Goal: Information Seeking & Learning: Learn about a topic

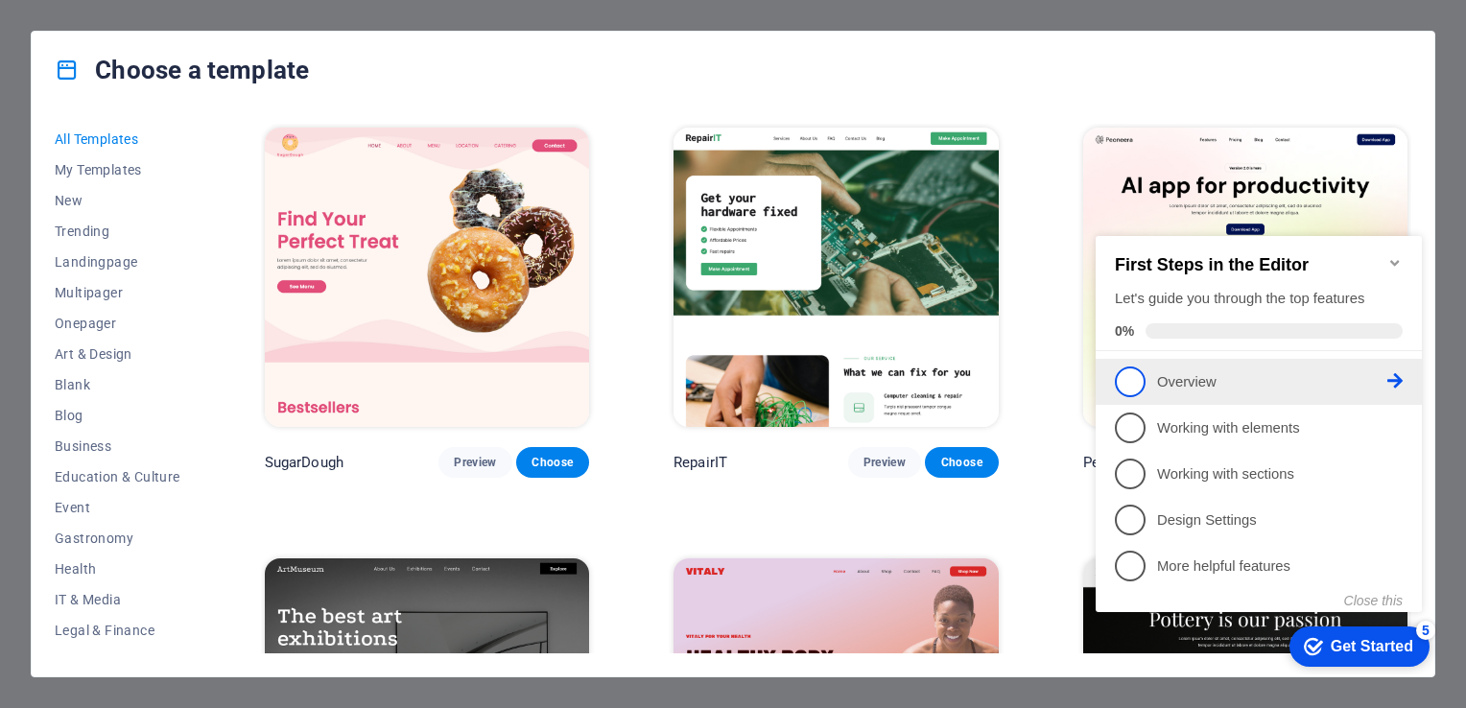
click at [1132, 380] on span "1" at bounding box center [1130, 381] width 31 height 31
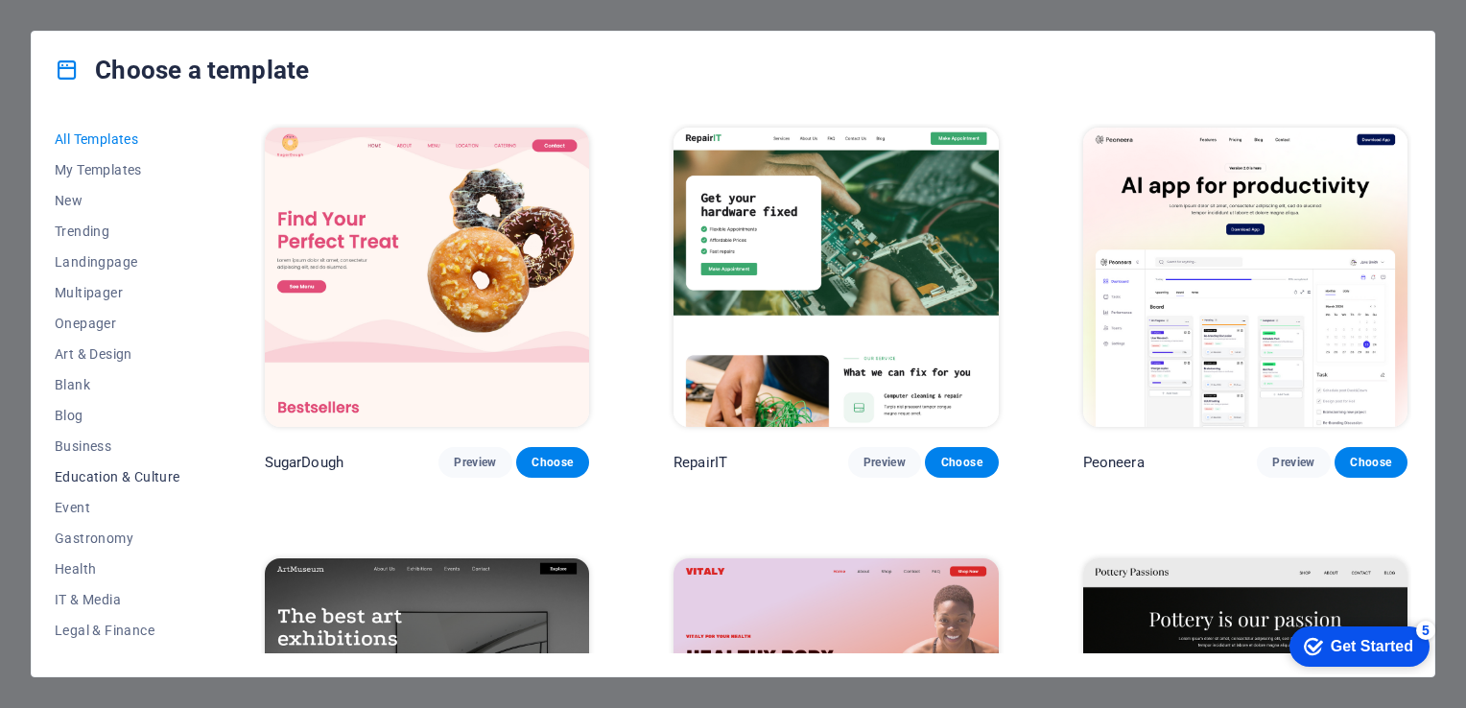
click at [109, 478] on span "Education & Culture" at bounding box center [118, 476] width 126 height 15
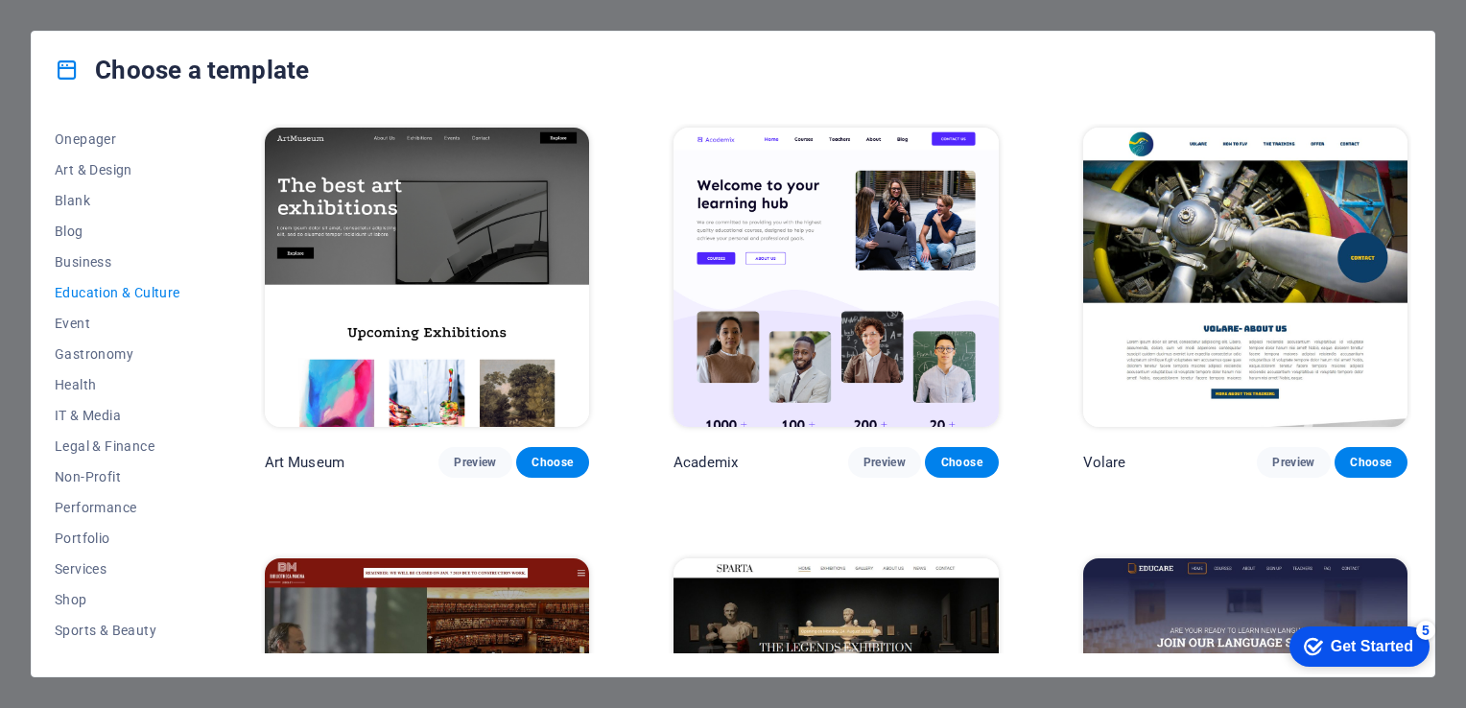
scroll to position [268, 0]
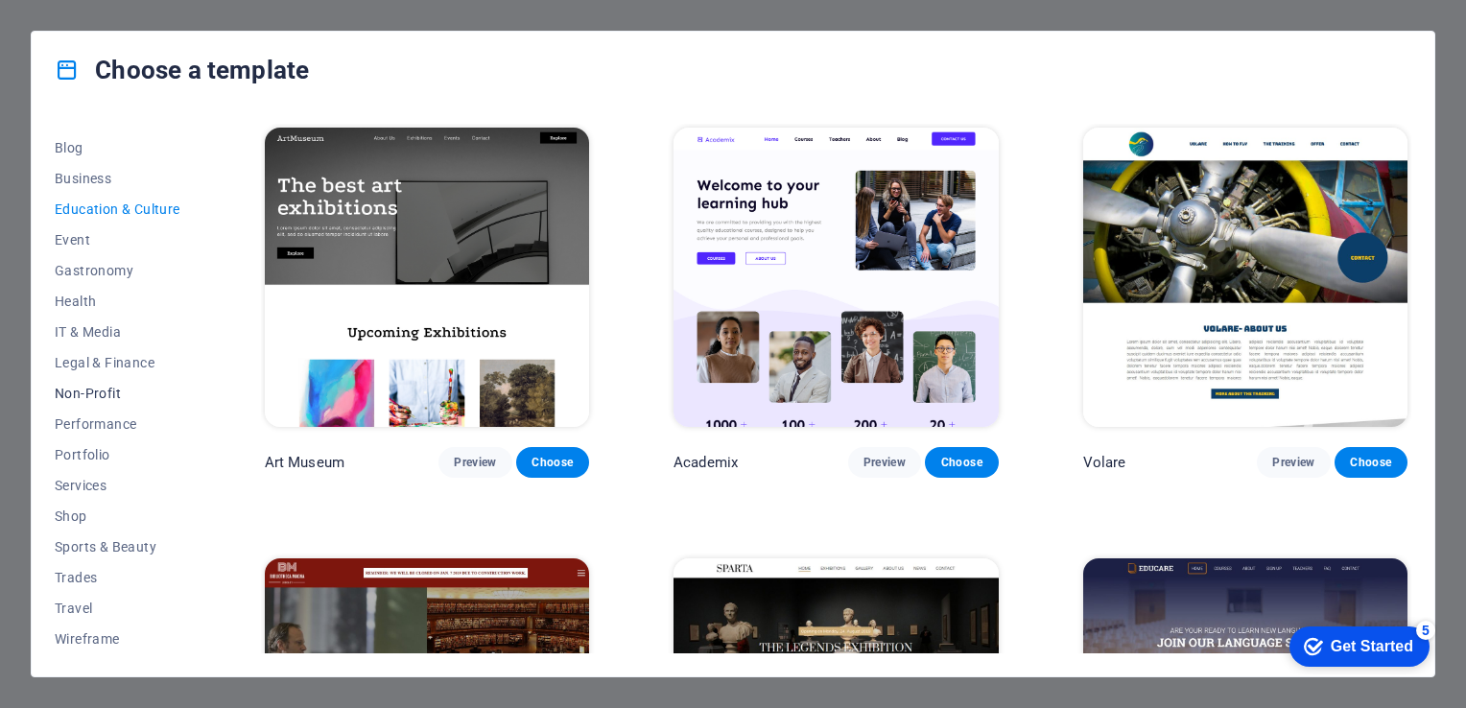
click at [83, 389] on span "Non-Profit" at bounding box center [118, 393] width 126 height 15
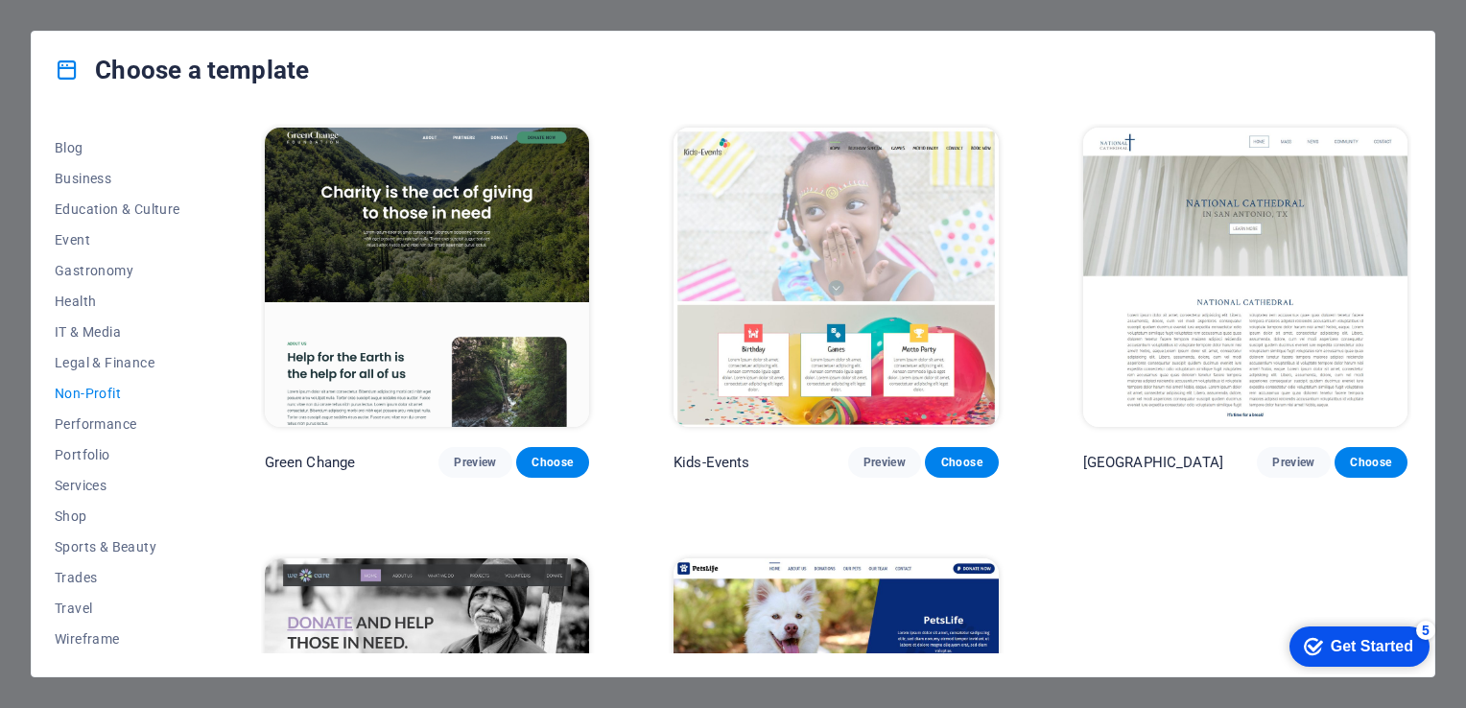
drag, startPoint x: 1406, startPoint y: 333, endPoint x: 1404, endPoint y: 384, distance: 50.9
click at [1404, 384] on div "[GEOGRAPHIC_DATA] Preview Choose" at bounding box center [1245, 301] width 332 height 354
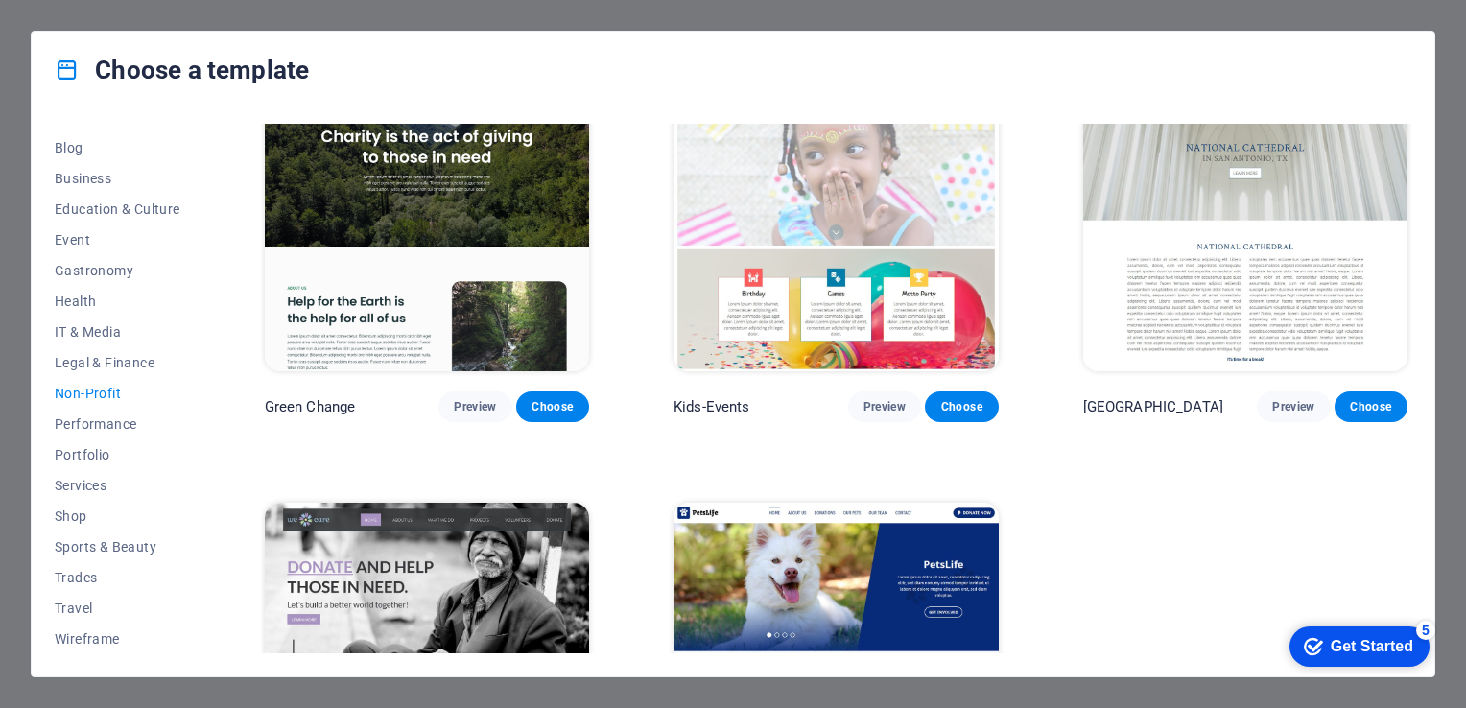
scroll to position [249, 0]
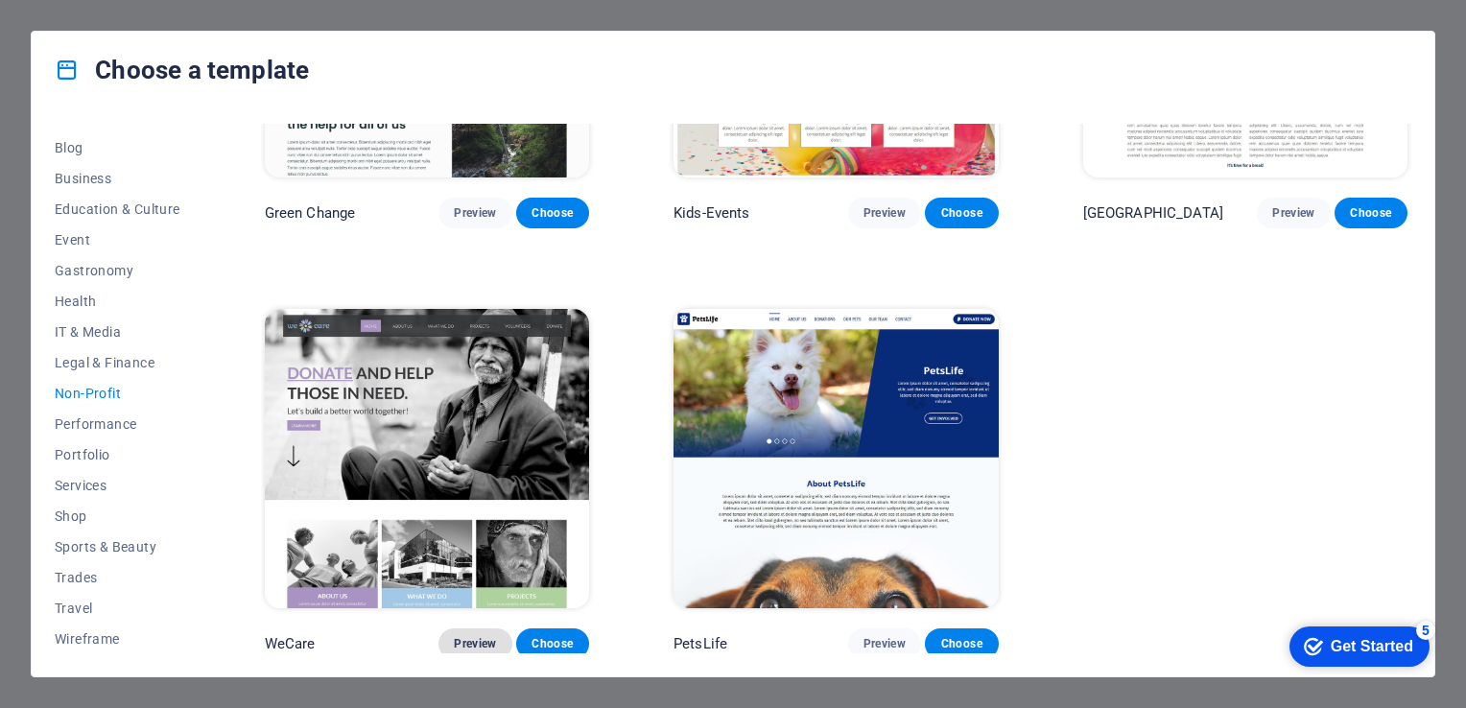
click at [472, 636] on span "Preview" at bounding box center [475, 643] width 42 height 15
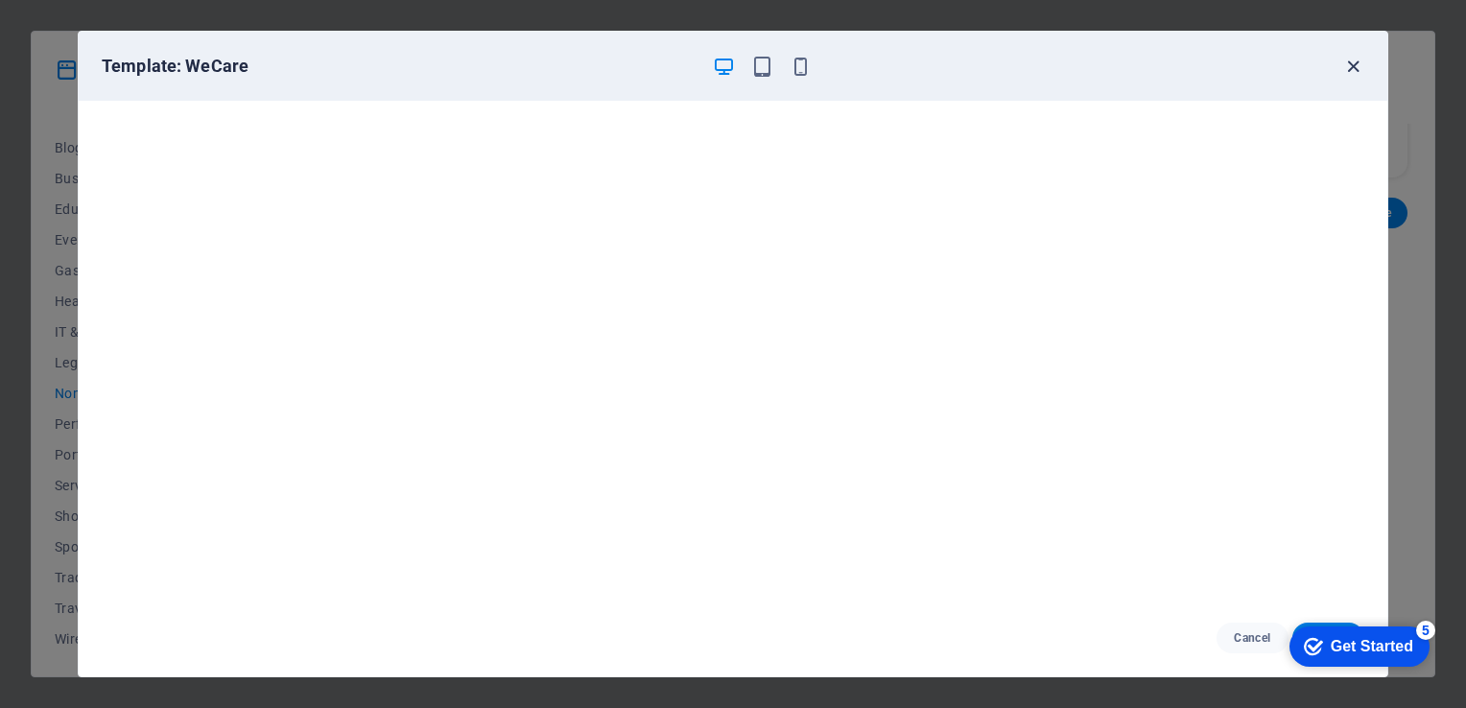
click at [1351, 69] on icon "button" at bounding box center [1353, 67] width 22 height 22
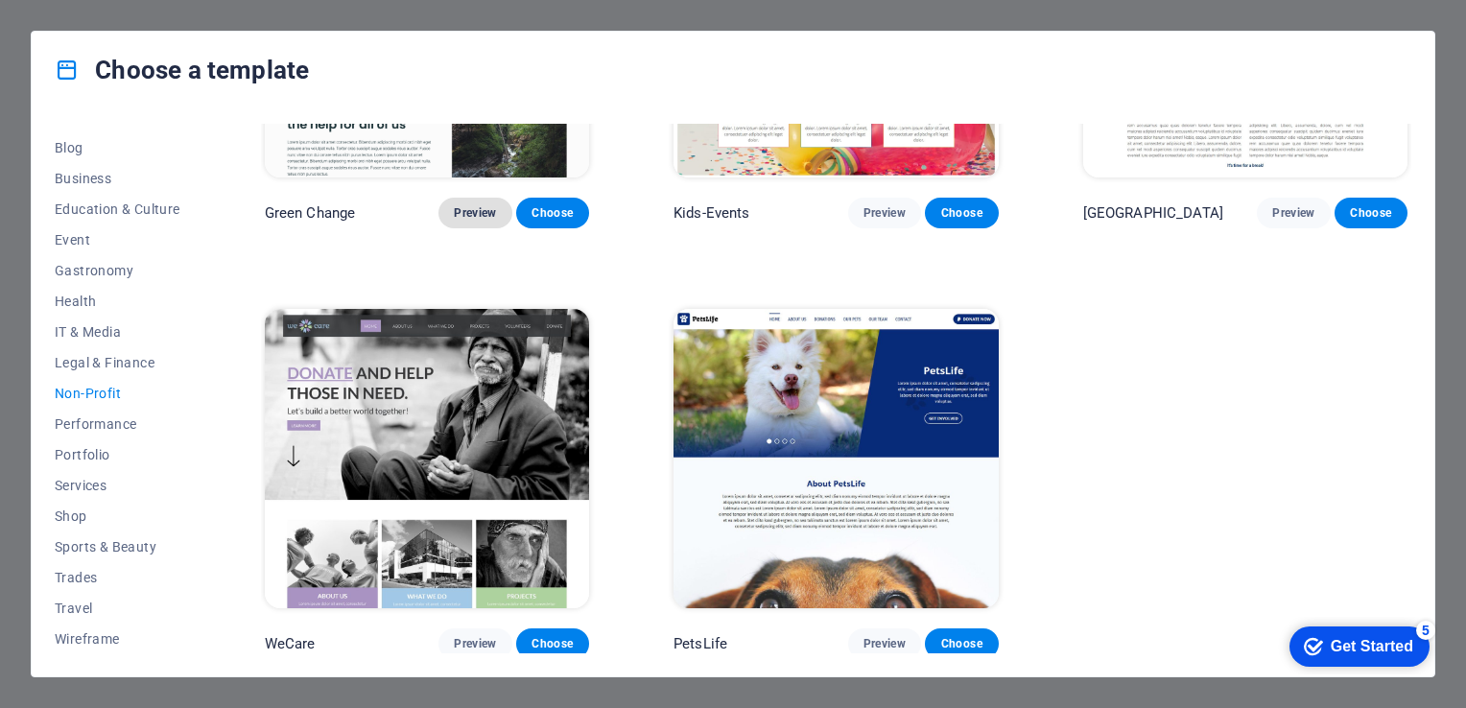
click at [455, 210] on span "Preview" at bounding box center [475, 212] width 42 height 15
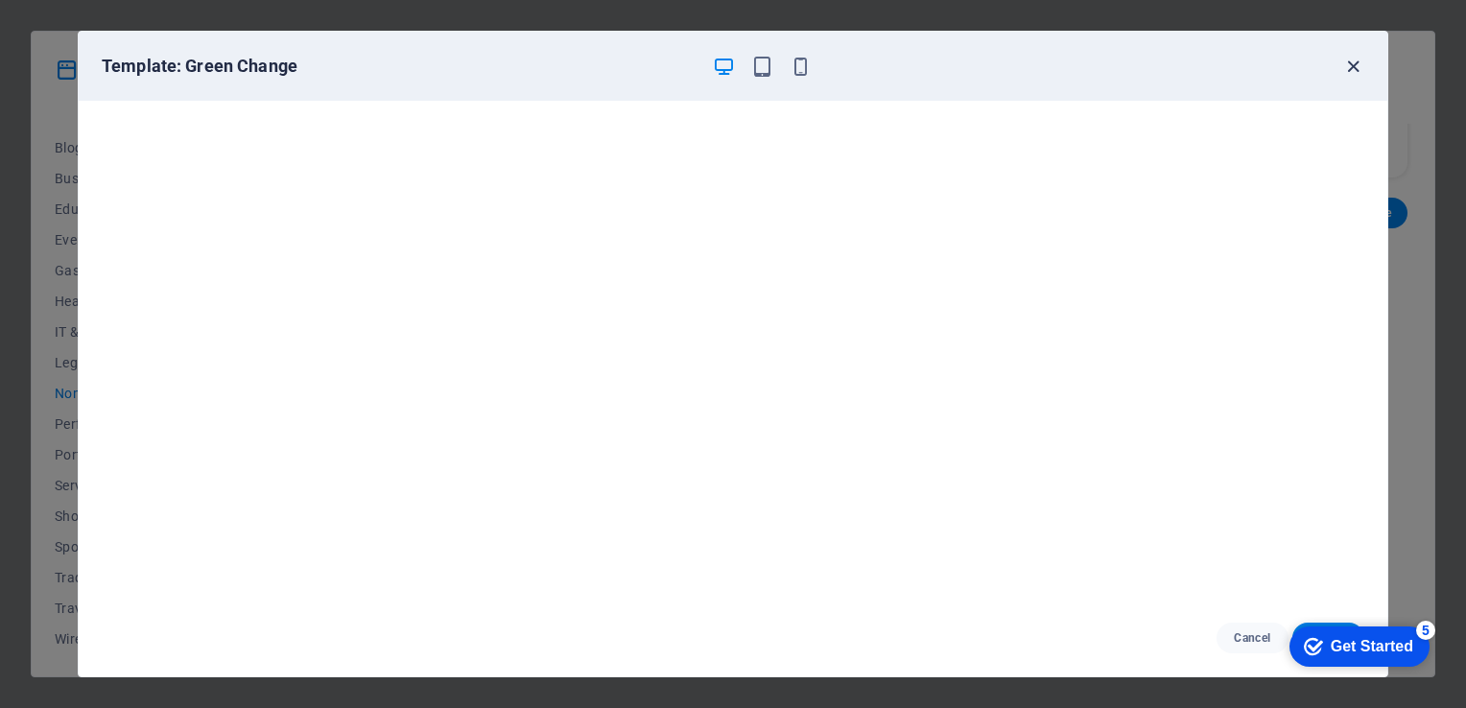
click at [1355, 60] on icon "button" at bounding box center [1353, 67] width 22 height 22
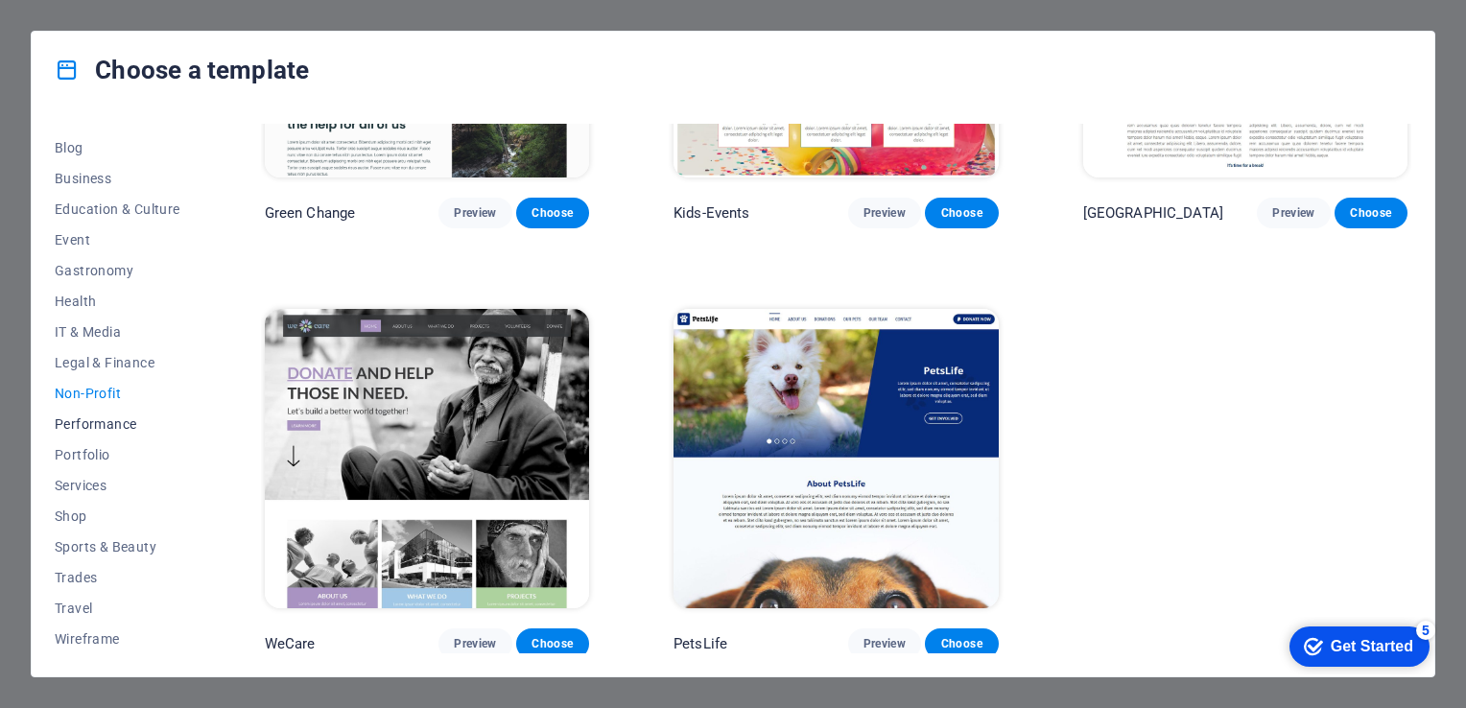
click at [80, 424] on span "Performance" at bounding box center [118, 423] width 126 height 15
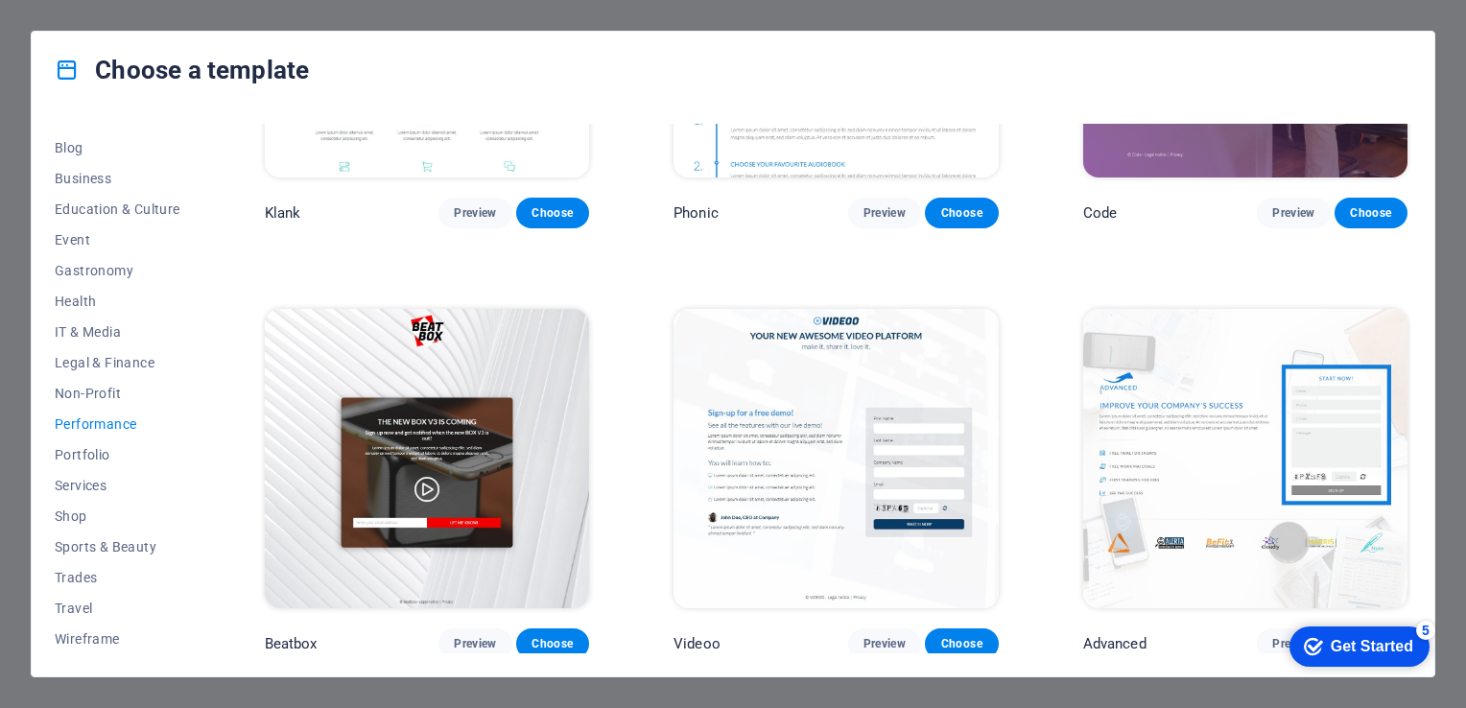
drag, startPoint x: 1406, startPoint y: 259, endPoint x: 1408, endPoint y: 224, distance: 35.5
click at [1408, 224] on div "Klank Preview Choose Phonic Preview Choose Code Preview Choose Beatbox Preview …" at bounding box center [836, 389] width 1150 height 530
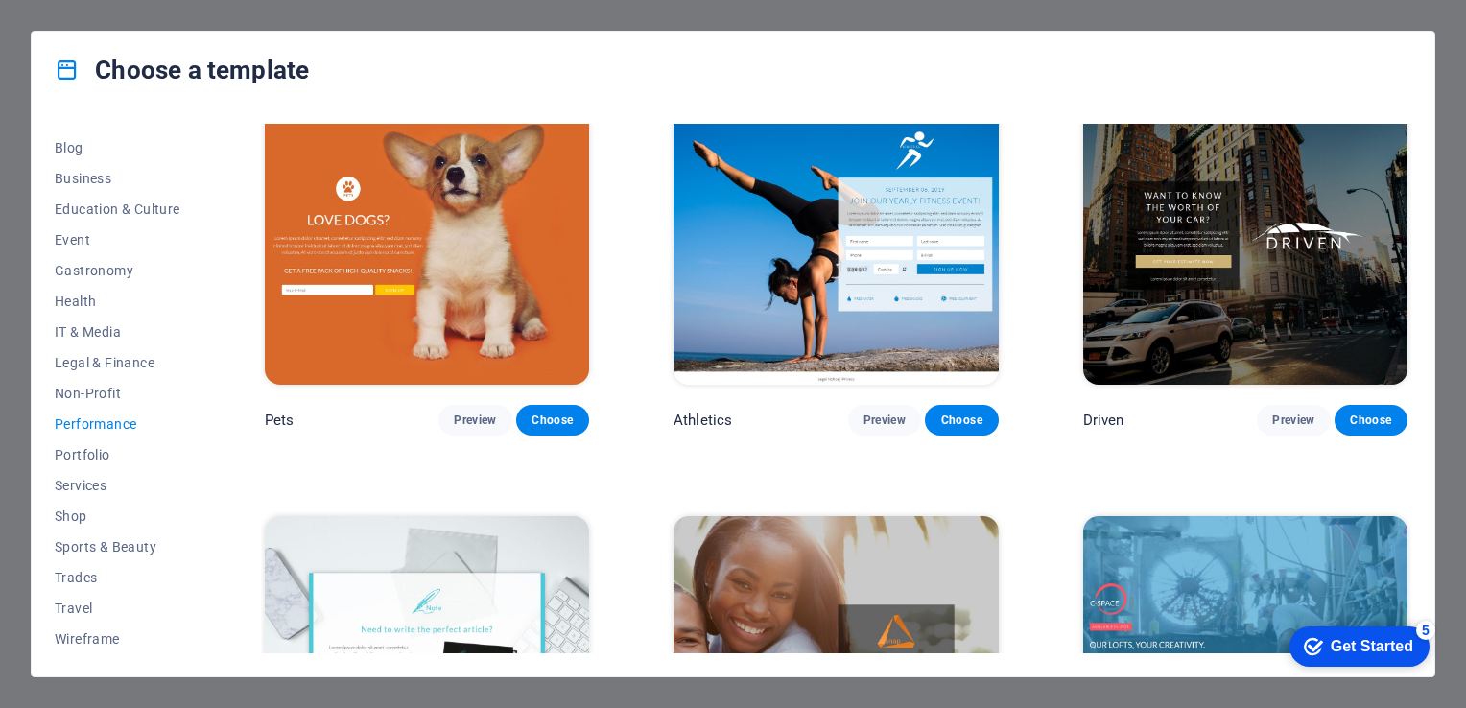
scroll to position [852, 0]
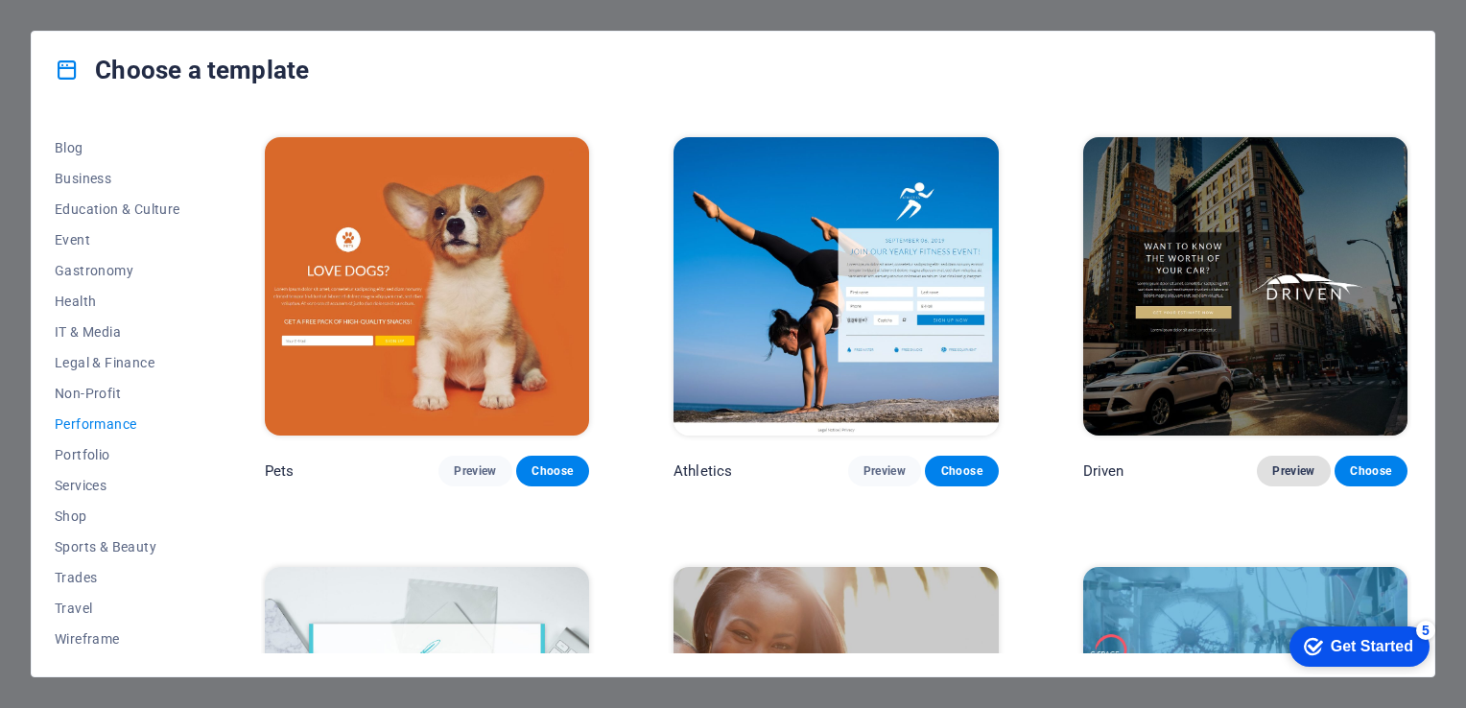
click at [1292, 464] on span "Preview" at bounding box center [1293, 470] width 42 height 15
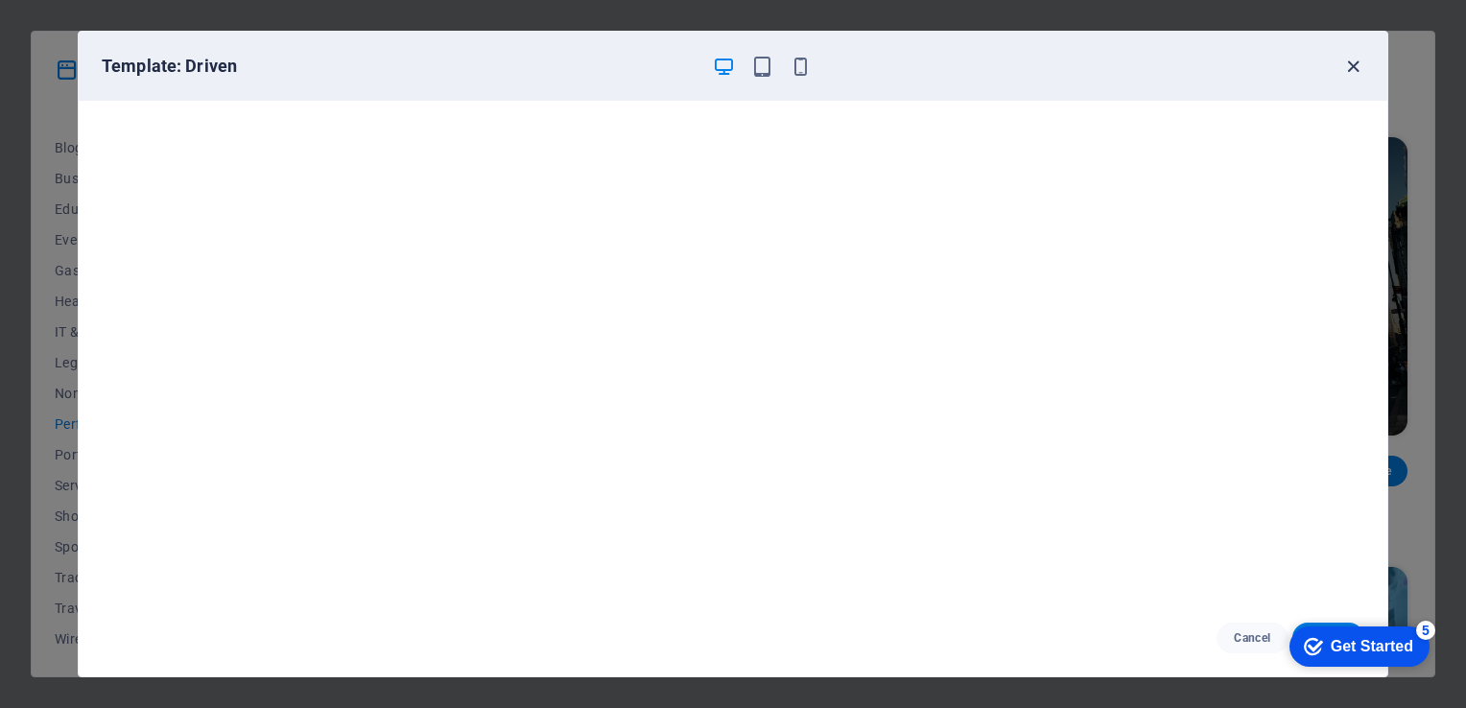
click at [1362, 60] on icon "button" at bounding box center [1353, 67] width 22 height 22
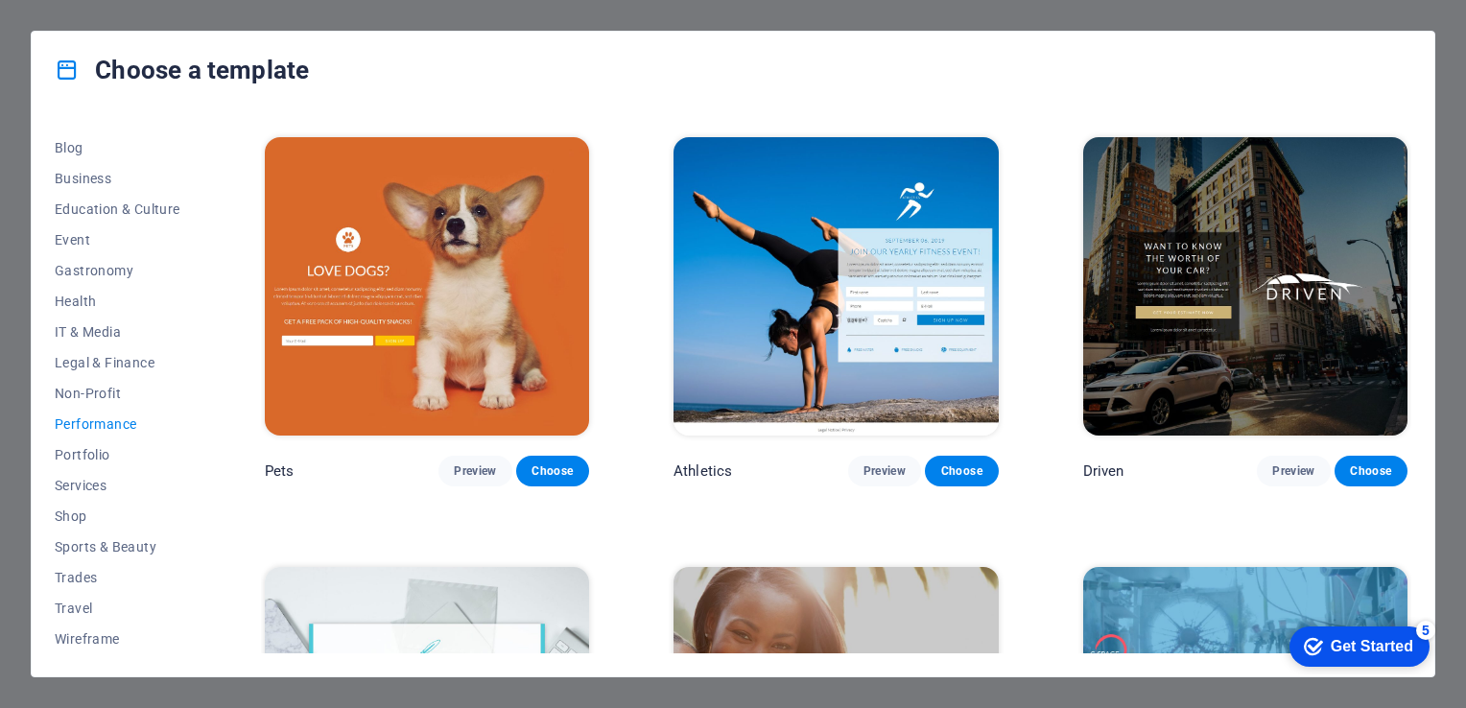
drag, startPoint x: 1406, startPoint y: 355, endPoint x: 1408, endPoint y: 307, distance: 48.0
click at [1408, 307] on div "Klank Preview Choose Phonic Preview Choose Code Preview Choose Beatbox Preview …" at bounding box center [836, 389] width 1150 height 530
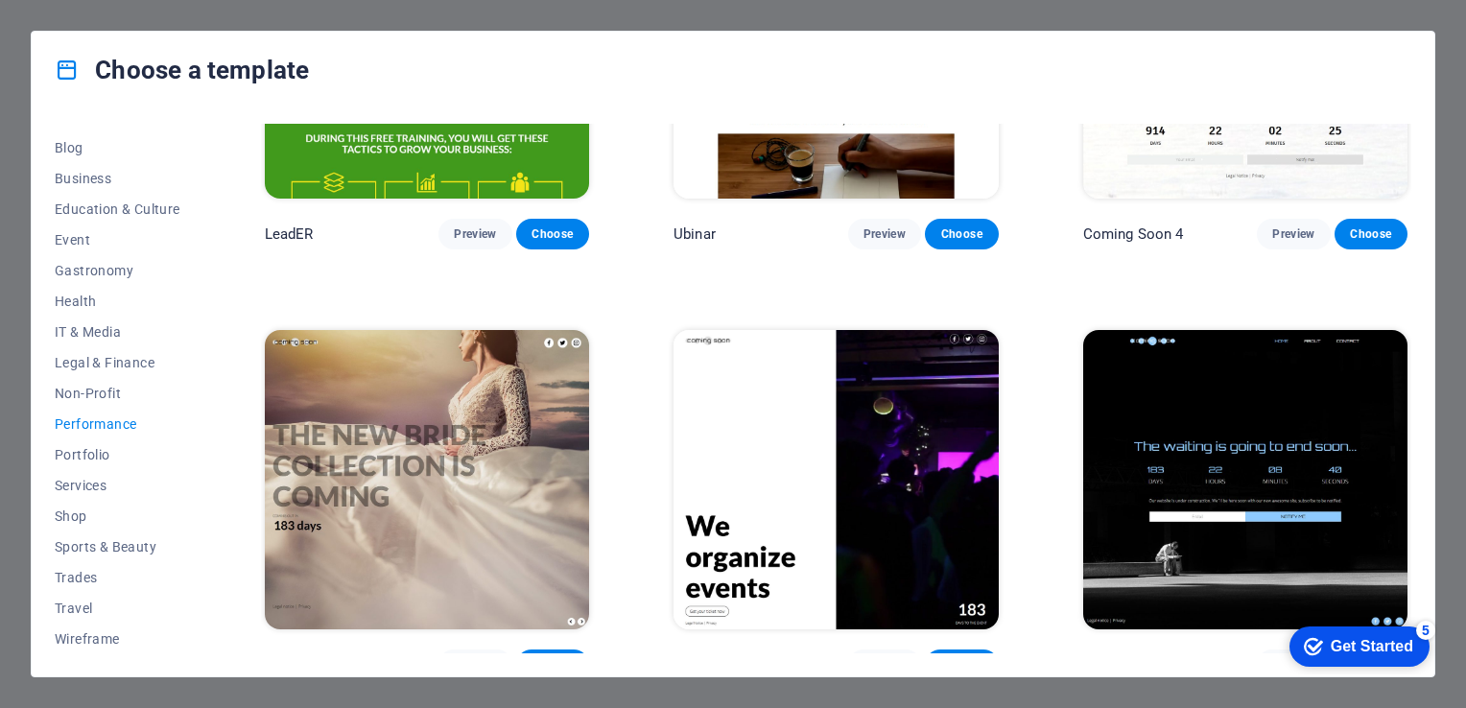
scroll to position [1965, 0]
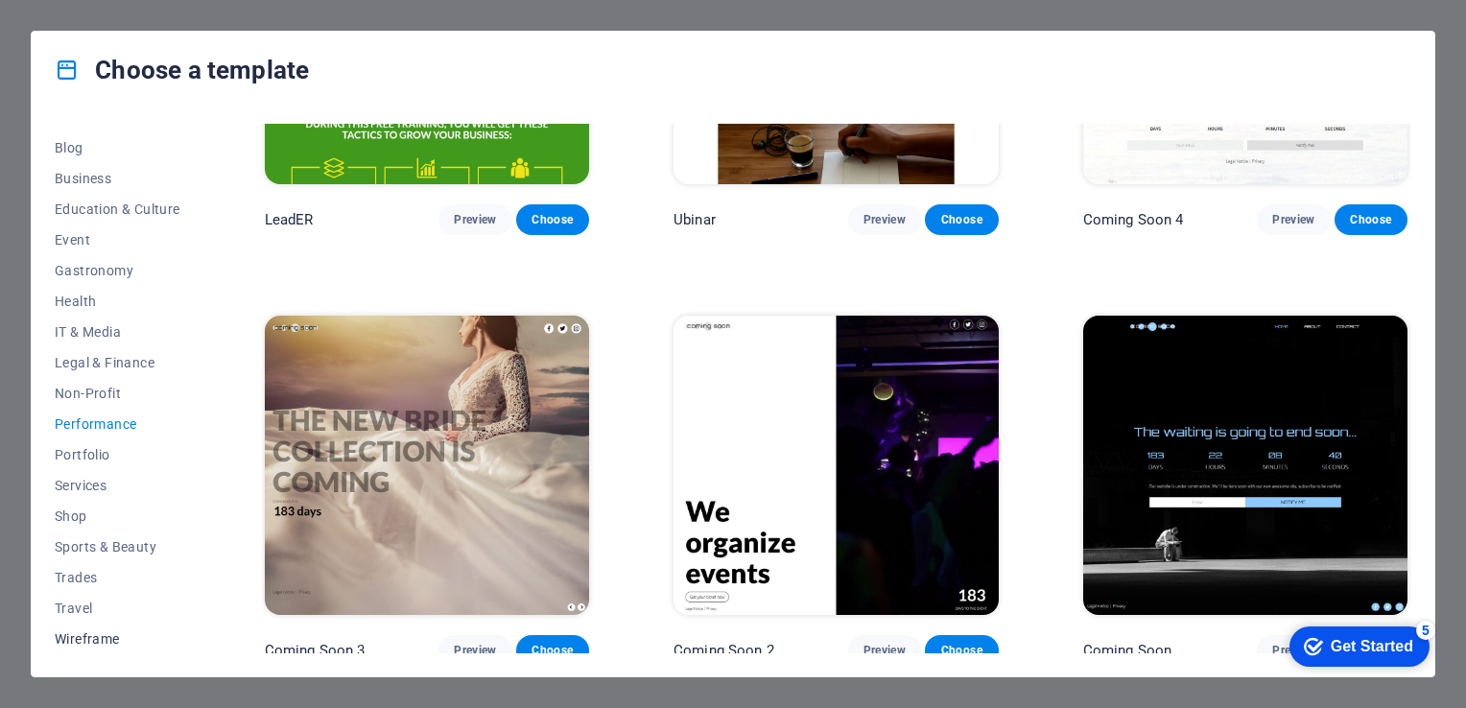
click at [74, 638] on span "Wireframe" at bounding box center [118, 638] width 126 height 15
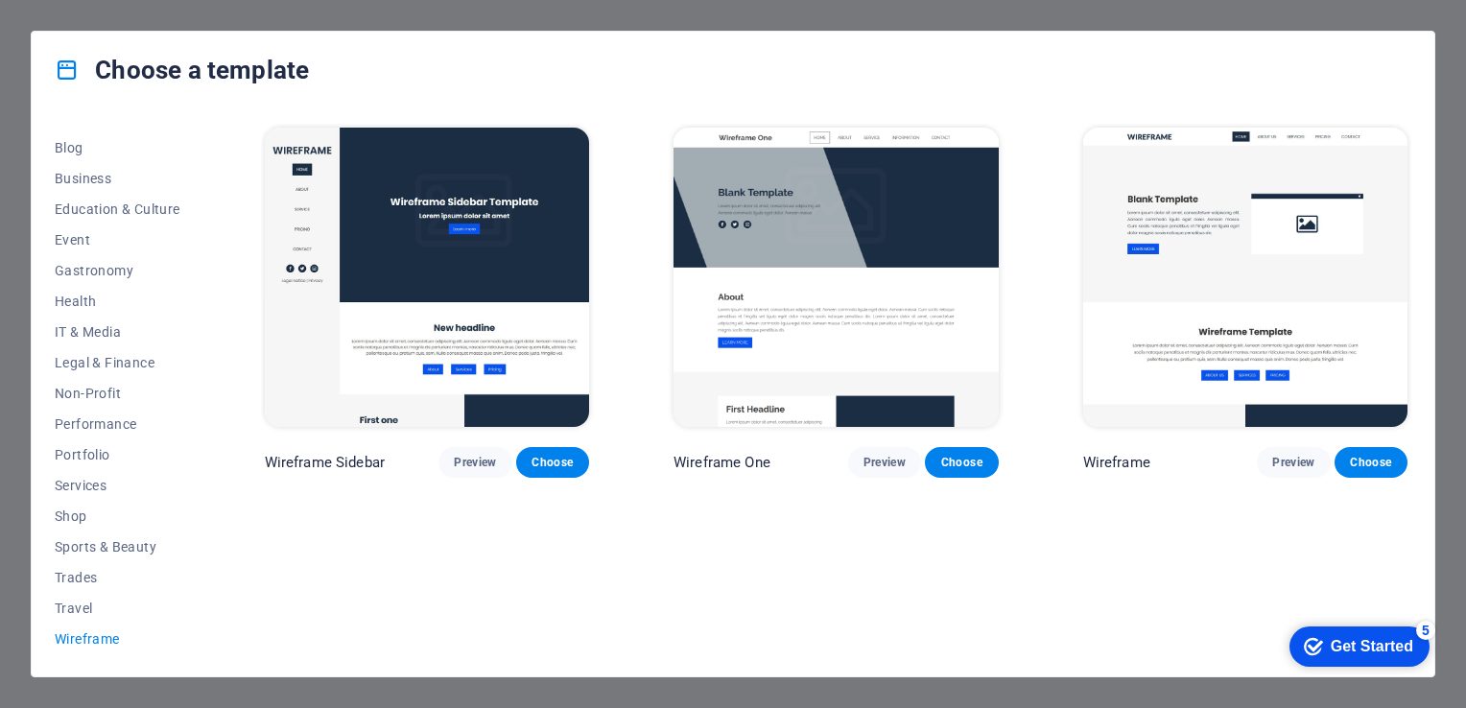
scroll to position [0, 0]
click at [866, 463] on span "Preview" at bounding box center [884, 462] width 42 height 15
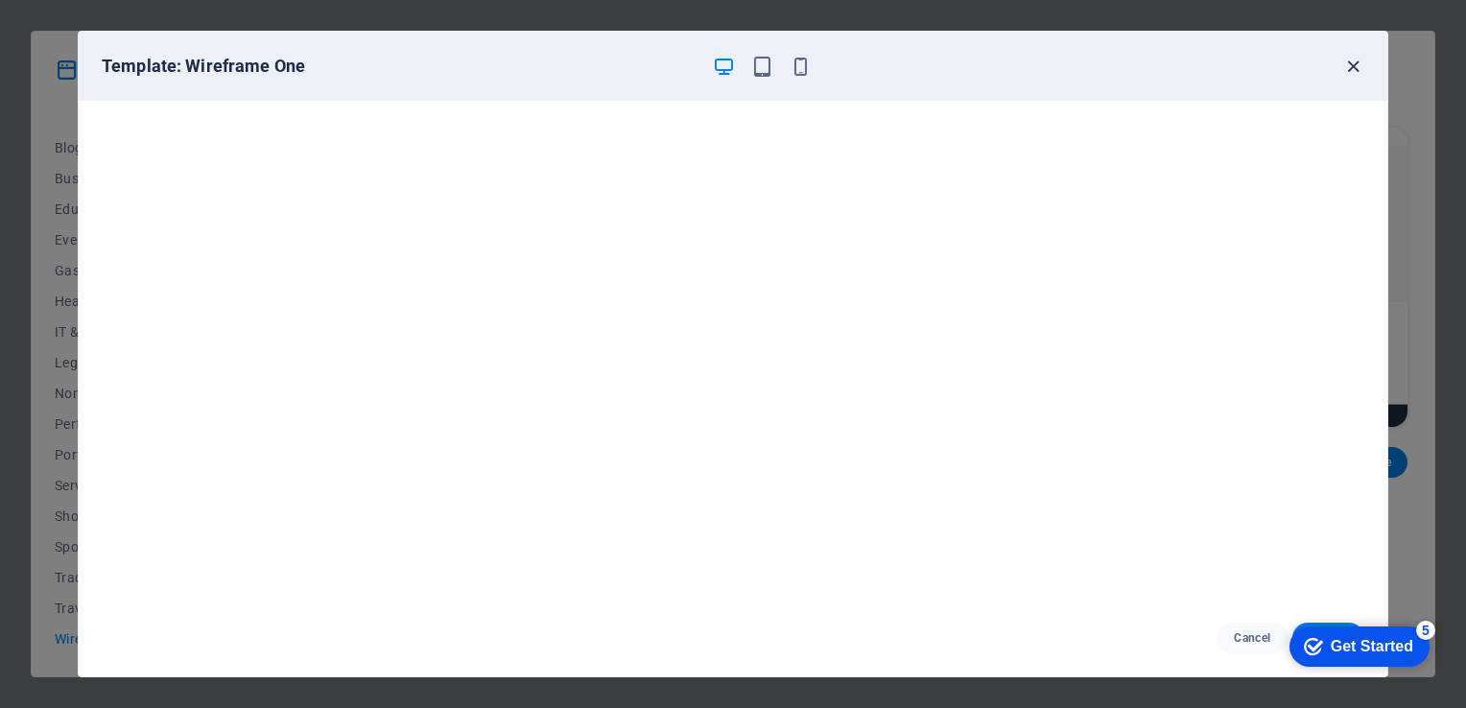
click at [1349, 65] on icon "button" at bounding box center [1353, 67] width 22 height 22
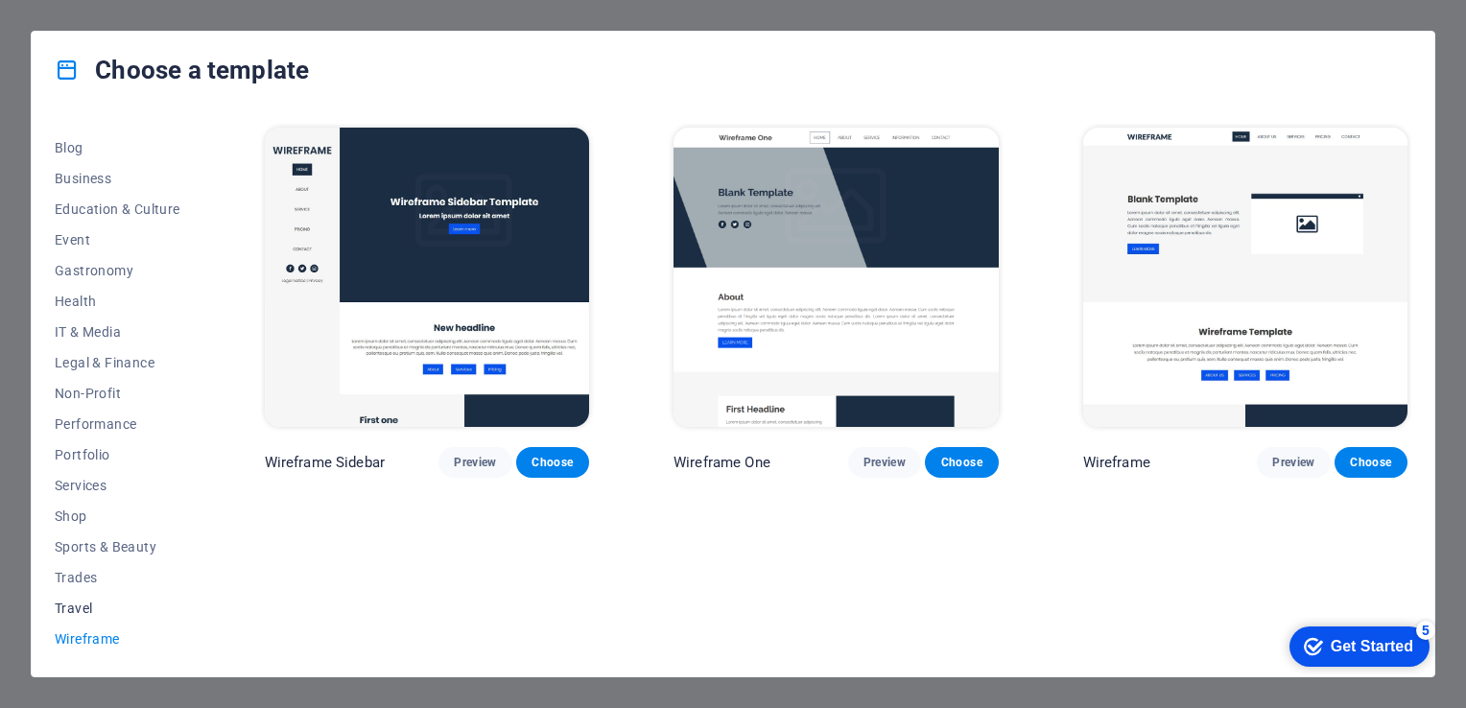
click at [103, 614] on span "Travel" at bounding box center [118, 608] width 126 height 15
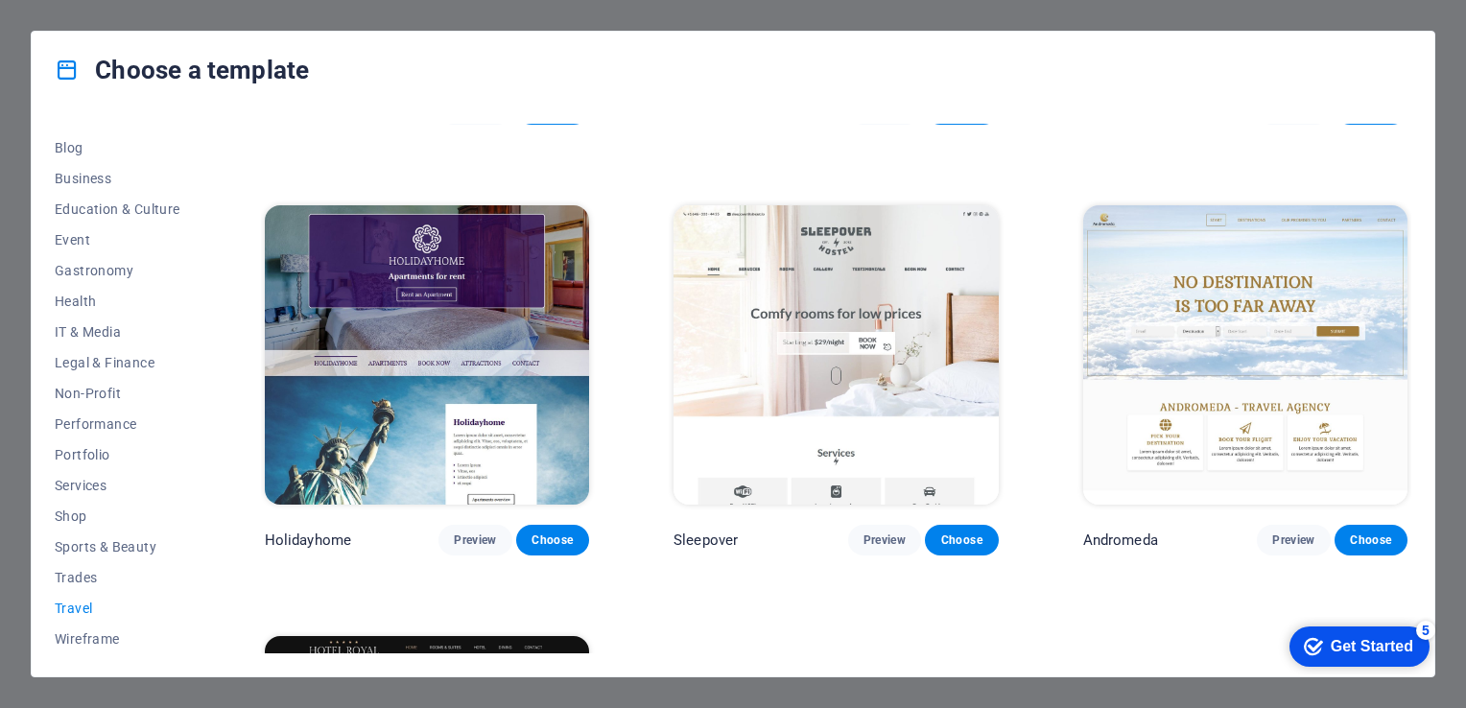
scroll to position [355, 0]
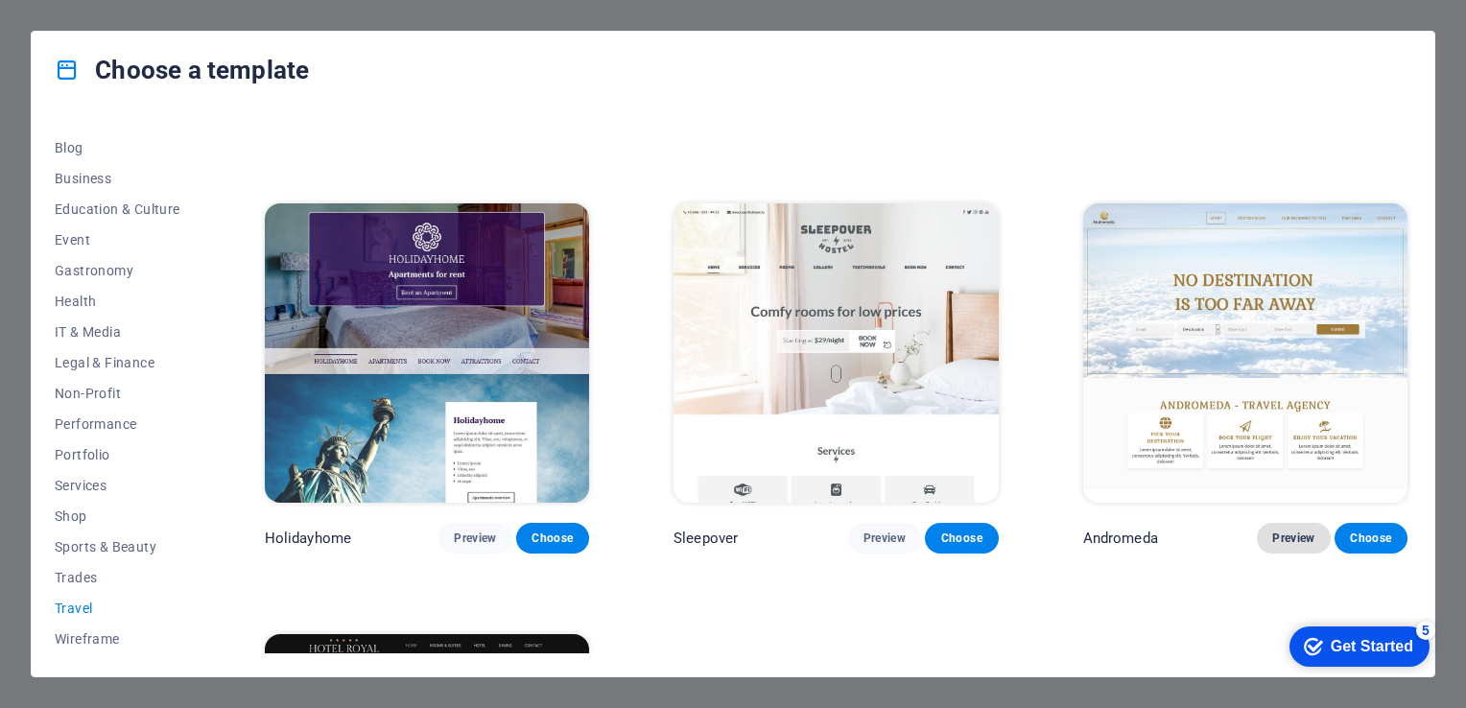
click at [1296, 531] on span "Preview" at bounding box center [1293, 538] width 42 height 15
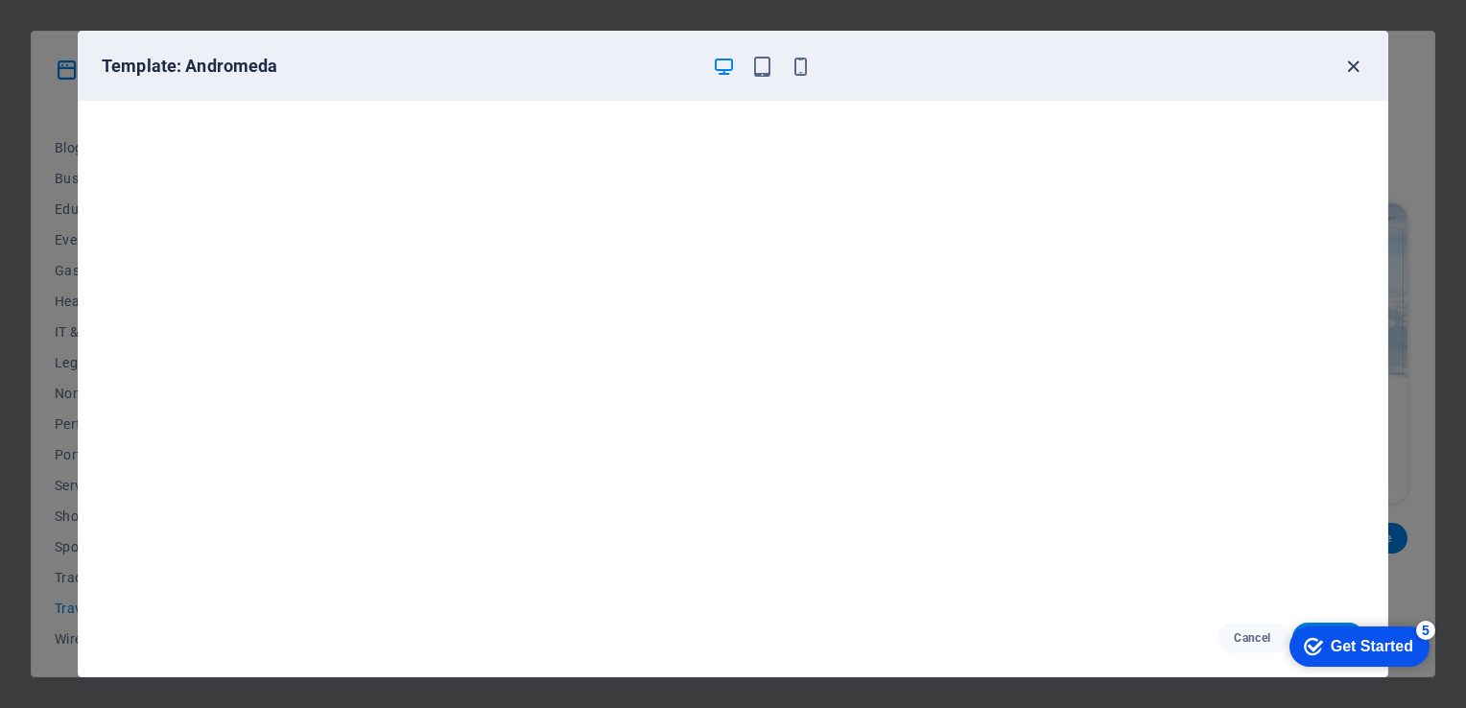
click at [1355, 65] on icon "button" at bounding box center [1353, 67] width 22 height 22
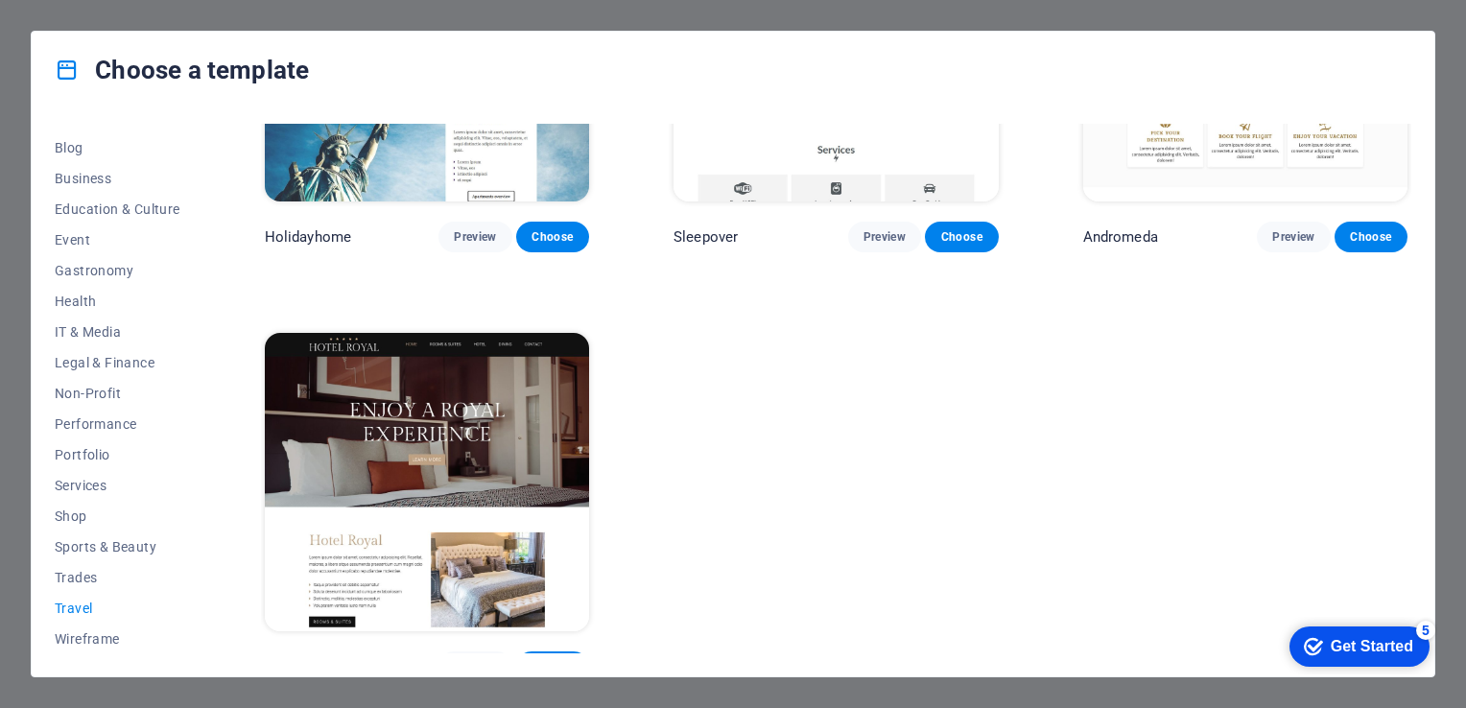
scroll to position [679, 0]
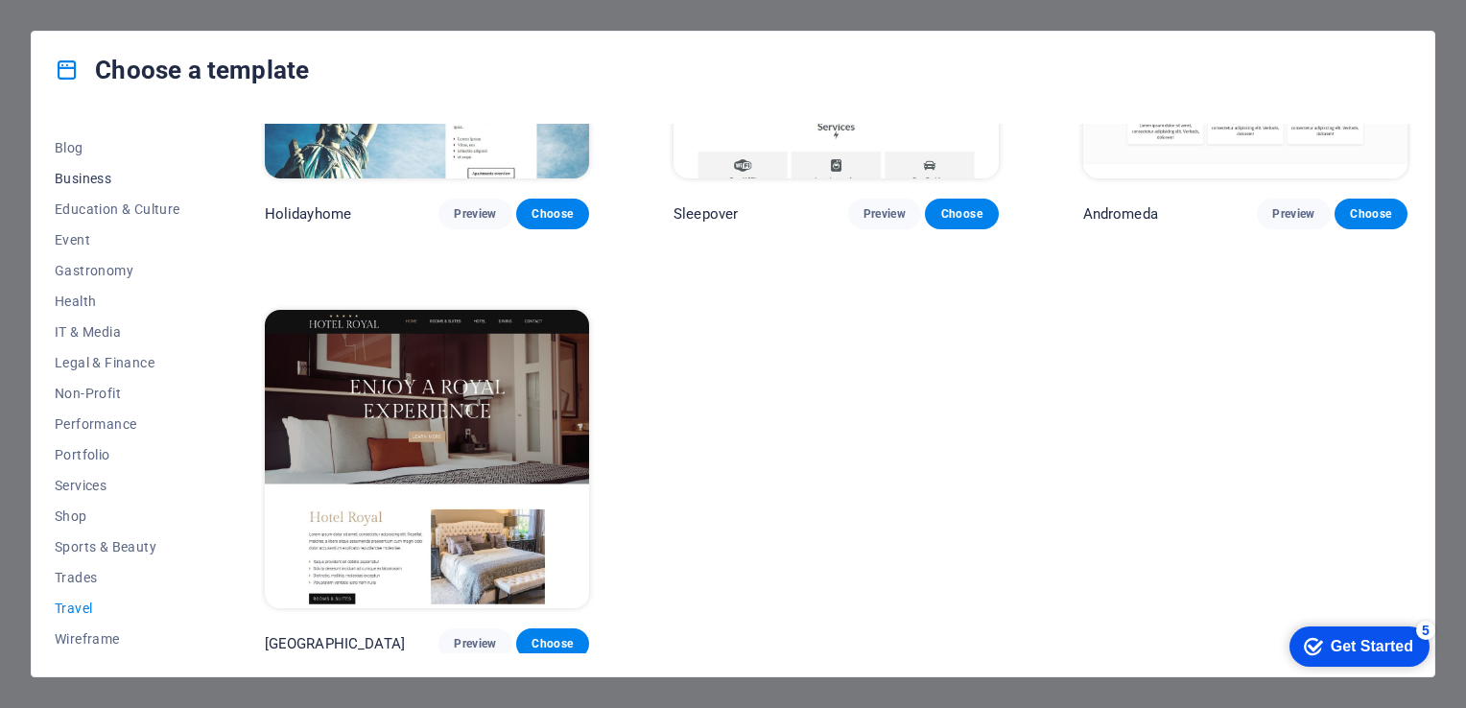
click at [71, 167] on button "Business" at bounding box center [118, 178] width 126 height 31
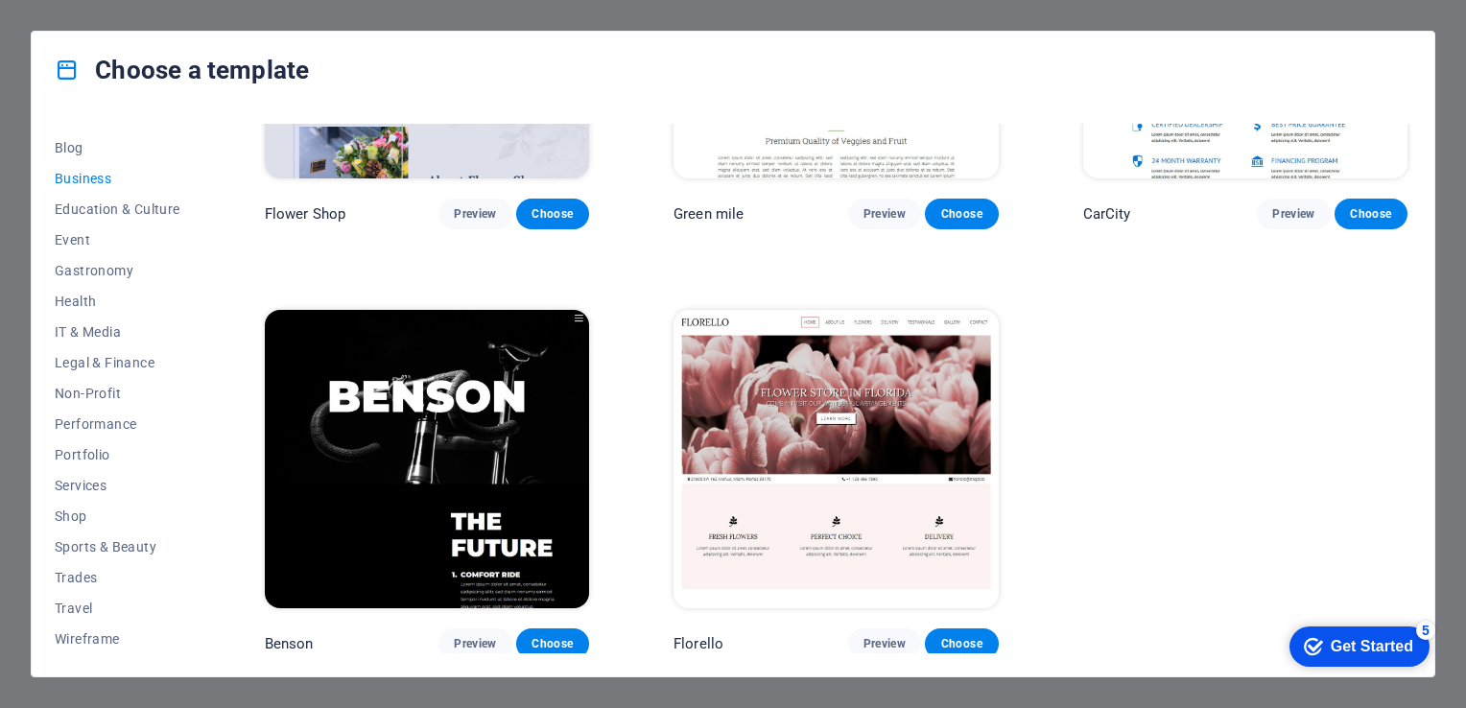
scroll to position [0, 0]
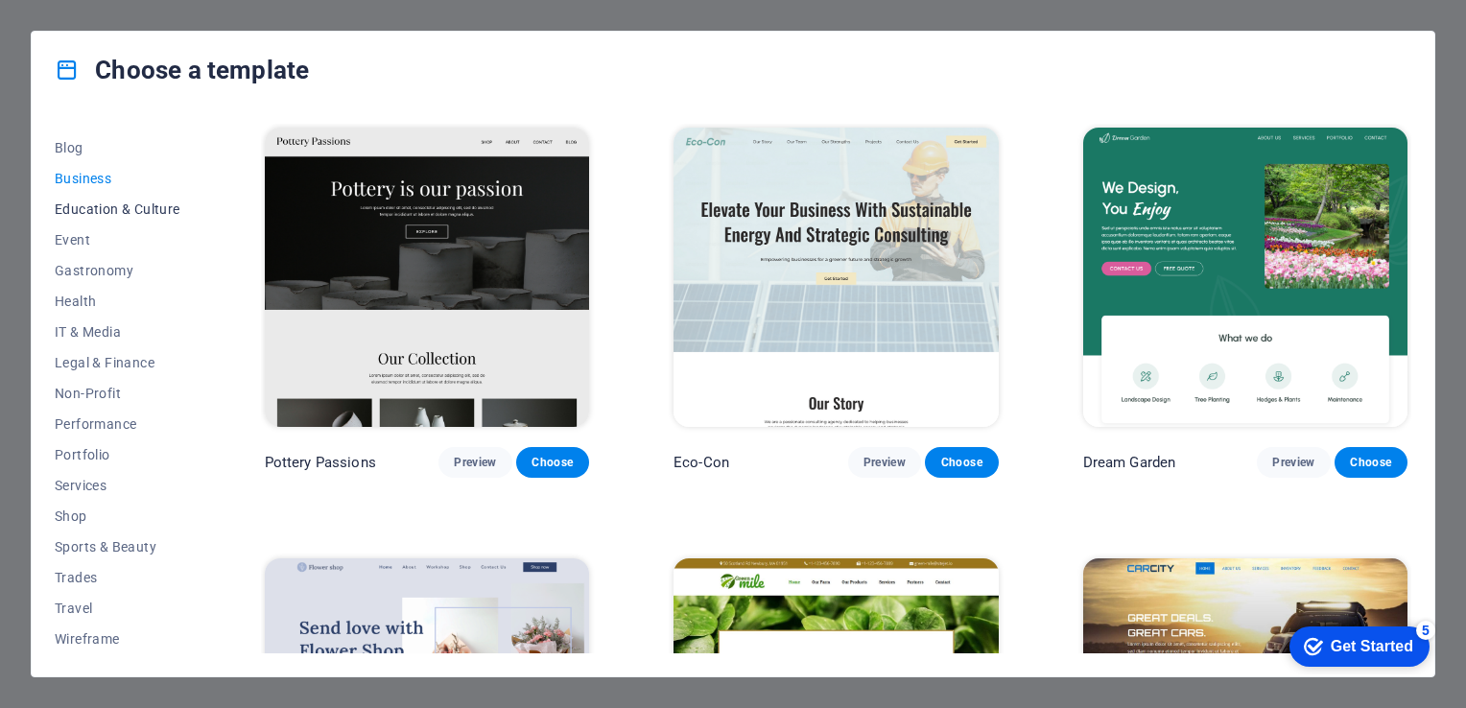
click at [152, 222] on button "Education & Culture" at bounding box center [118, 209] width 126 height 31
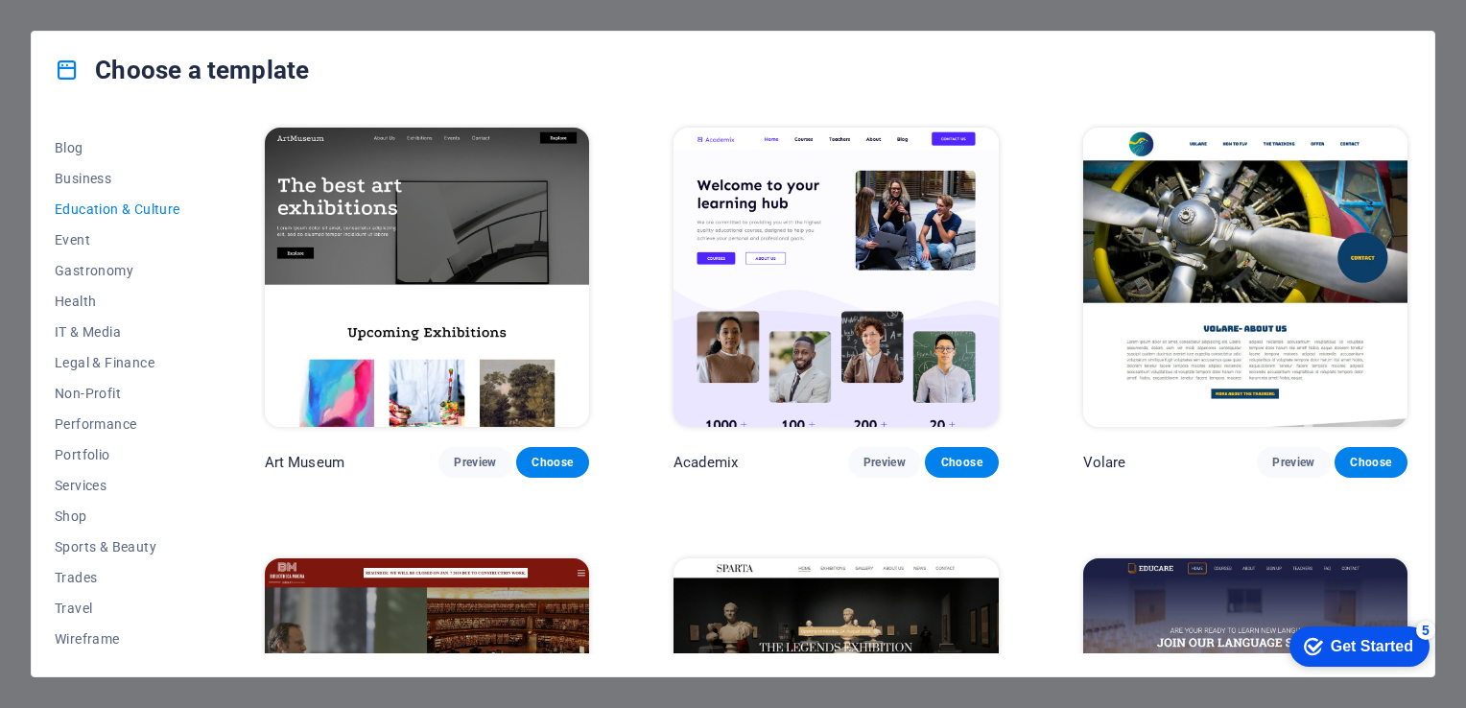
drag, startPoint x: 1411, startPoint y: 309, endPoint x: 1410, endPoint y: 336, distance: 26.9
click at [1410, 336] on div "All Templates My Templates New Trending Landingpage Multipager Onepager Art & D…" at bounding box center [733, 392] width 1403 height 568
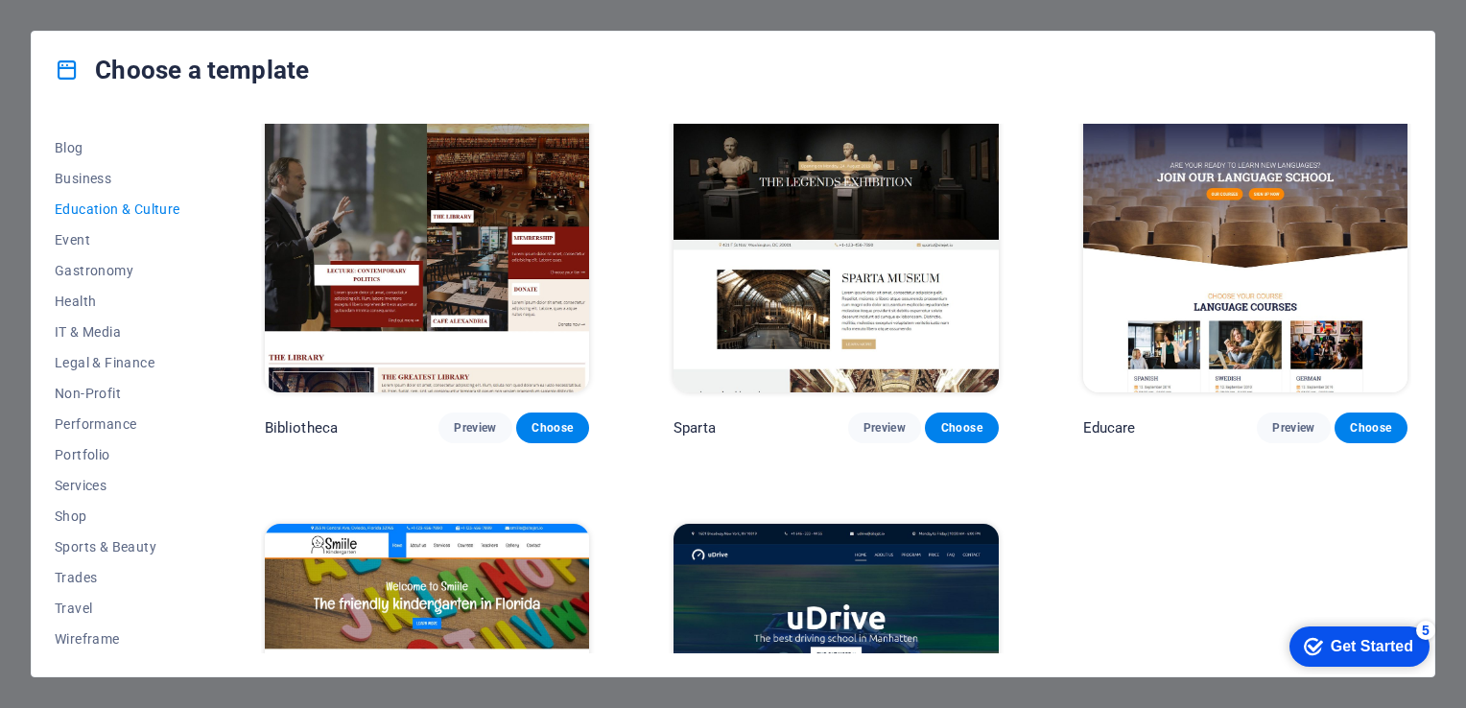
scroll to position [463, 0]
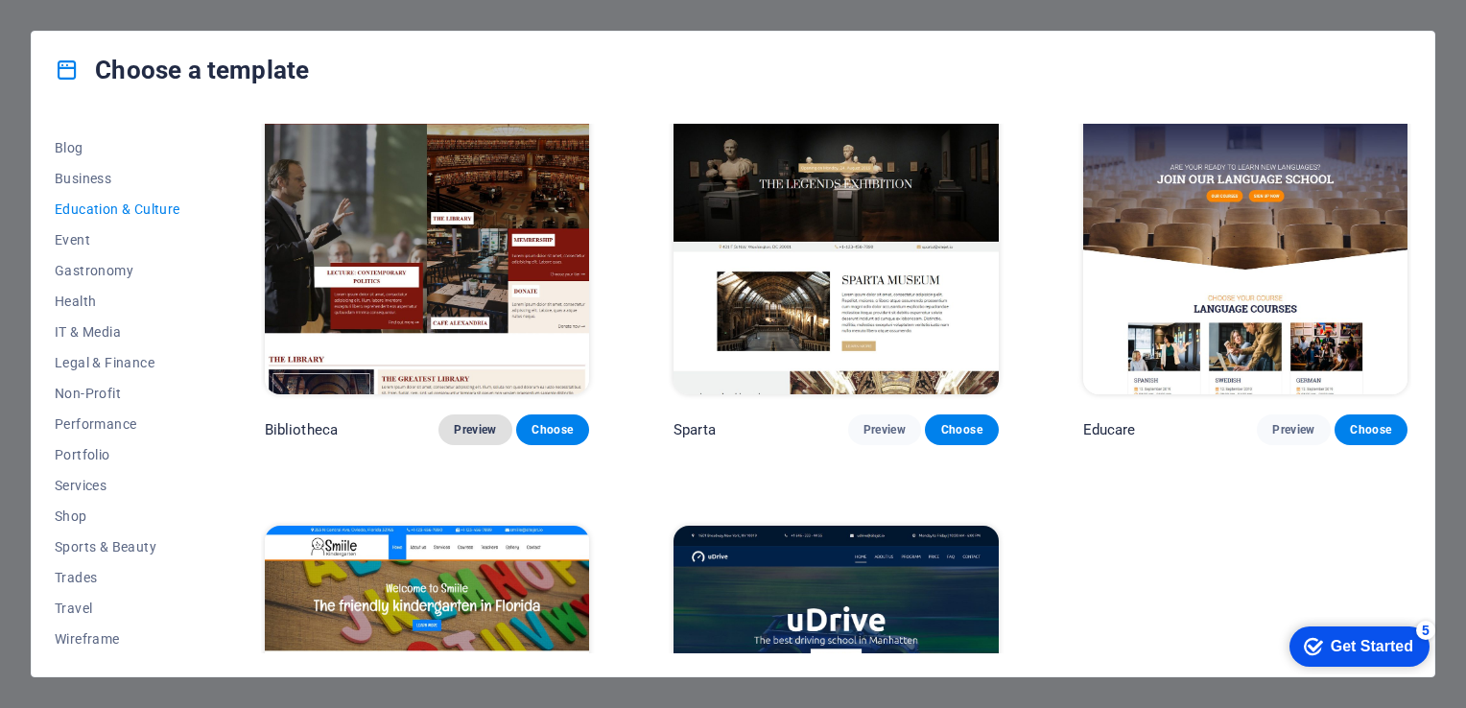
click at [466, 431] on span "Preview" at bounding box center [475, 429] width 42 height 15
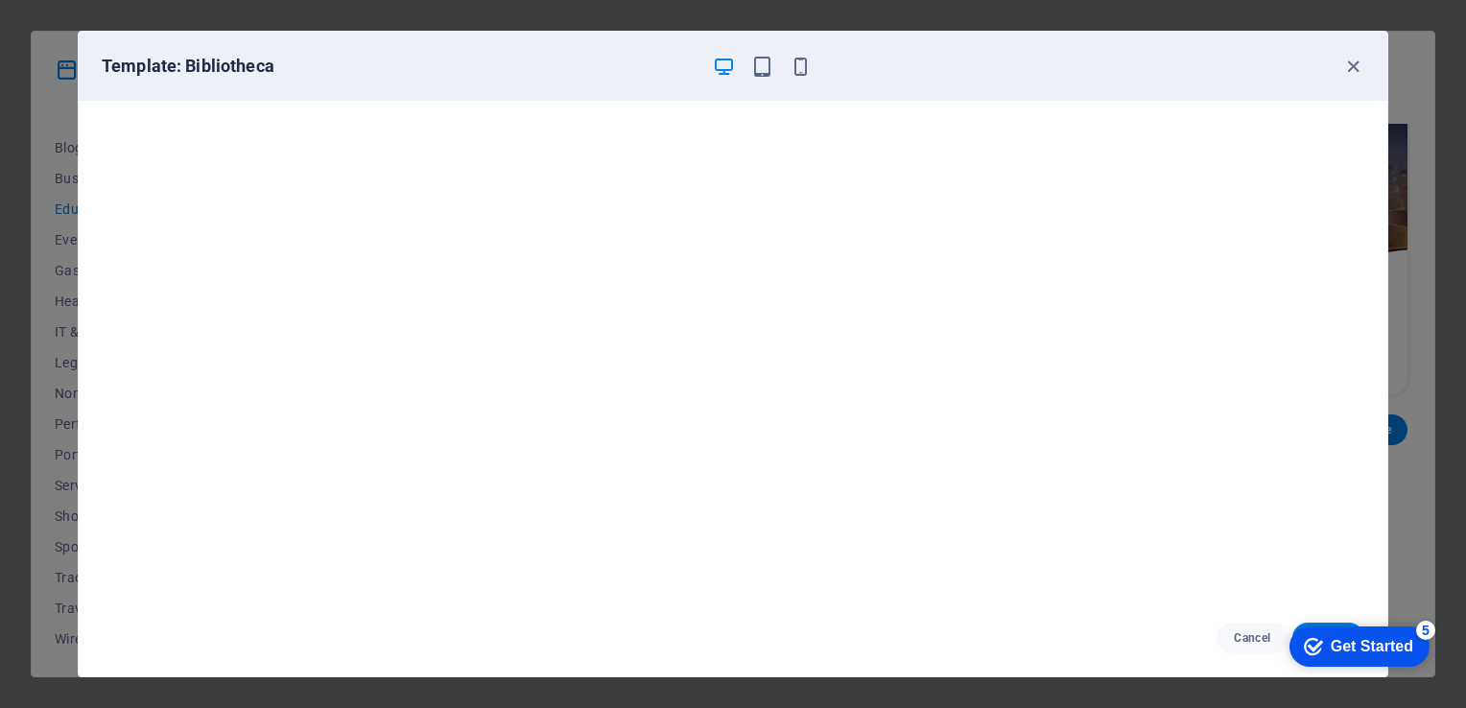
scroll to position [0, 0]
click at [1357, 66] on icon "button" at bounding box center [1353, 67] width 22 height 22
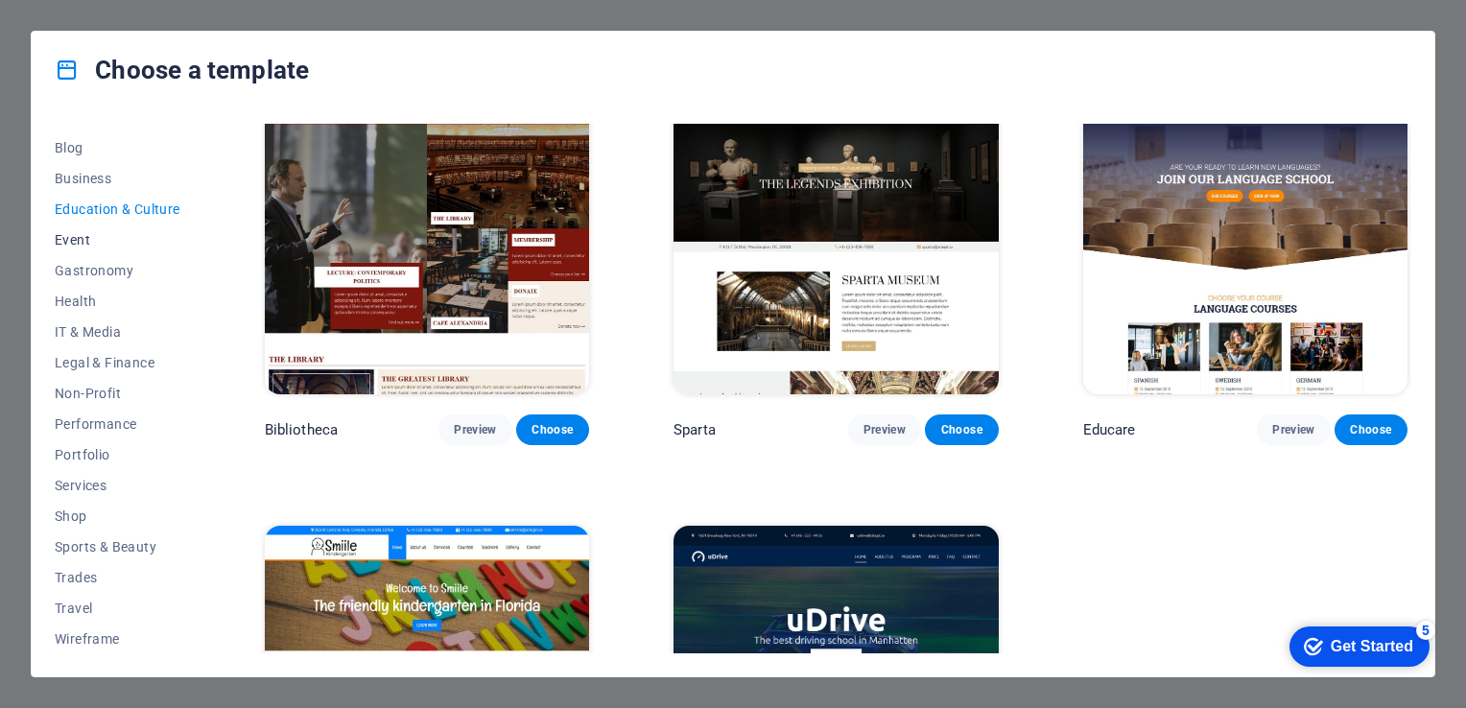
click at [69, 239] on span "Event" at bounding box center [118, 239] width 126 height 15
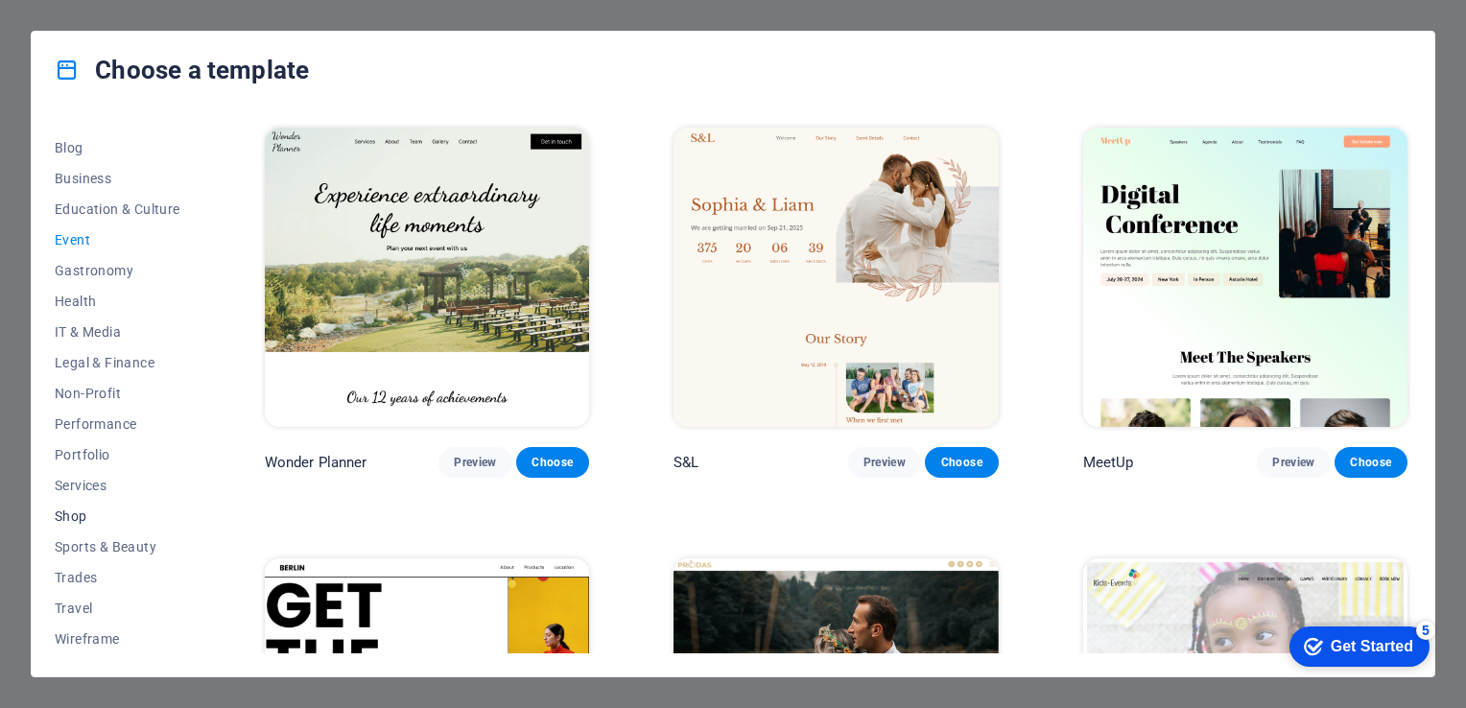
click at [78, 520] on span "Shop" at bounding box center [118, 515] width 126 height 15
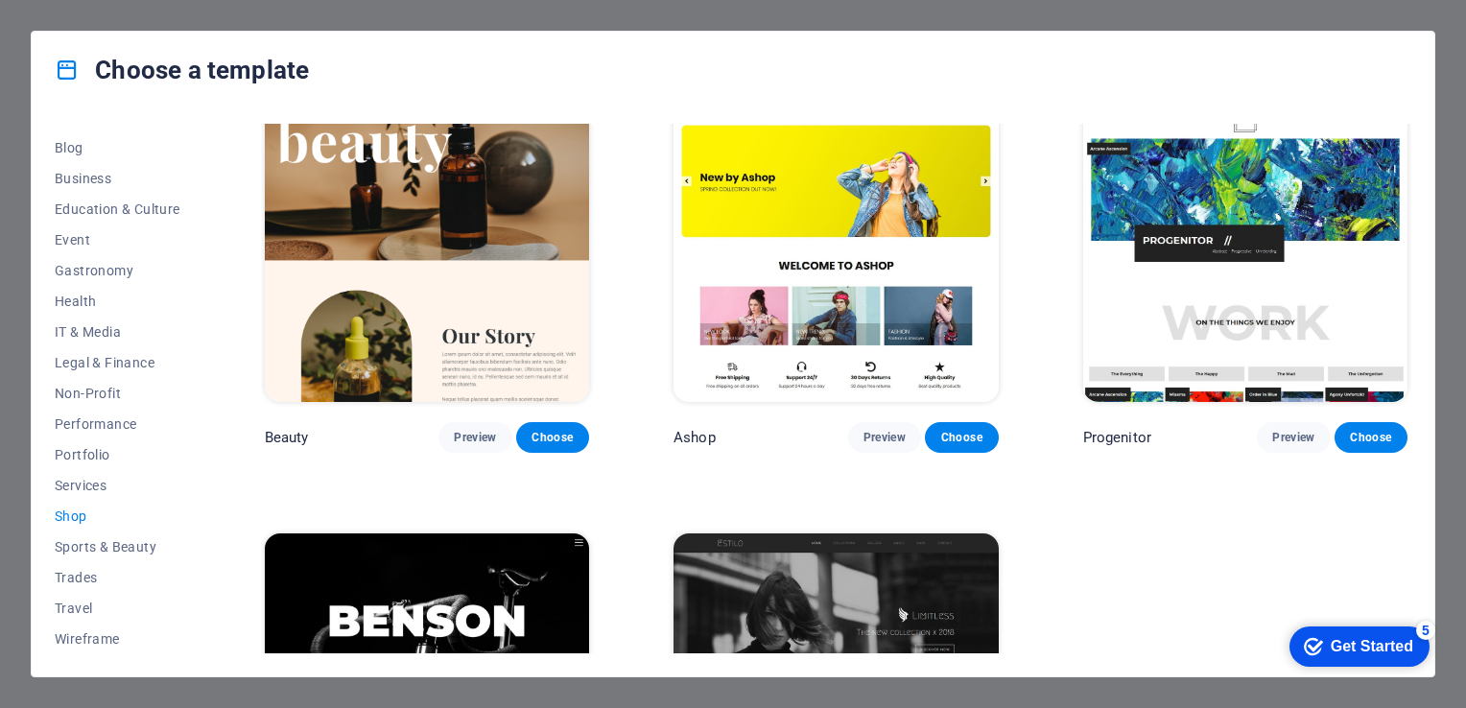
scroll to position [880, 0]
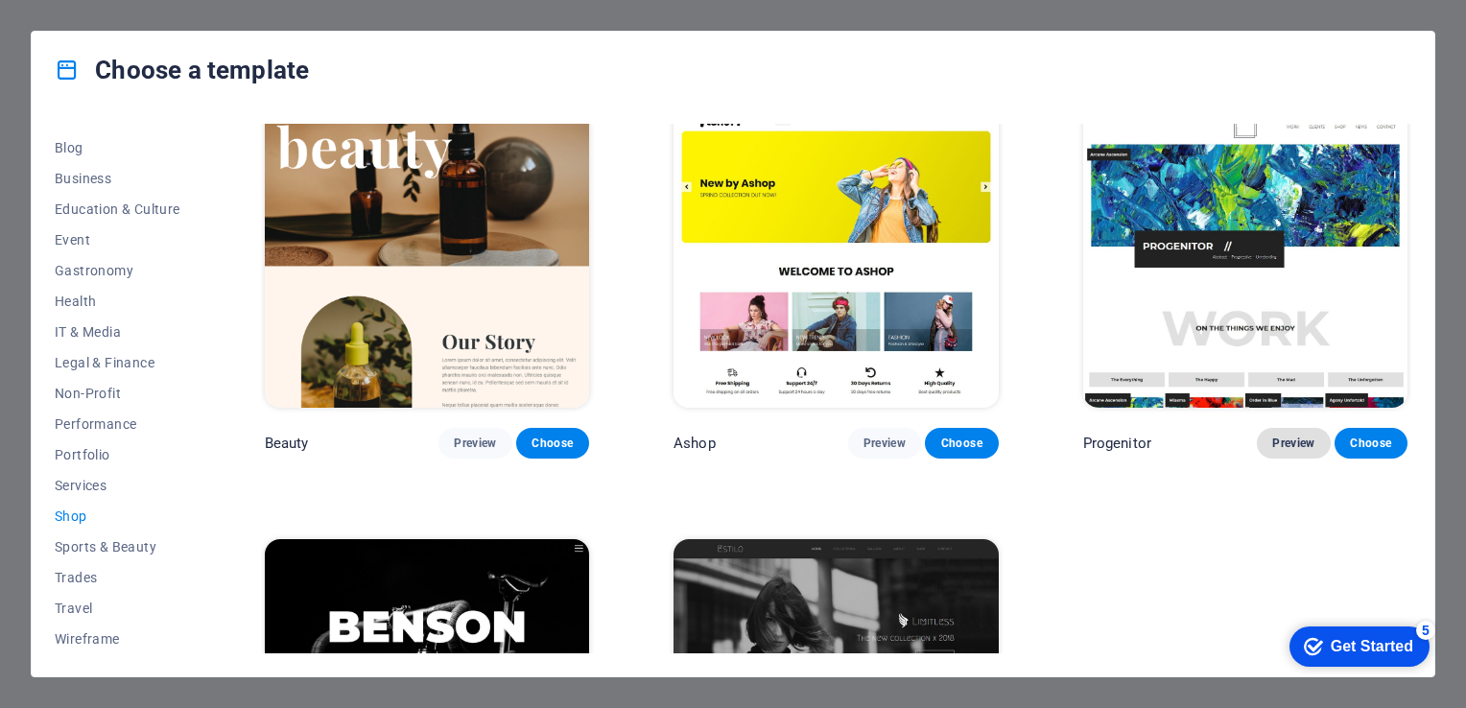
click at [1291, 436] on span "Preview" at bounding box center [1293, 443] width 42 height 15
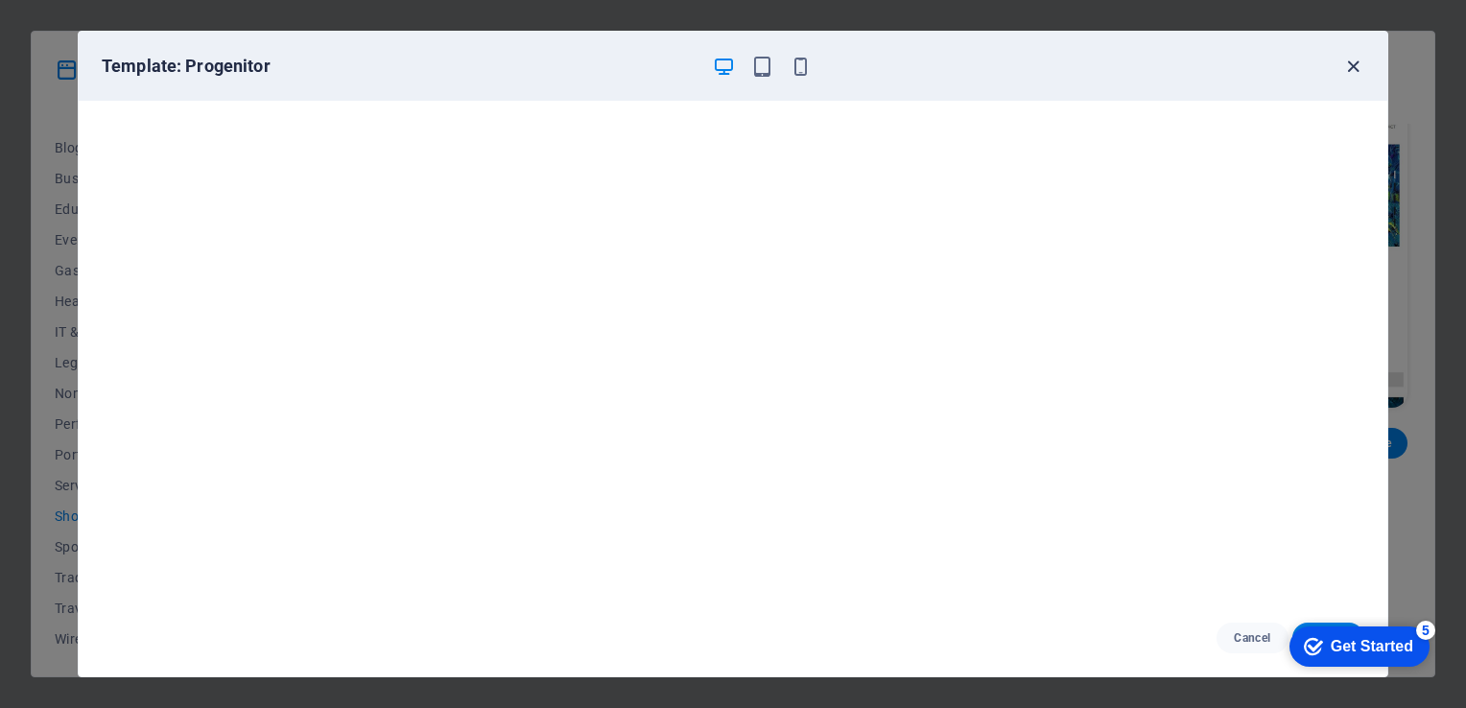
click at [1354, 59] on icon "button" at bounding box center [1353, 67] width 22 height 22
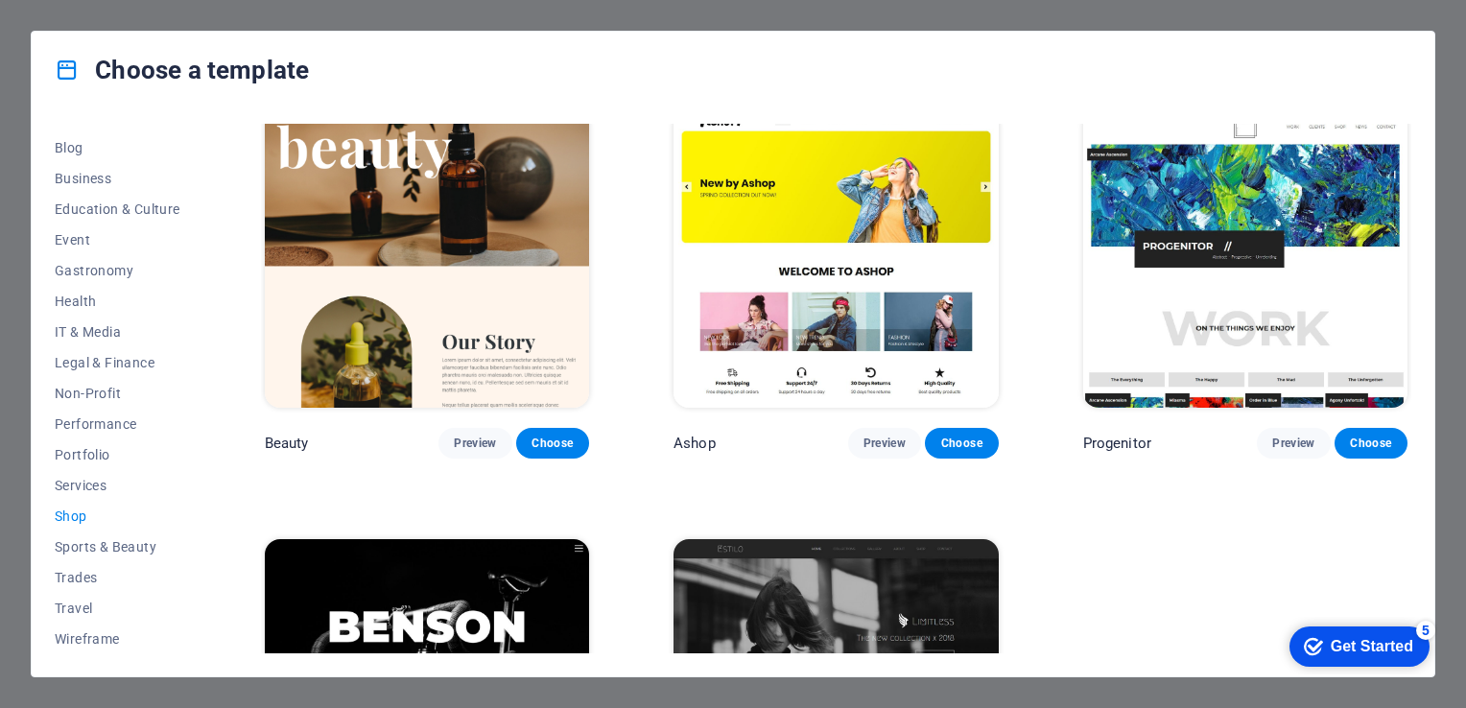
click at [1169, 280] on img at bounding box center [1245, 258] width 324 height 299
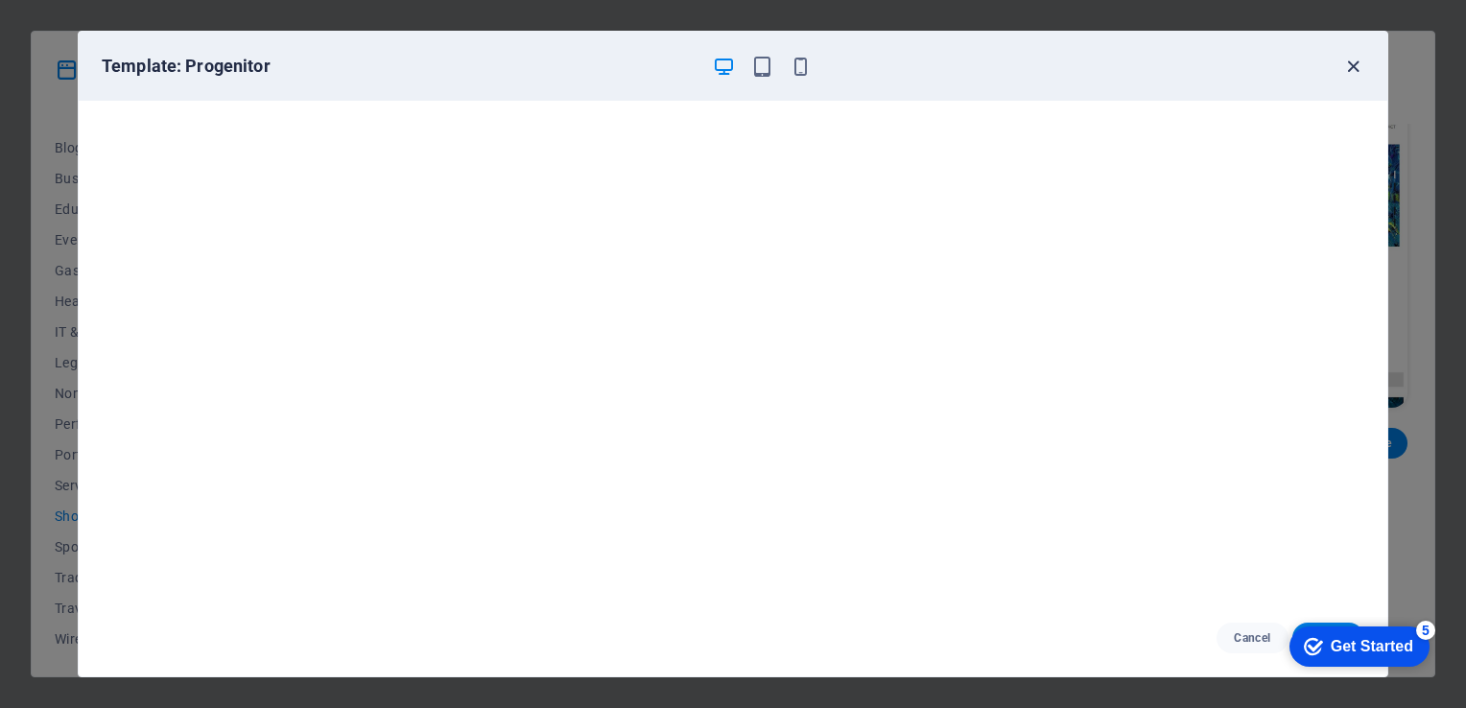
click at [1349, 60] on icon "button" at bounding box center [1353, 67] width 22 height 22
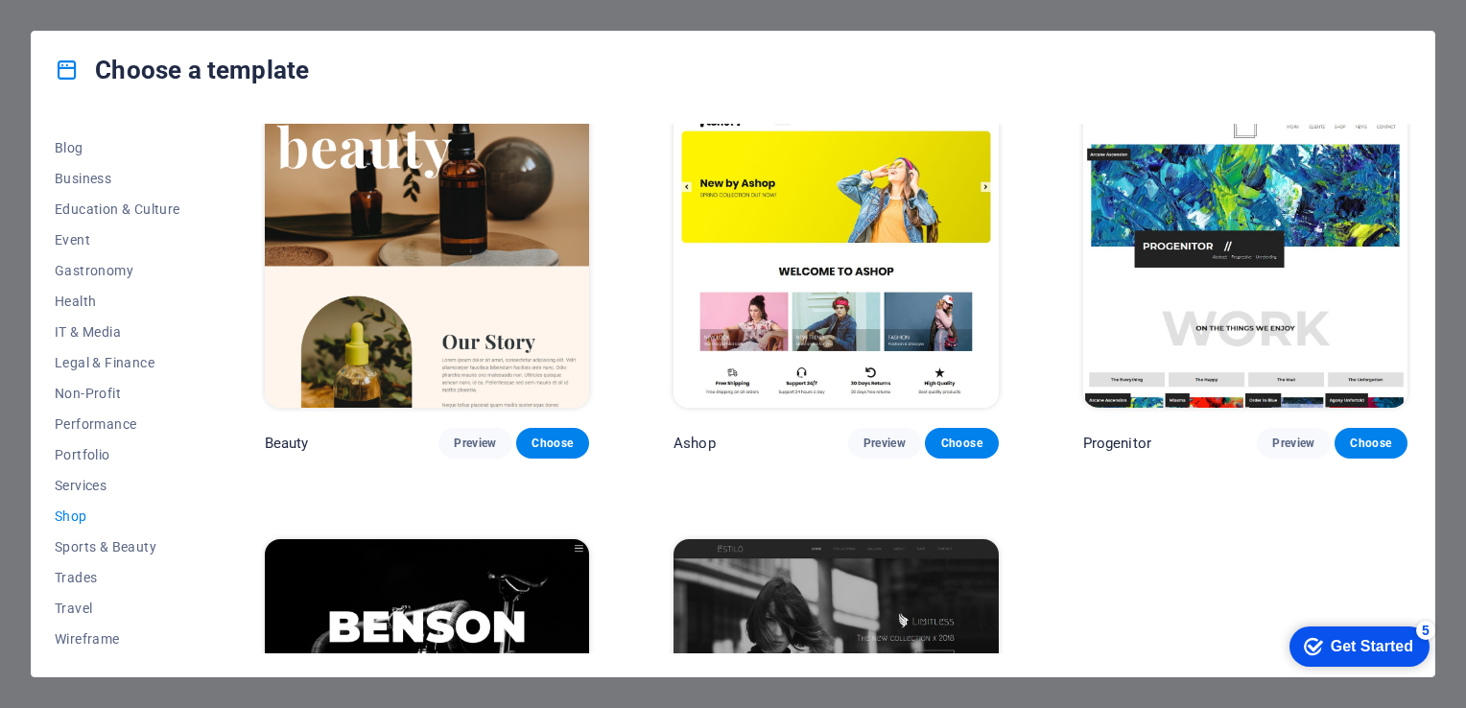
click at [779, 280] on img at bounding box center [835, 258] width 324 height 299
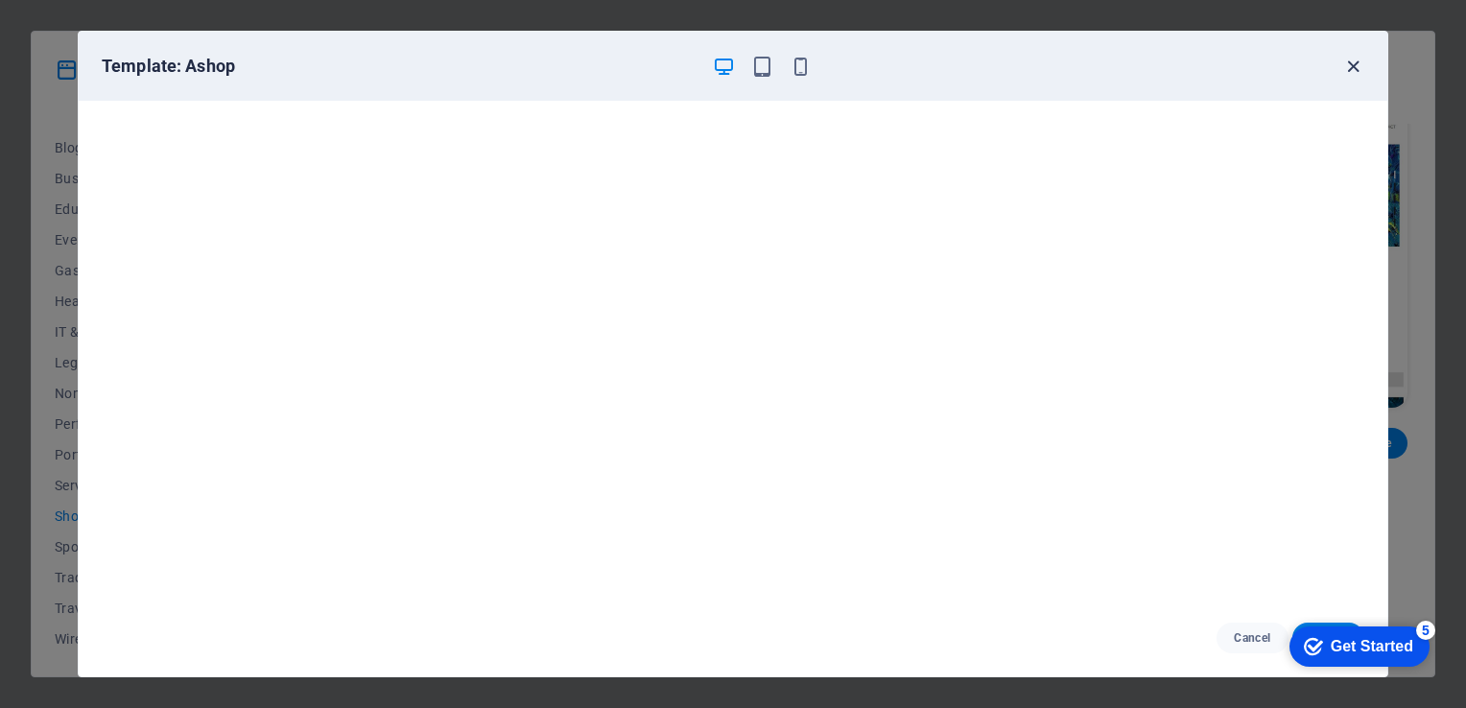
click at [1356, 67] on icon "button" at bounding box center [1353, 67] width 22 height 22
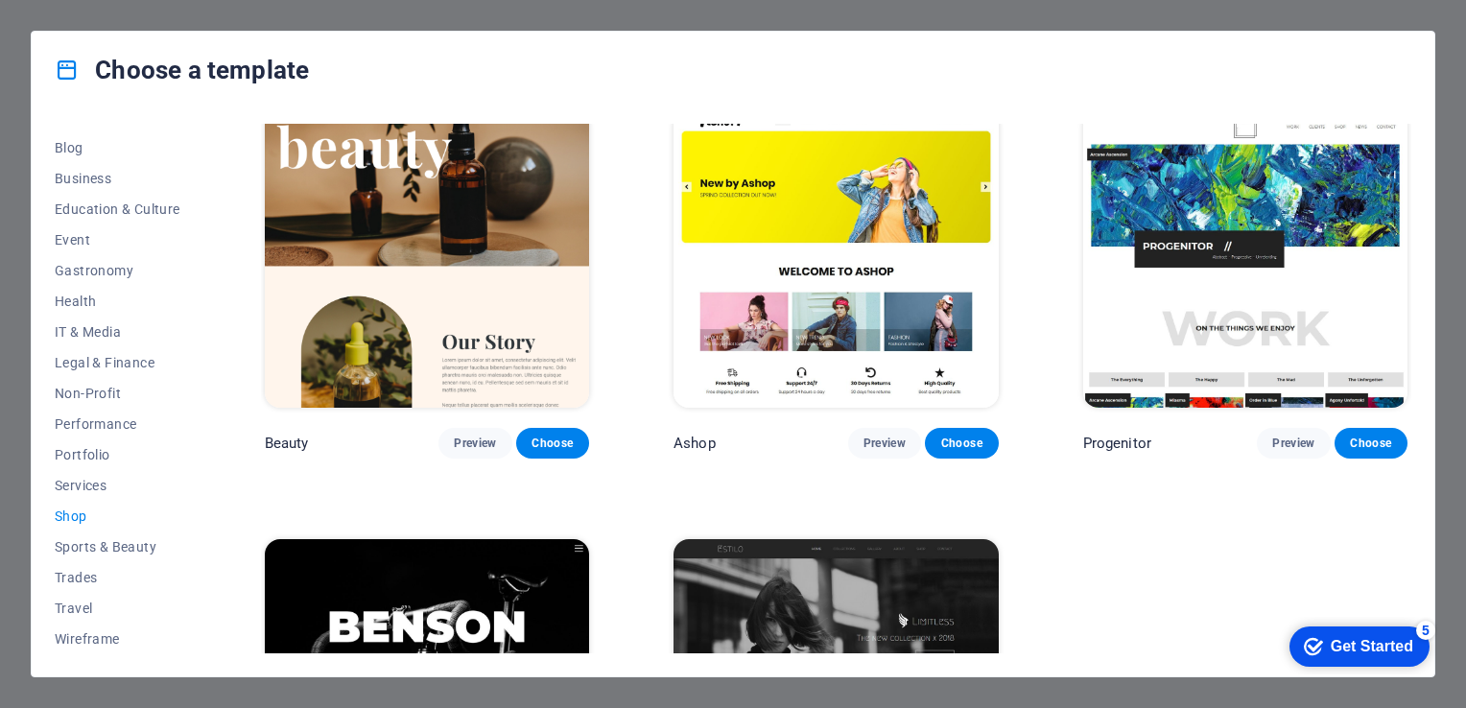
click at [587, 346] on img at bounding box center [427, 258] width 324 height 299
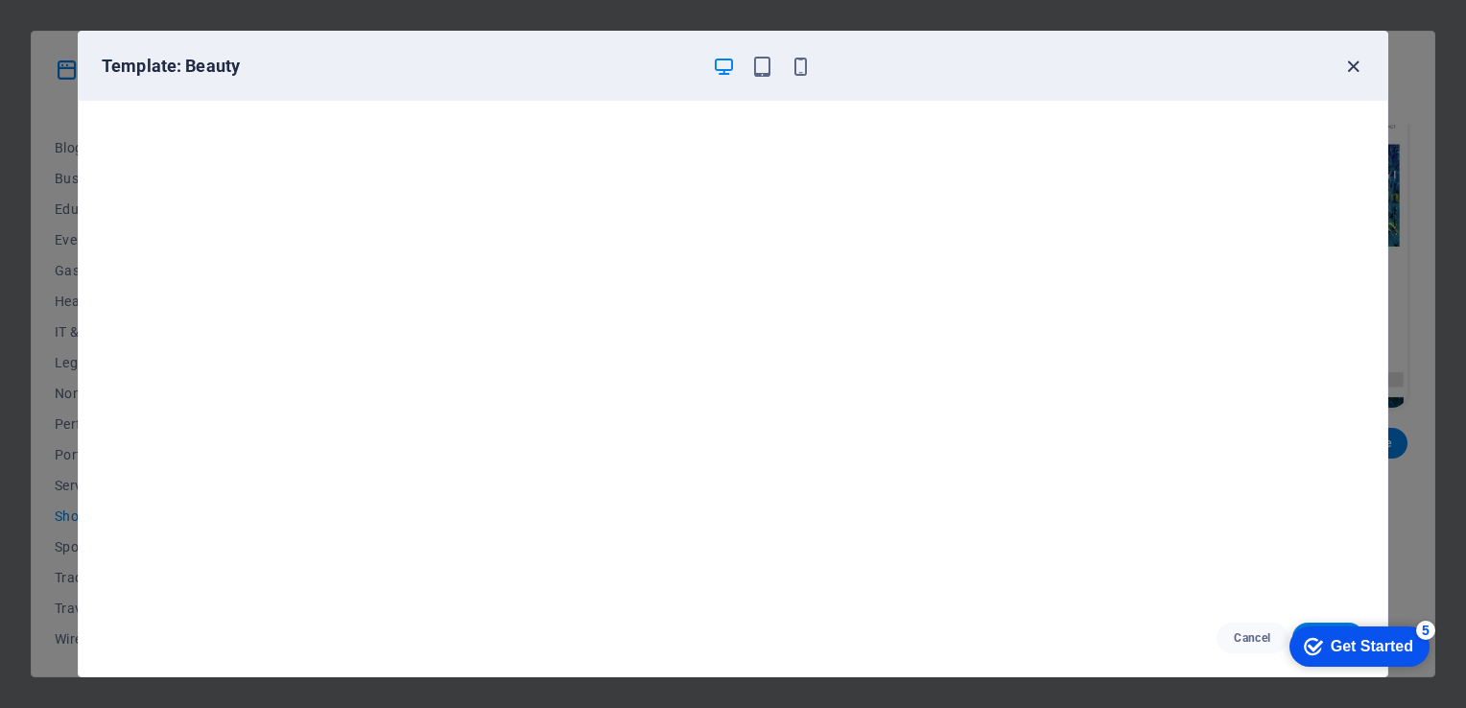
click at [1346, 59] on icon "button" at bounding box center [1353, 67] width 22 height 22
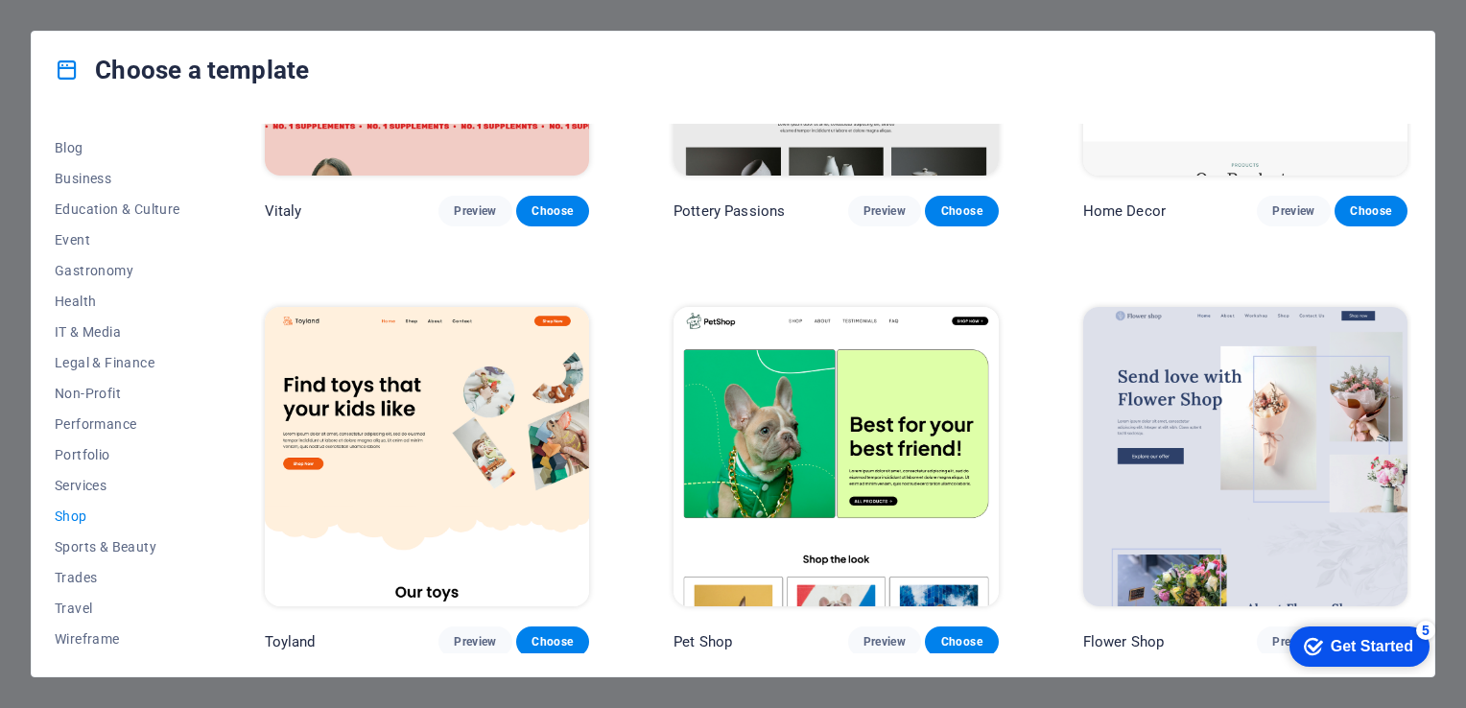
scroll to position [0, 0]
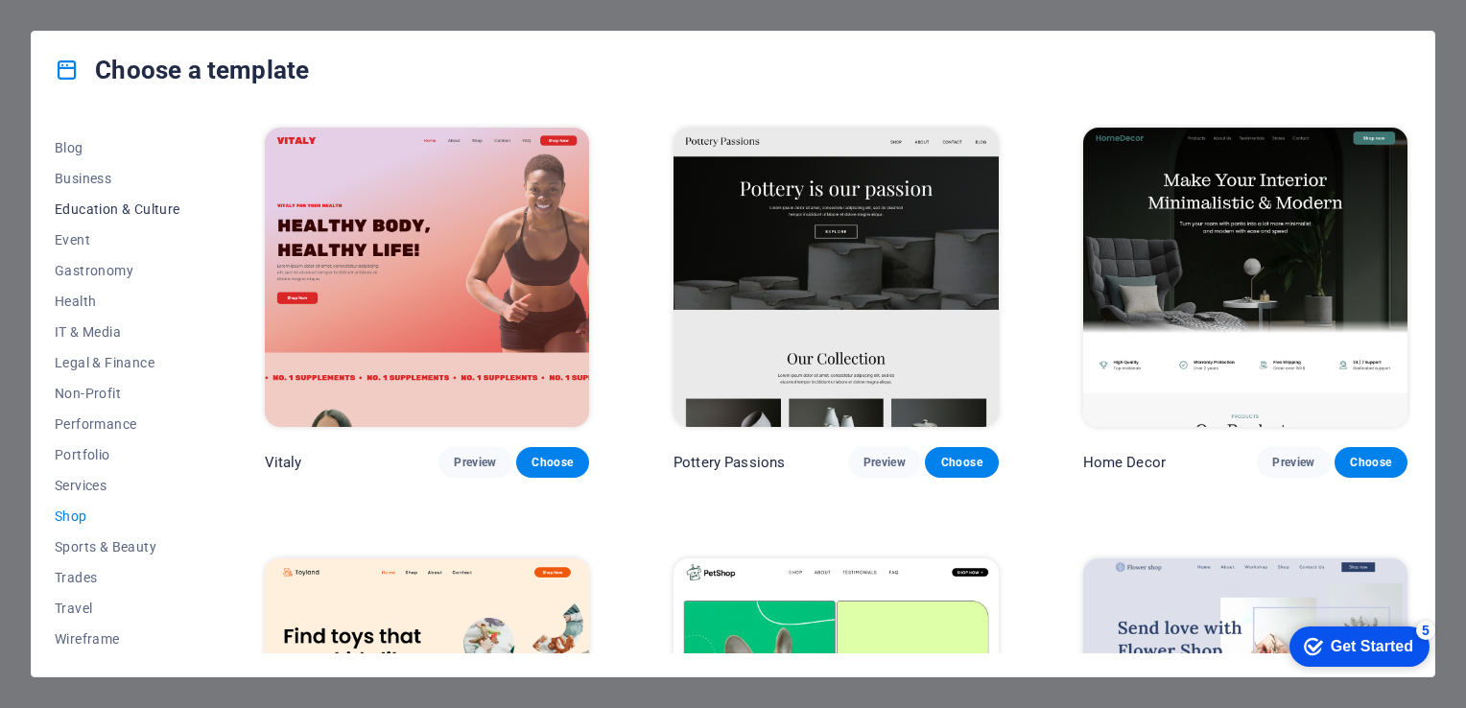
click at [98, 194] on button "Education & Culture" at bounding box center [118, 209] width 126 height 31
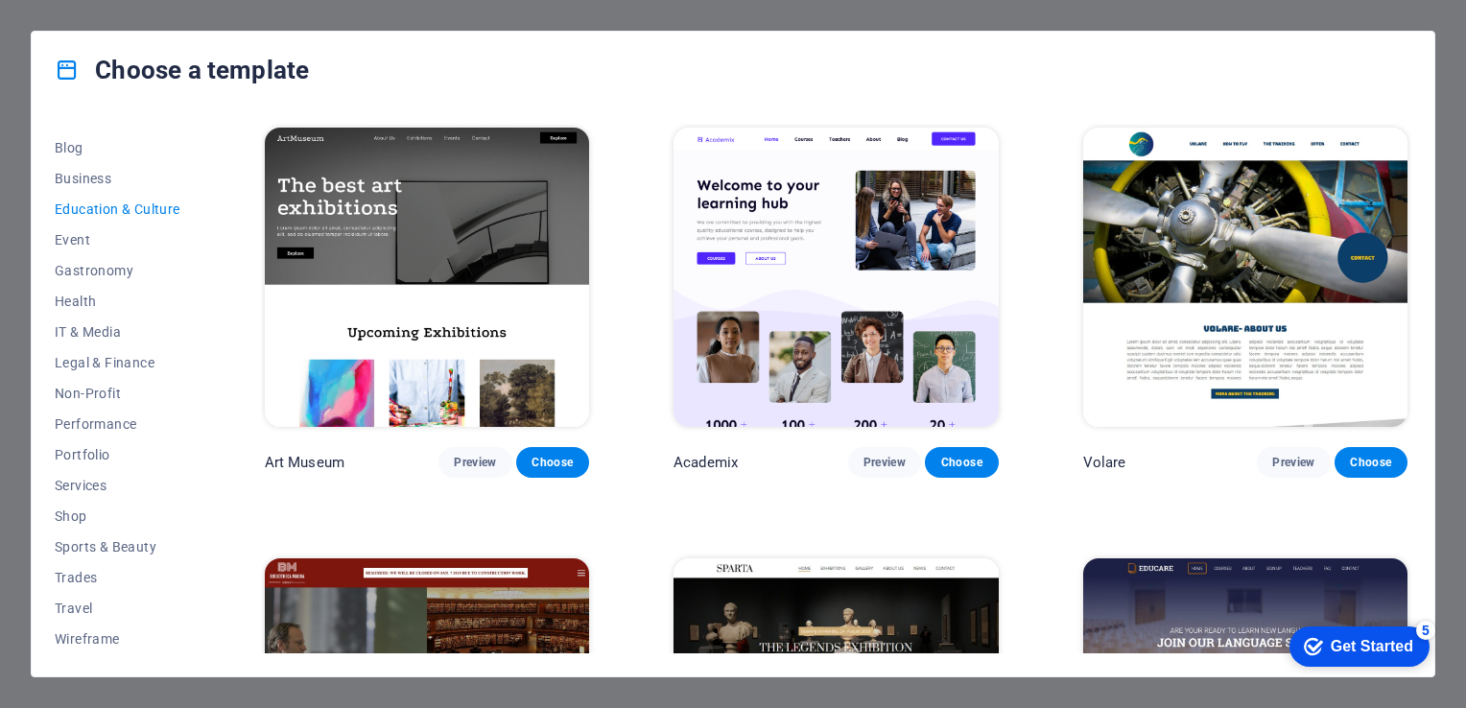
drag, startPoint x: 1412, startPoint y: 212, endPoint x: 1409, endPoint y: 234, distance: 22.3
click at [1409, 234] on div "All Templates My Templates New Trending Landingpage Multipager Onepager Art & D…" at bounding box center [733, 392] width 1403 height 568
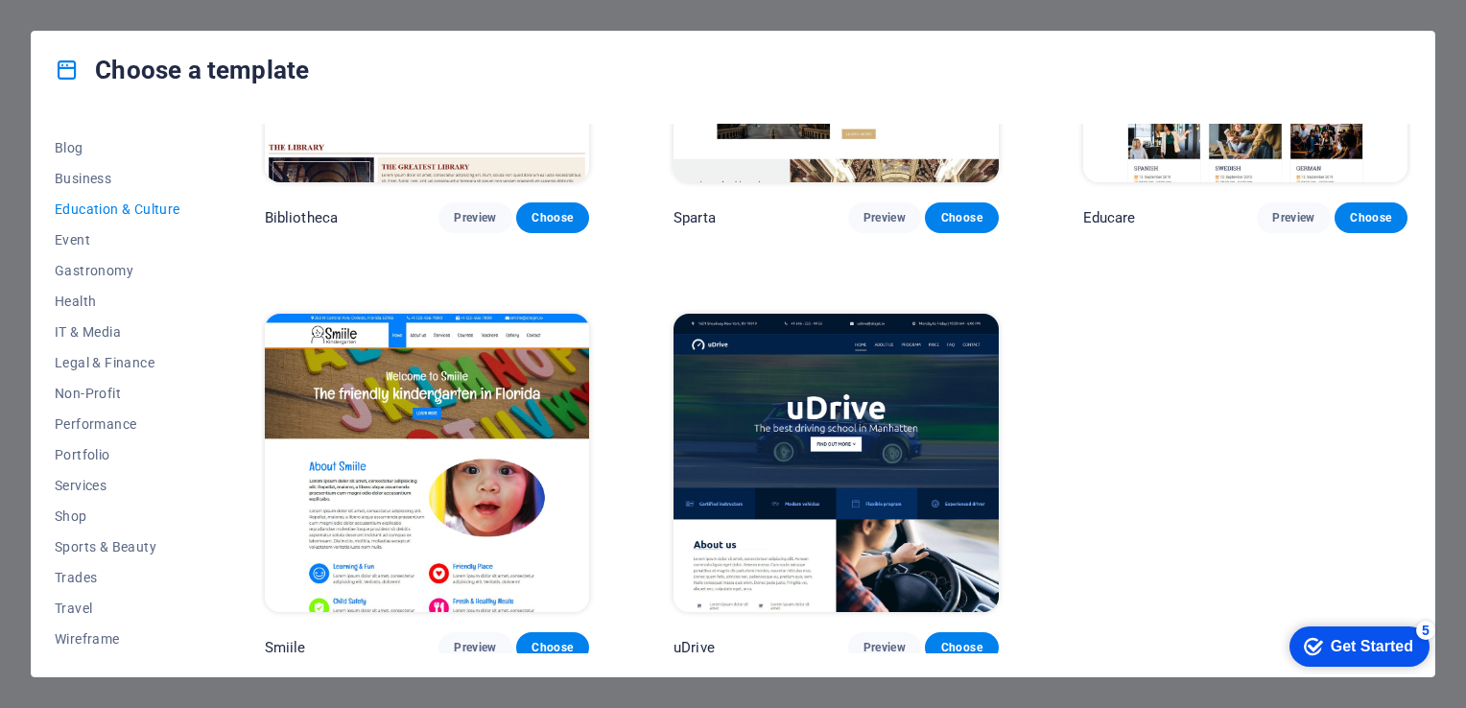
scroll to position [679, 0]
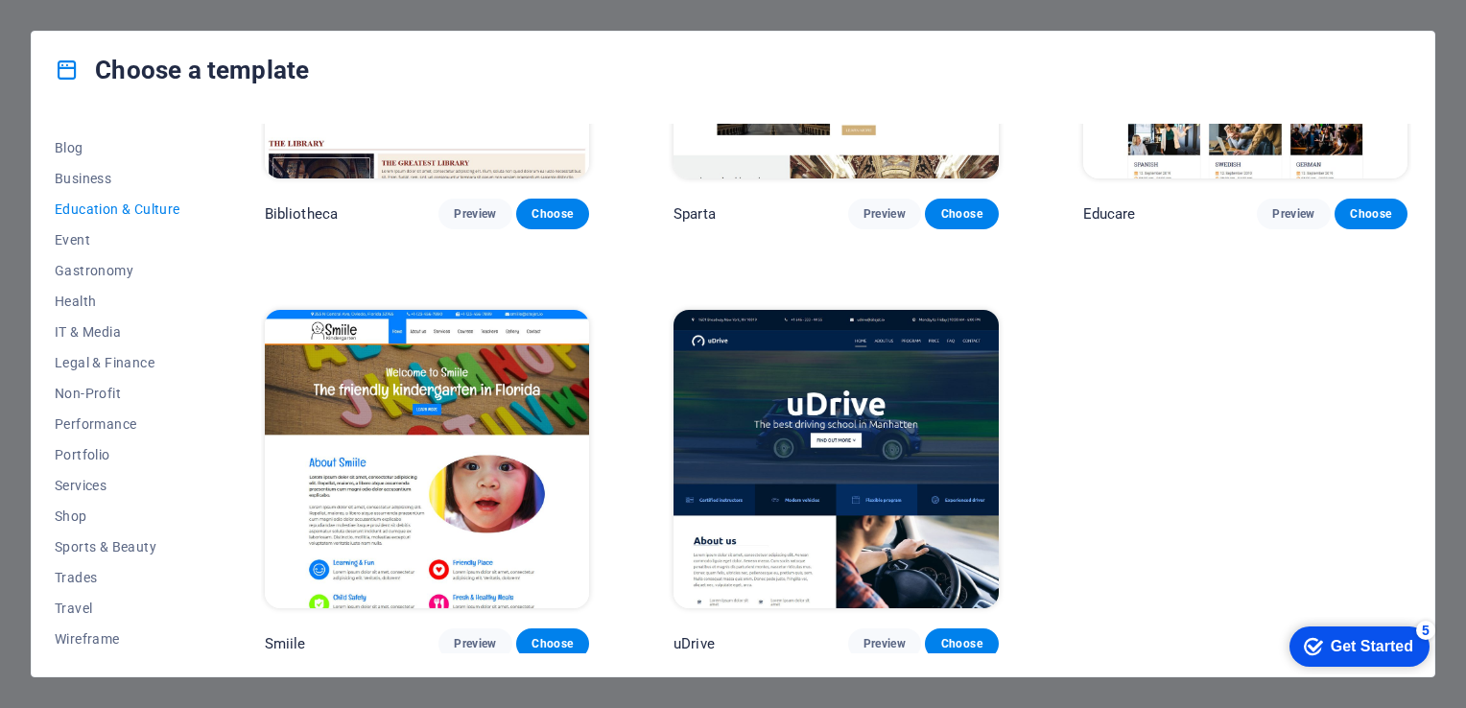
click at [790, 539] on img at bounding box center [835, 459] width 324 height 299
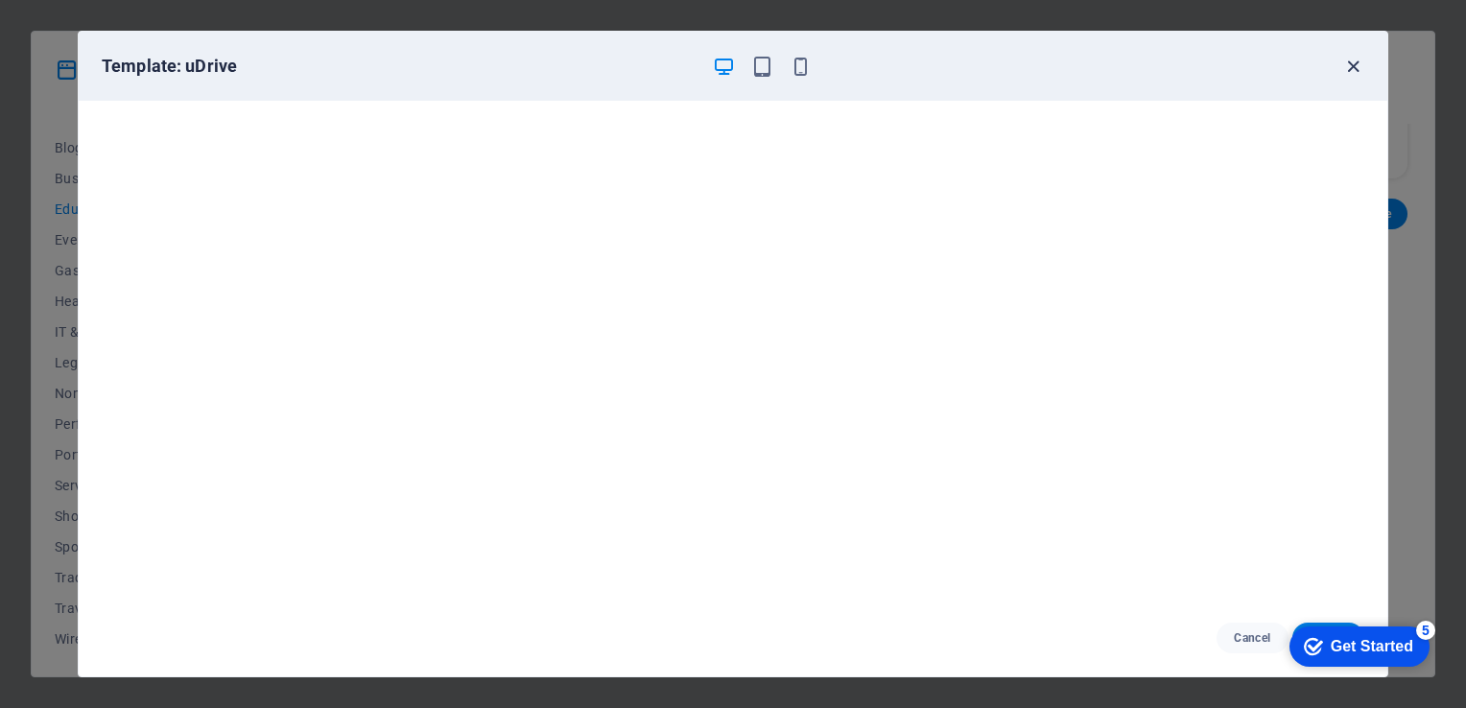
click at [1351, 58] on icon "button" at bounding box center [1353, 67] width 22 height 22
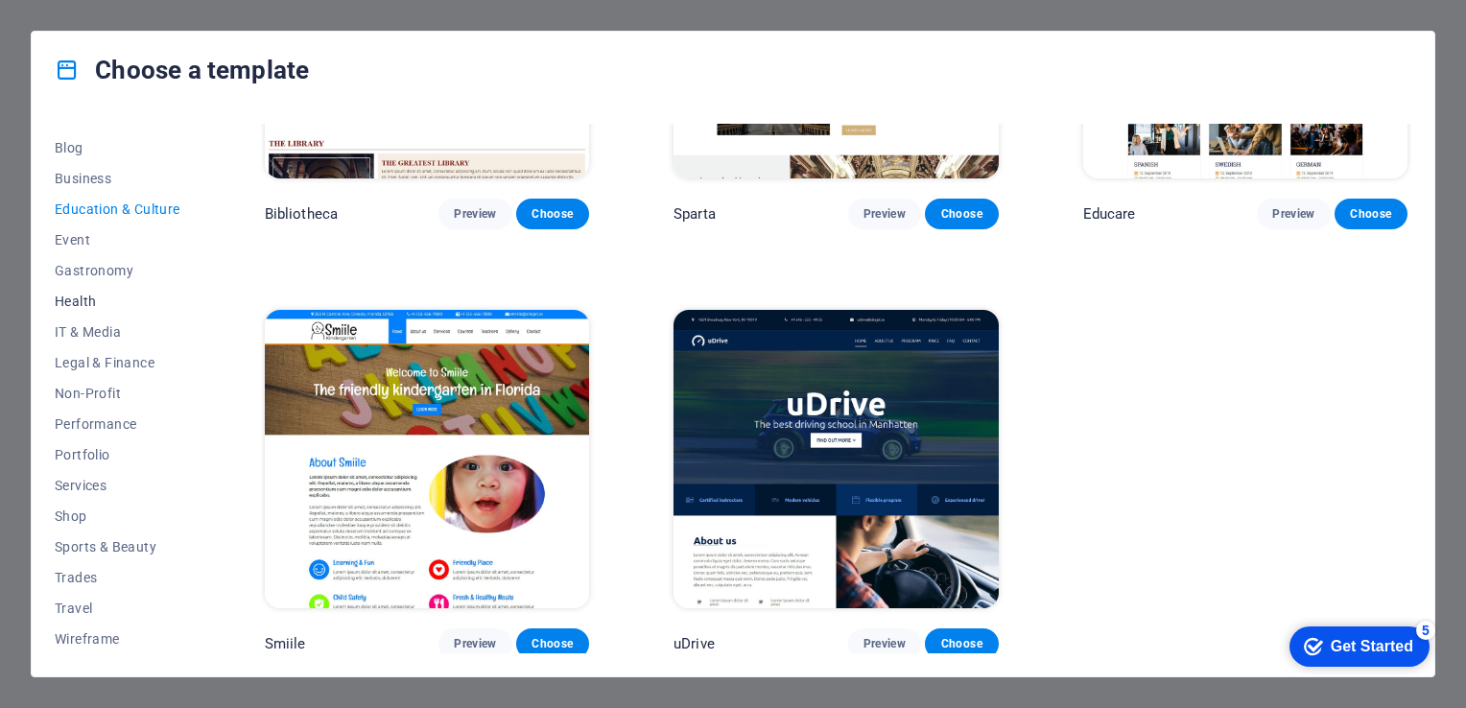
click at [105, 301] on span "Health" at bounding box center [118, 301] width 126 height 15
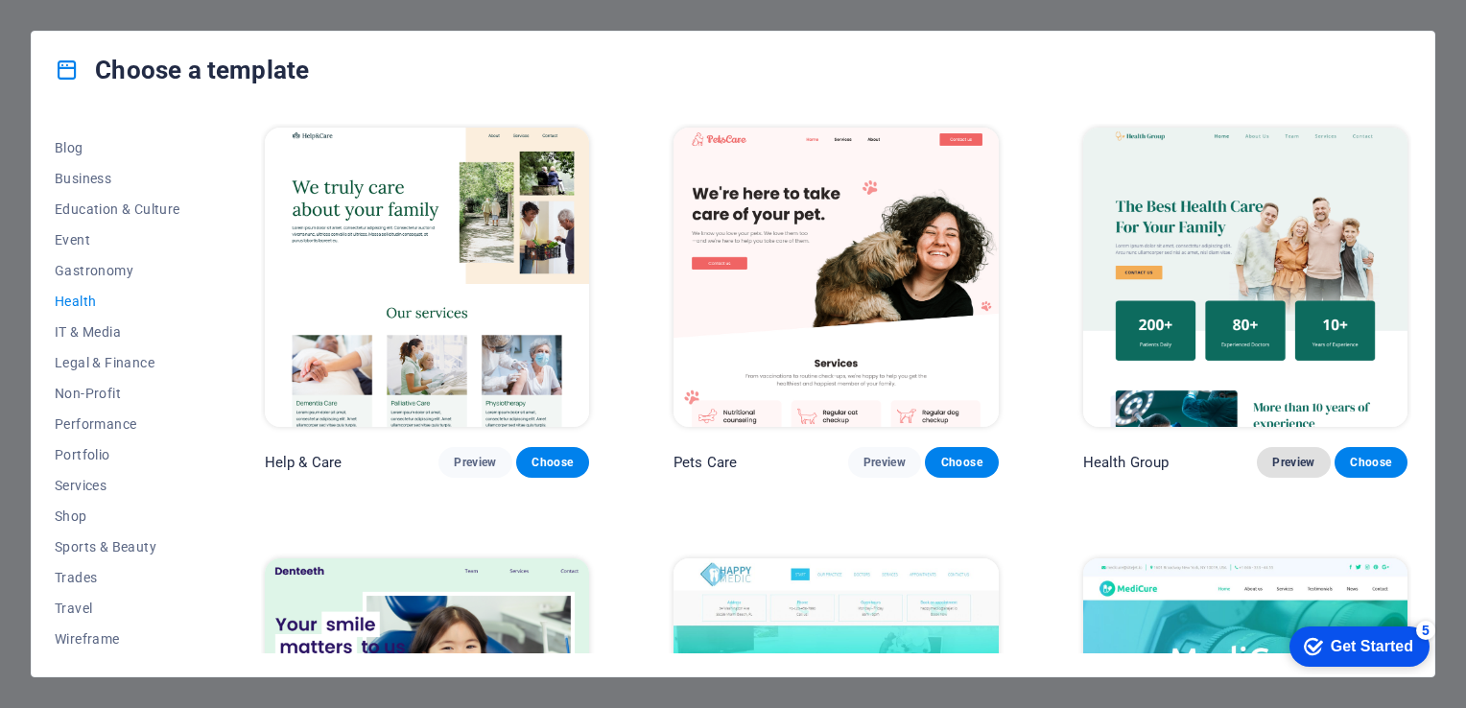
click at [1272, 461] on span "Preview" at bounding box center [1293, 462] width 42 height 15
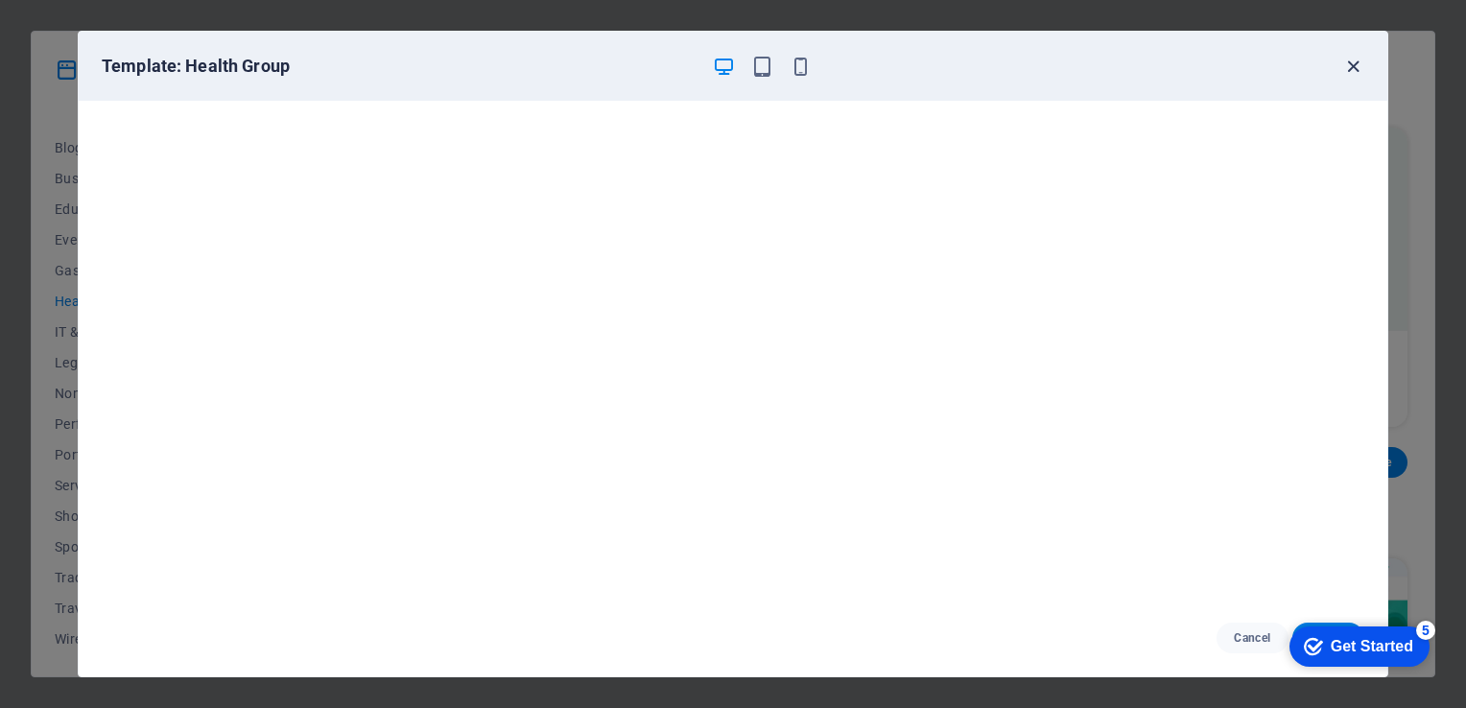
click at [1352, 60] on icon "button" at bounding box center [1353, 67] width 22 height 22
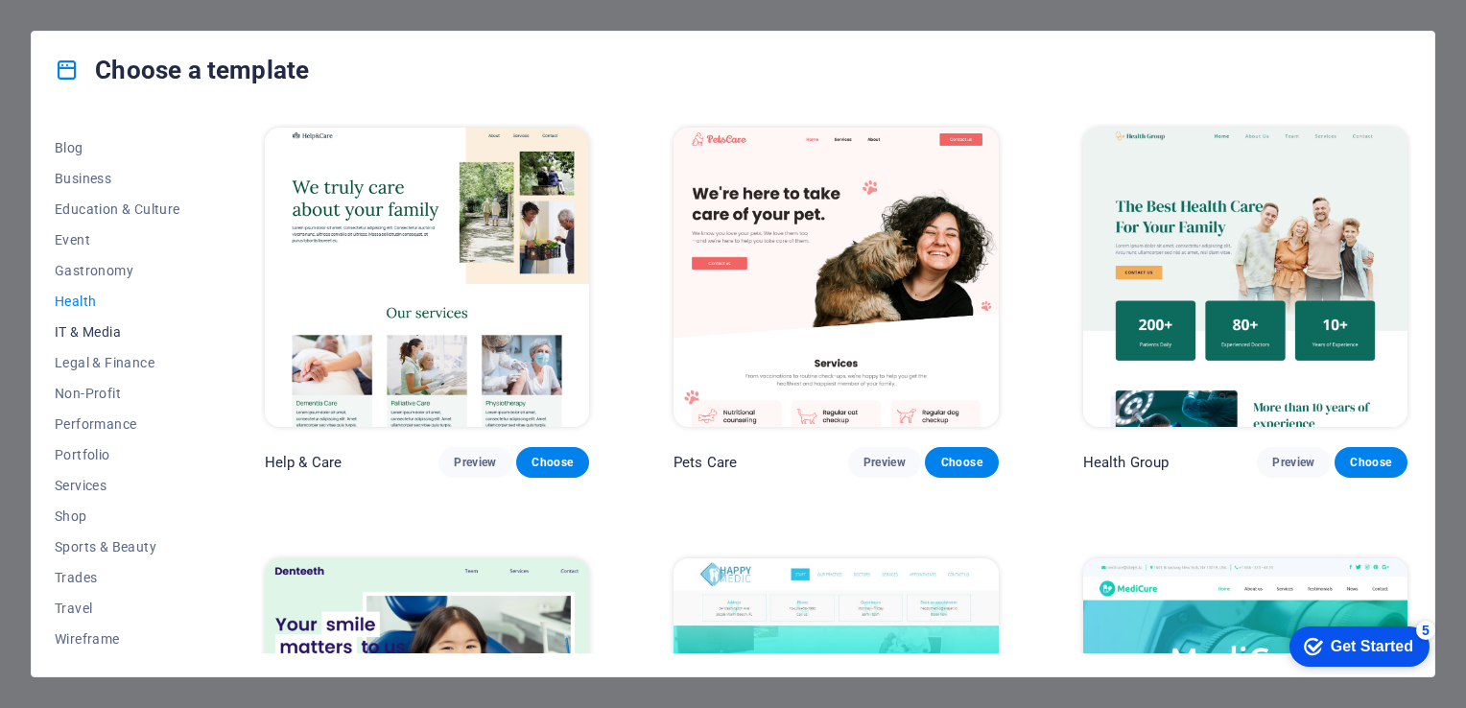
click at [130, 330] on span "IT & Media" at bounding box center [118, 331] width 126 height 15
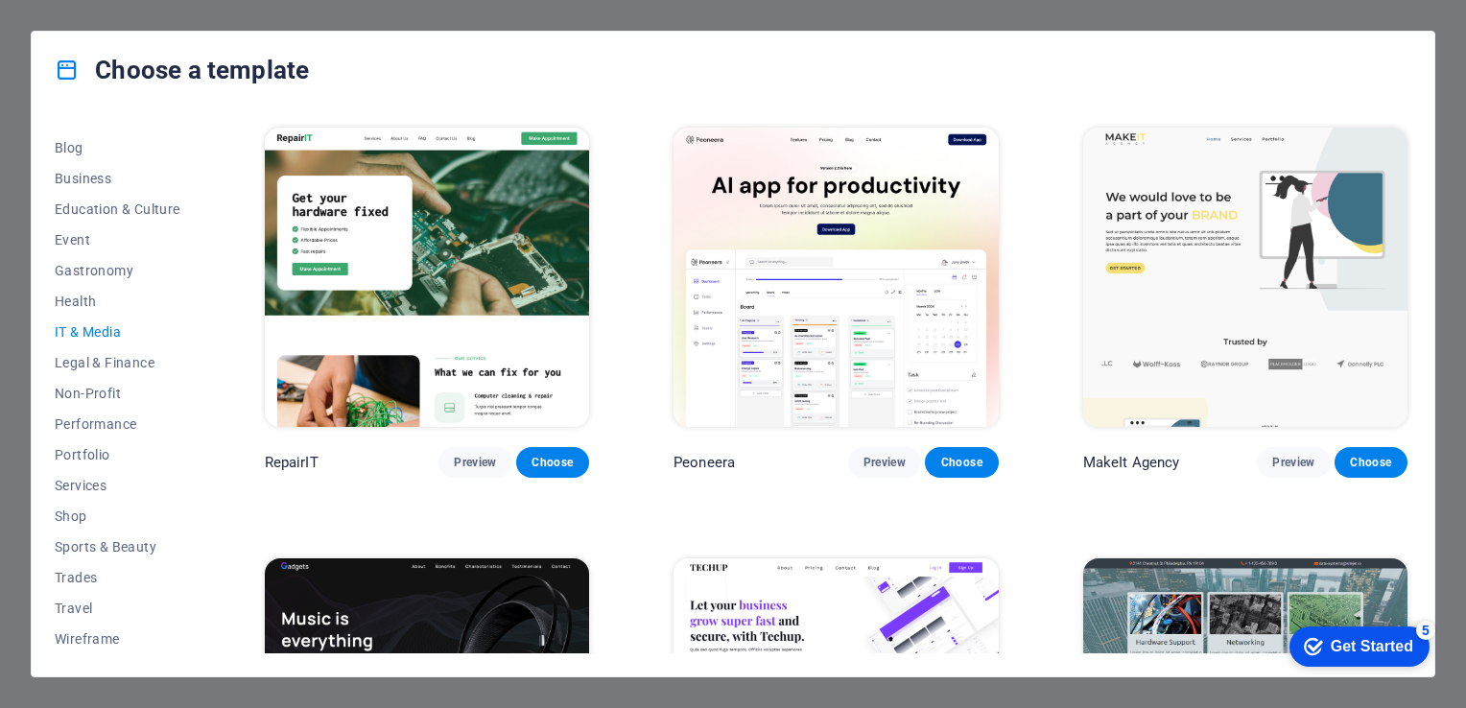
drag, startPoint x: 1412, startPoint y: 198, endPoint x: 1411, endPoint y: 242, distance: 44.1
click at [1411, 242] on div "All Templates My Templates New Trending Landingpage Multipager Onepager Art & D…" at bounding box center [733, 392] width 1403 height 568
drag, startPoint x: 1411, startPoint y: 242, endPoint x: 1409, endPoint y: 271, distance: 28.8
click at [1409, 271] on div "All Templates My Templates New Trending Landingpage Multipager Onepager Art & D…" at bounding box center [733, 392] width 1403 height 568
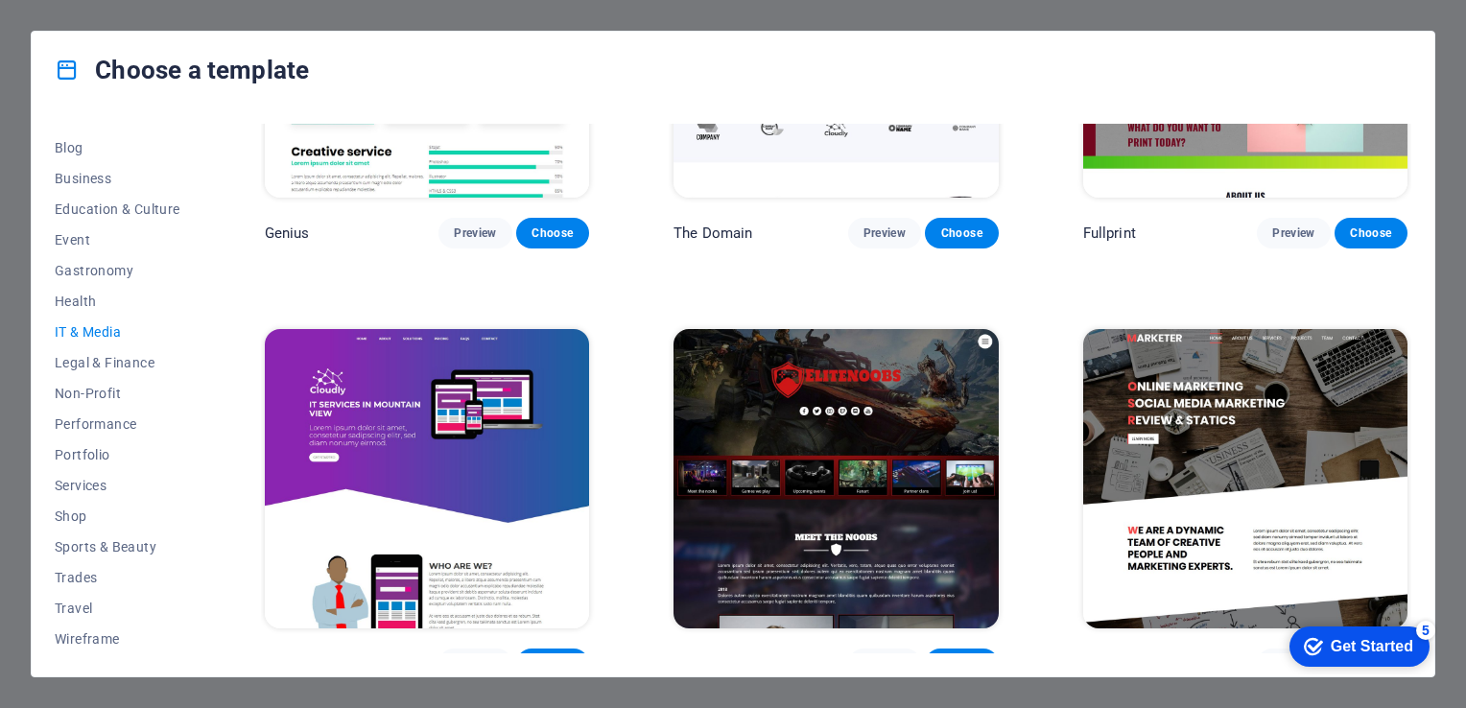
scroll to position [1108, 0]
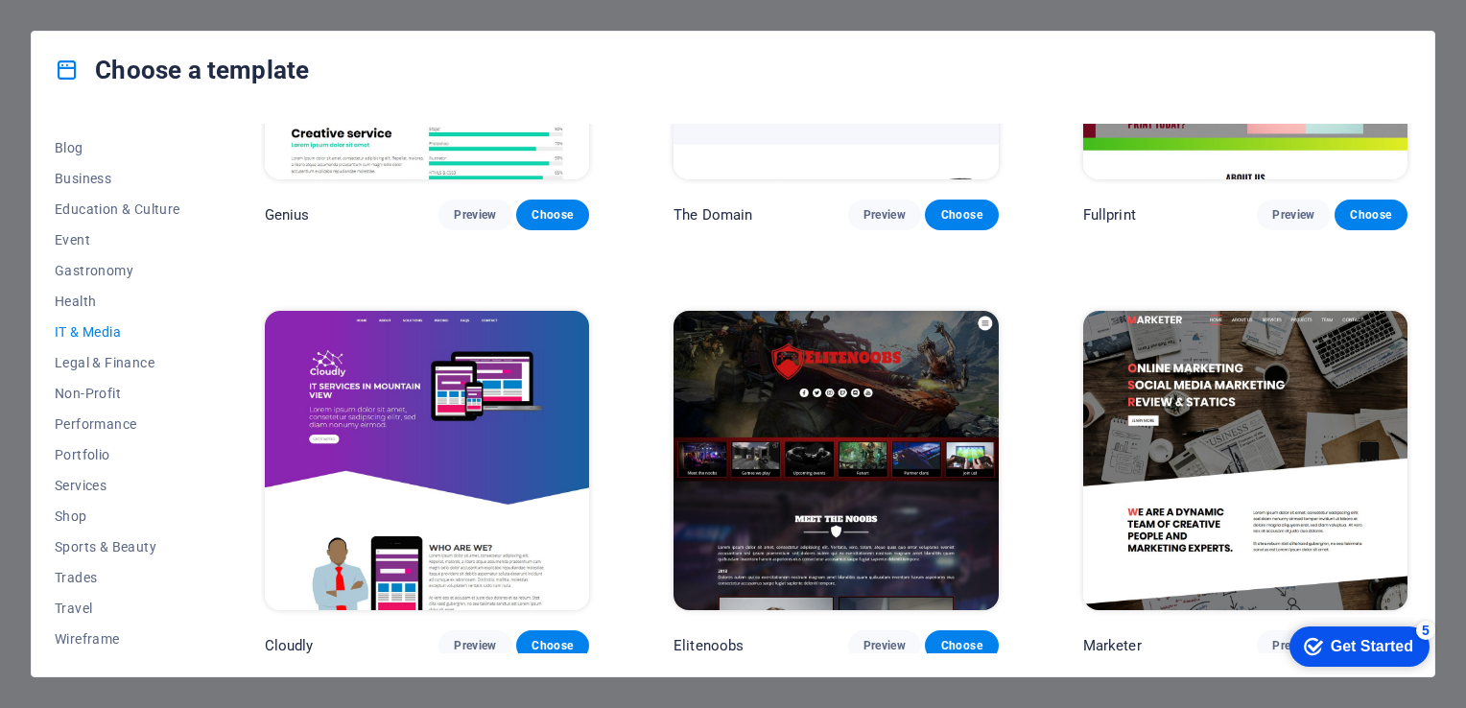
click at [1190, 479] on img at bounding box center [1245, 460] width 324 height 299
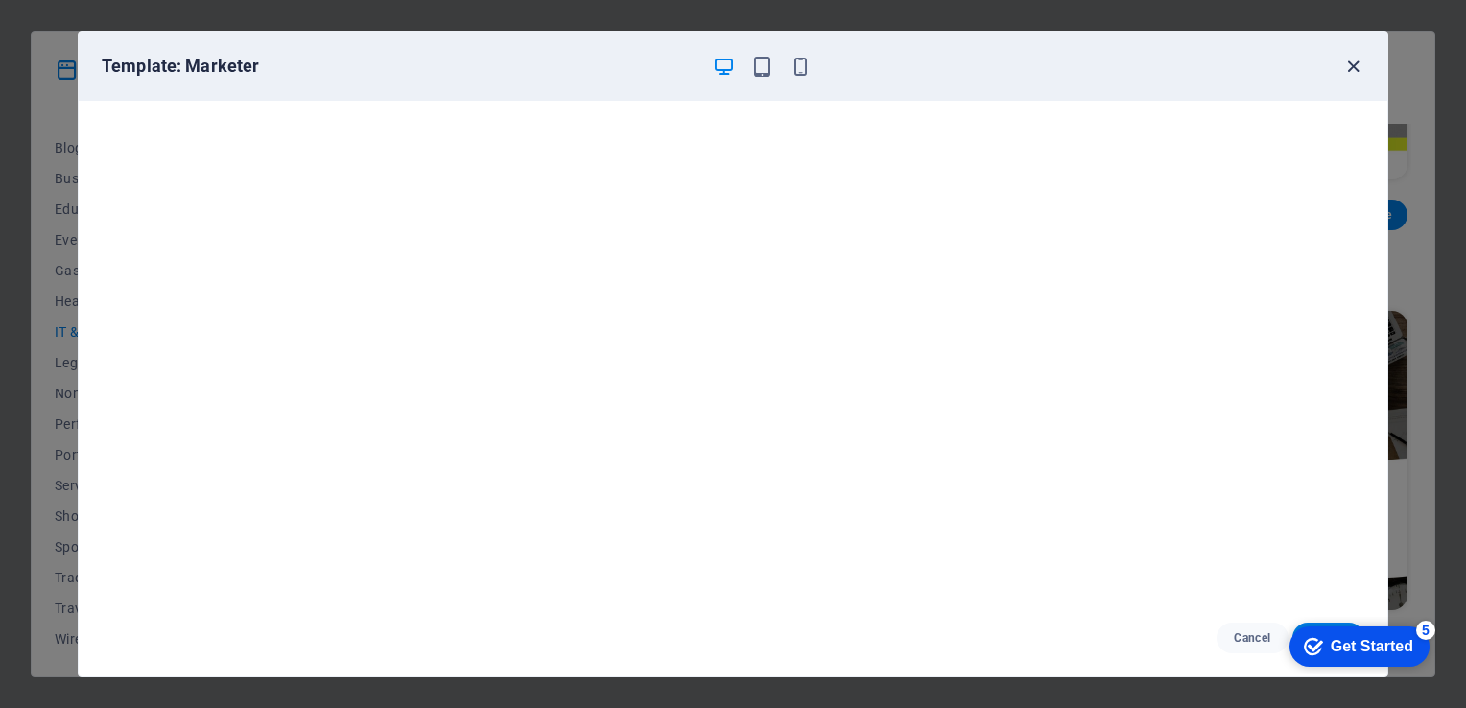
click at [1353, 62] on icon "button" at bounding box center [1353, 67] width 22 height 22
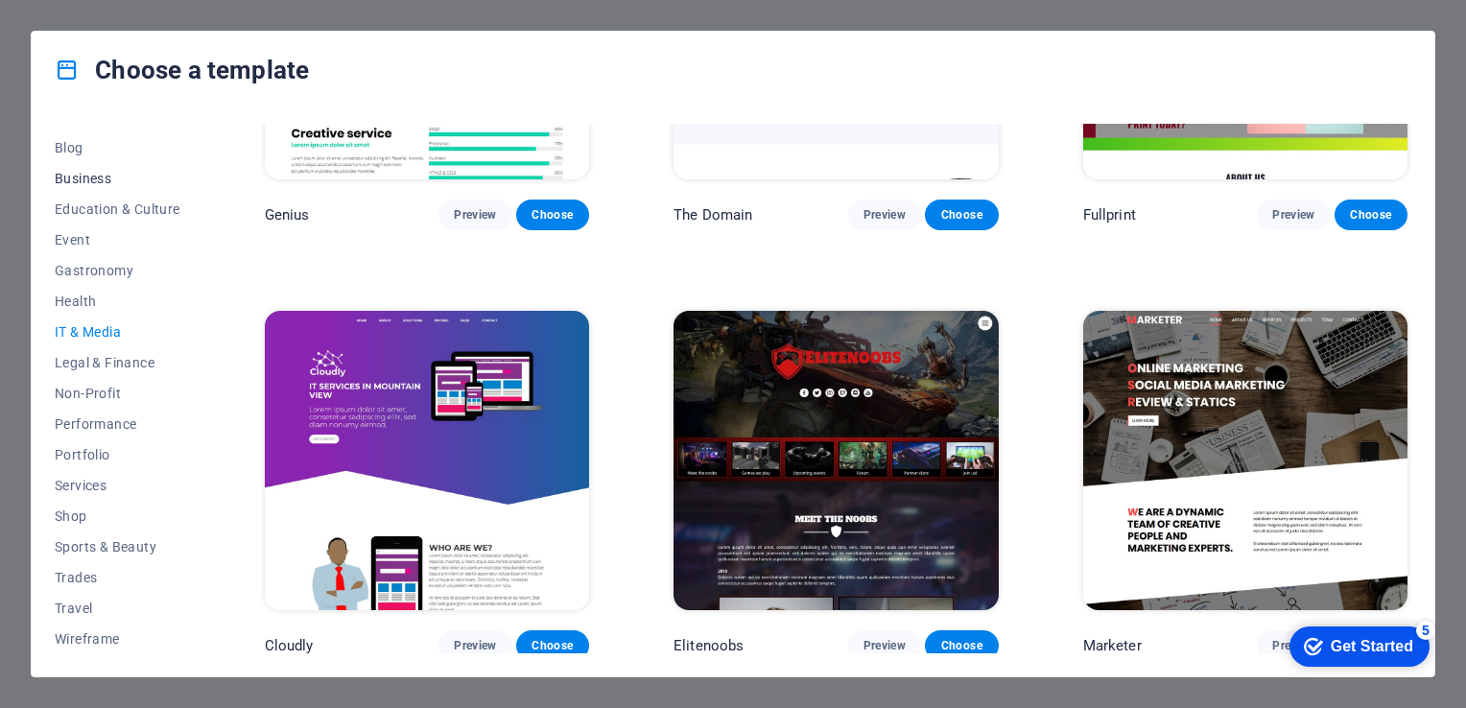
click at [90, 171] on span "Business" at bounding box center [118, 178] width 126 height 15
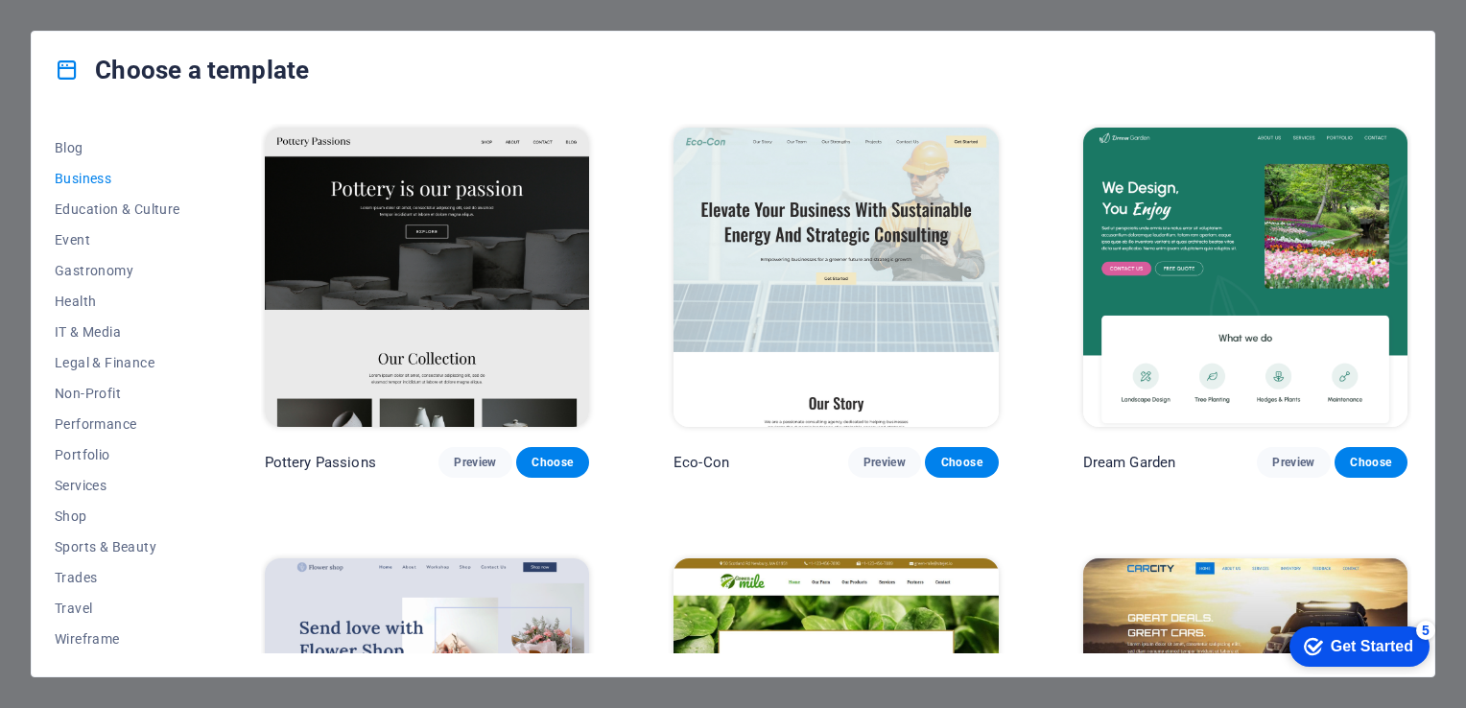
drag, startPoint x: 1411, startPoint y: 185, endPoint x: 1408, endPoint y: 239, distance: 53.8
click at [1408, 239] on div "All Templates My Templates New Trending Landingpage Multipager Onepager Art & D…" at bounding box center [733, 392] width 1403 height 568
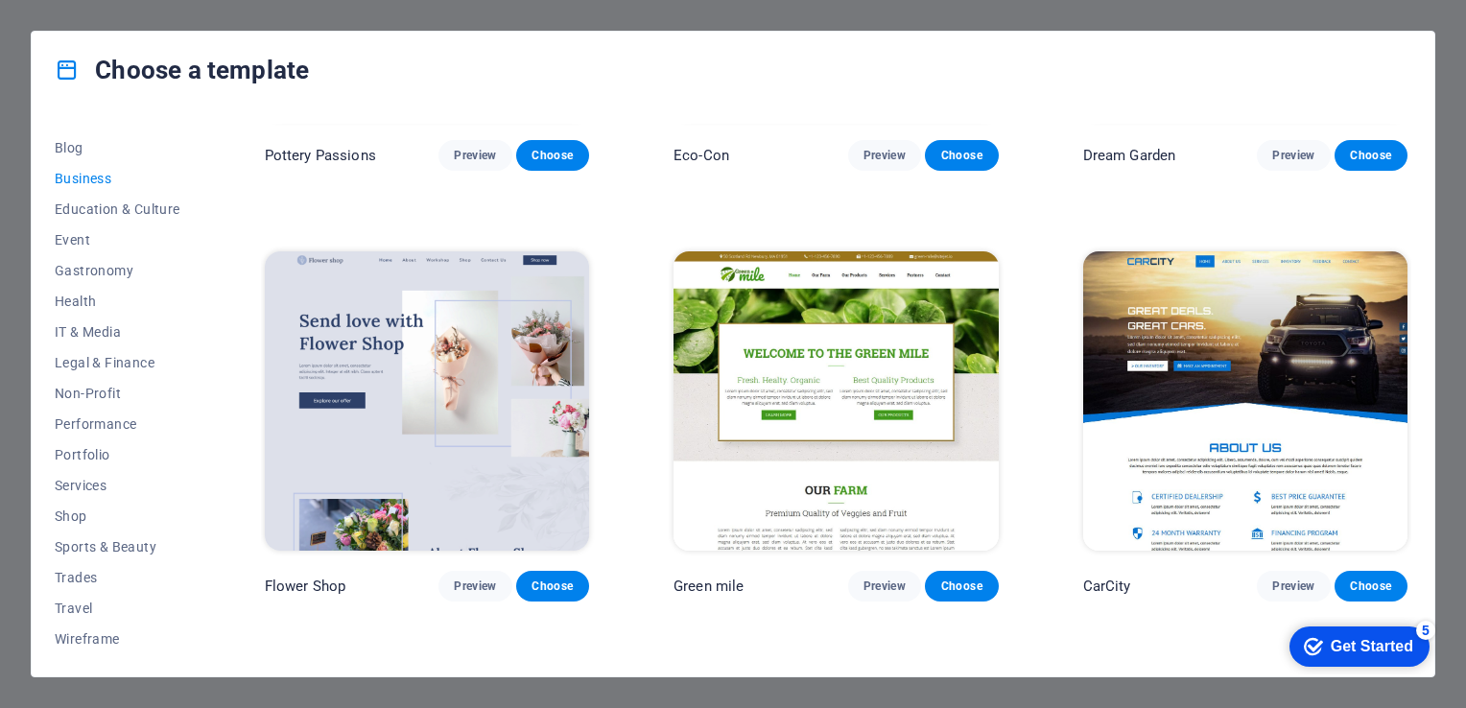
scroll to position [306, 0]
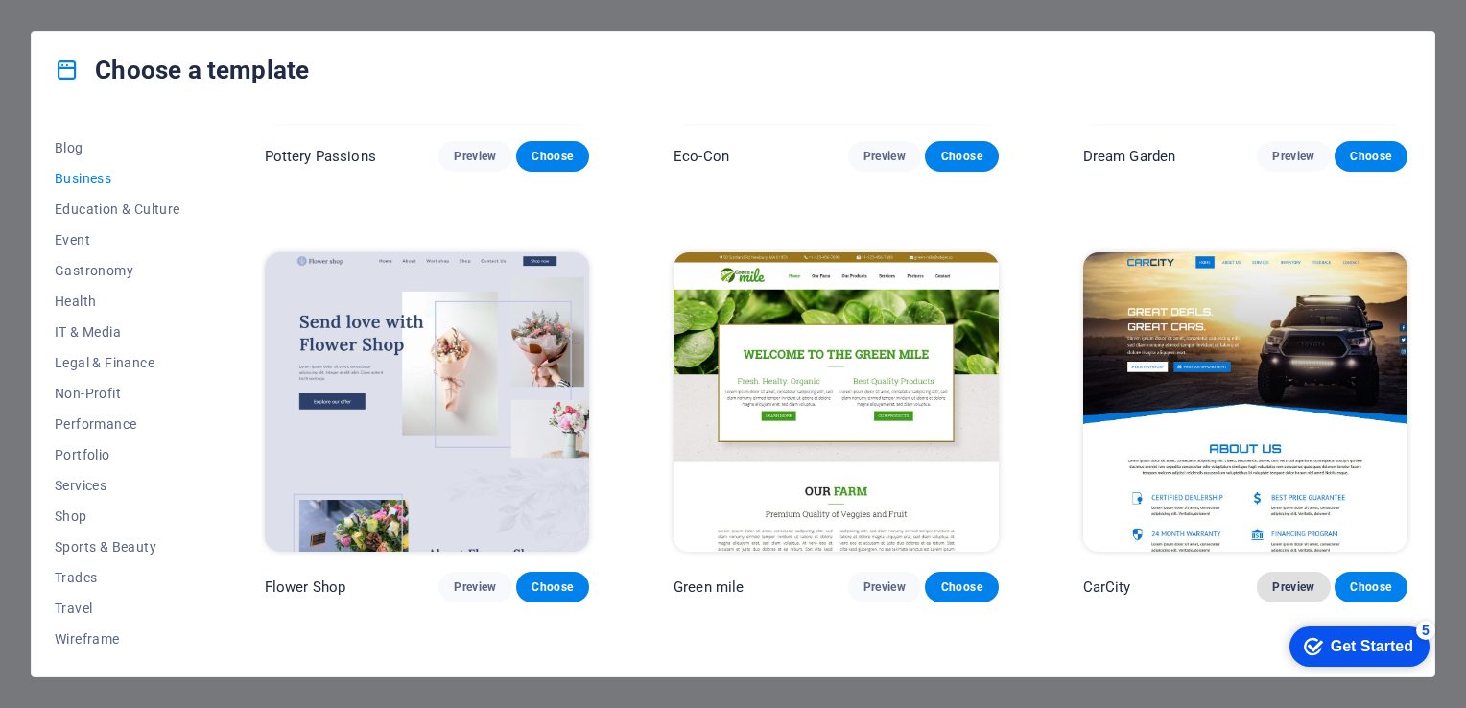
click at [1288, 583] on span "Preview" at bounding box center [1293, 586] width 42 height 15
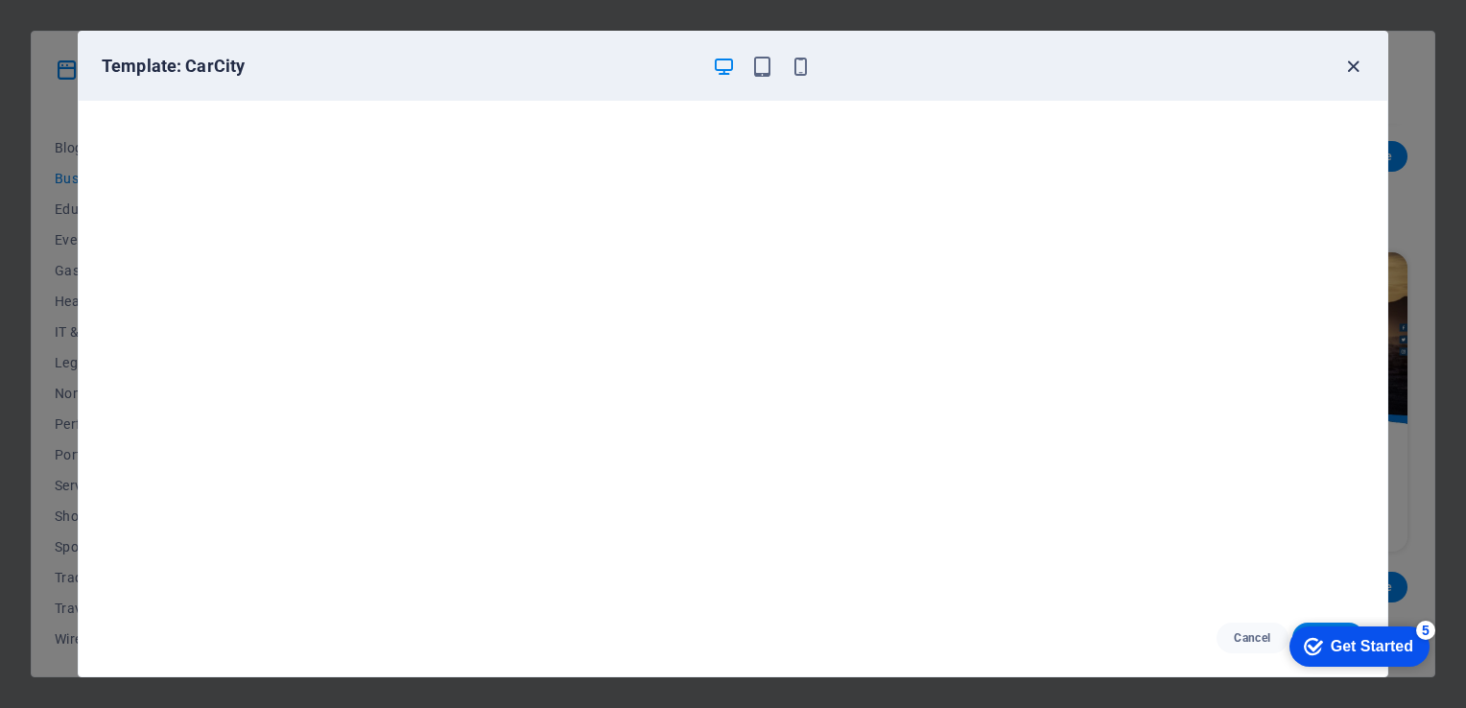
click at [1344, 70] on icon "button" at bounding box center [1353, 67] width 22 height 22
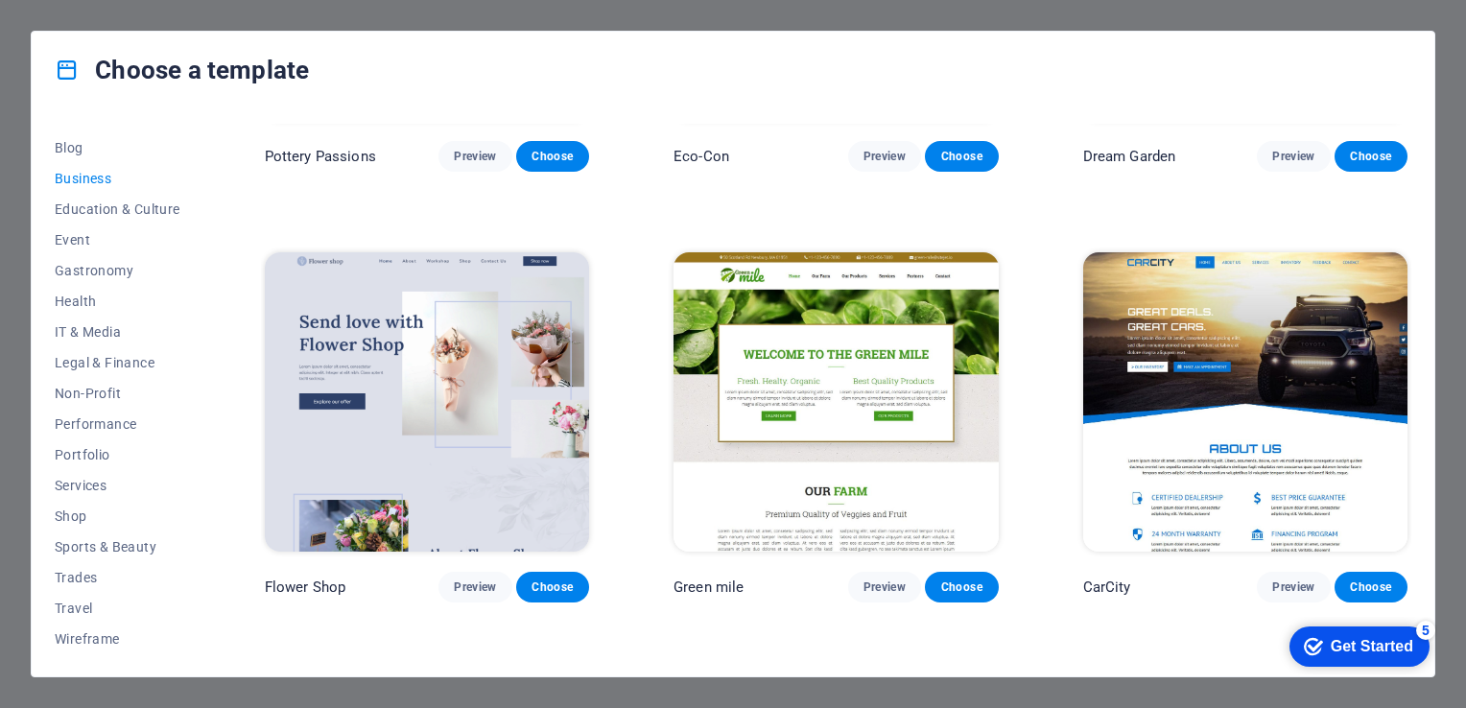
drag, startPoint x: 1411, startPoint y: 332, endPoint x: 1412, endPoint y: 390, distance: 58.5
click at [1412, 390] on div "All Templates My Templates New Trending Landingpage Multipager Onepager Art & D…" at bounding box center [733, 392] width 1403 height 568
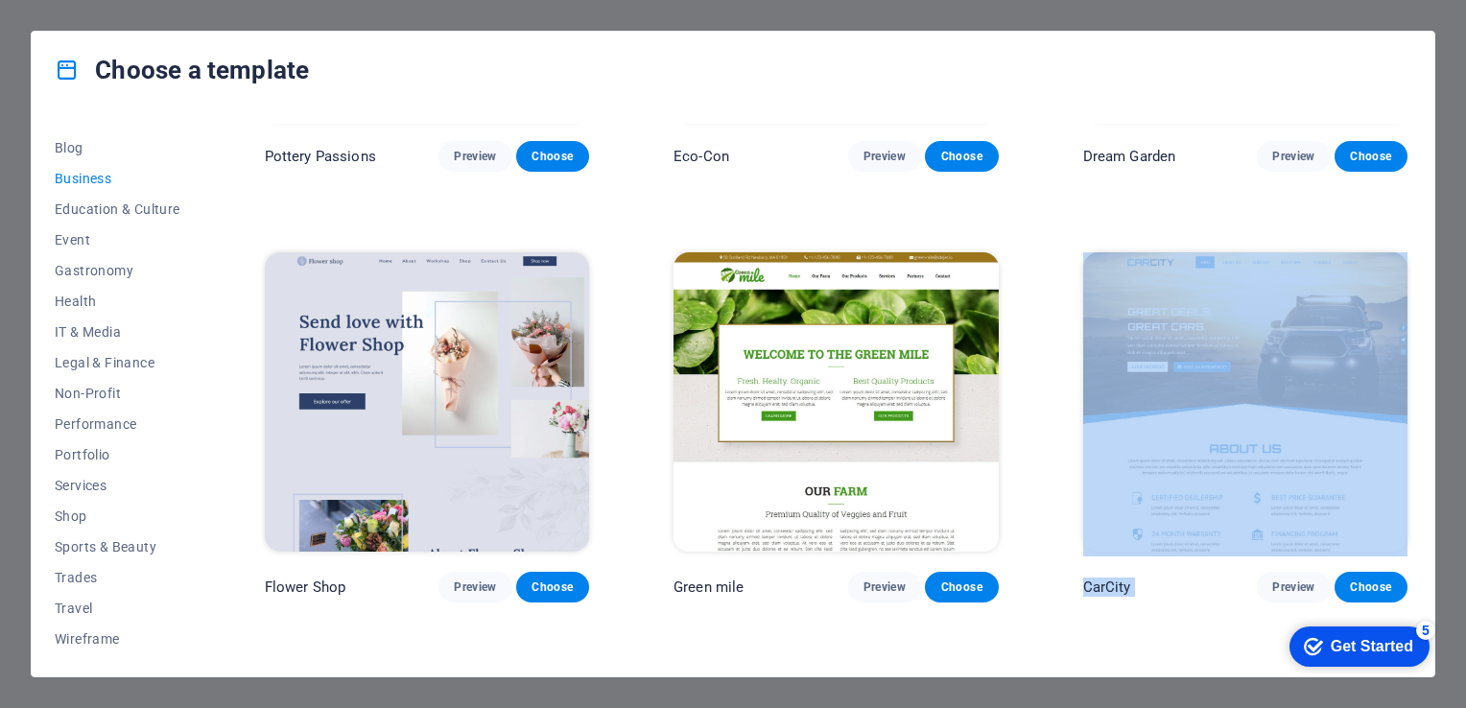
drag, startPoint x: 1412, startPoint y: 390, endPoint x: 1416, endPoint y: 555, distance: 165.1
click at [1416, 555] on div "All Templates My Templates New Trending Landingpage Multipager Onepager Art & D…" at bounding box center [733, 392] width 1403 height 568
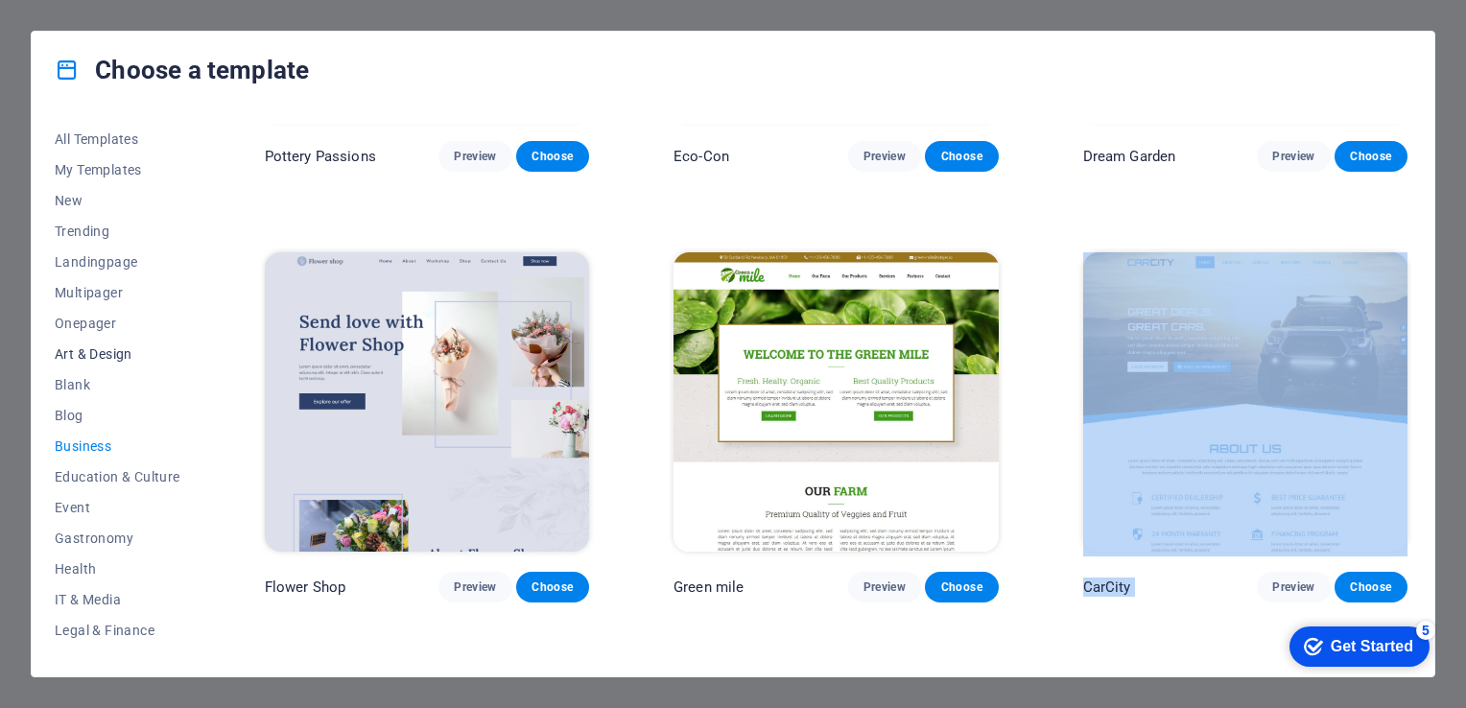
click at [96, 354] on span "Art & Design" at bounding box center [118, 353] width 126 height 15
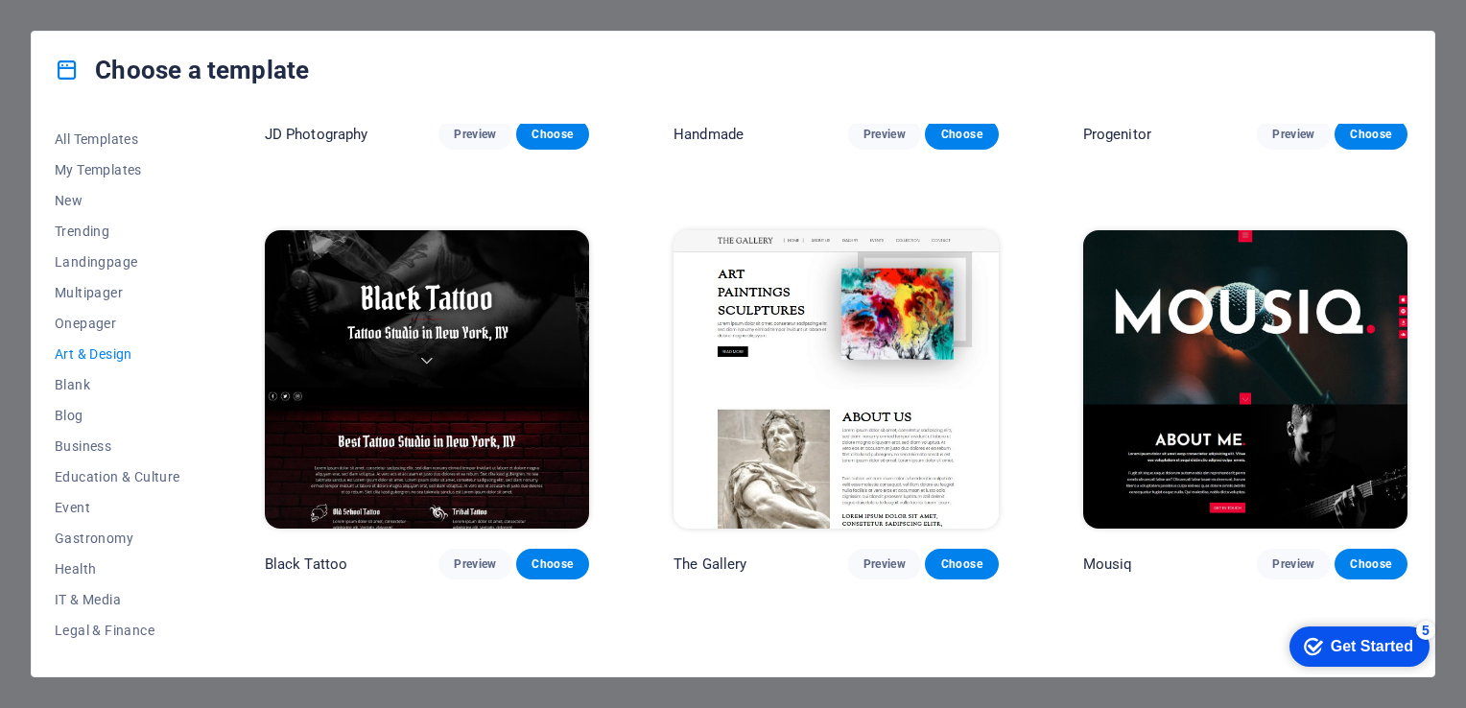
scroll to position [751, 0]
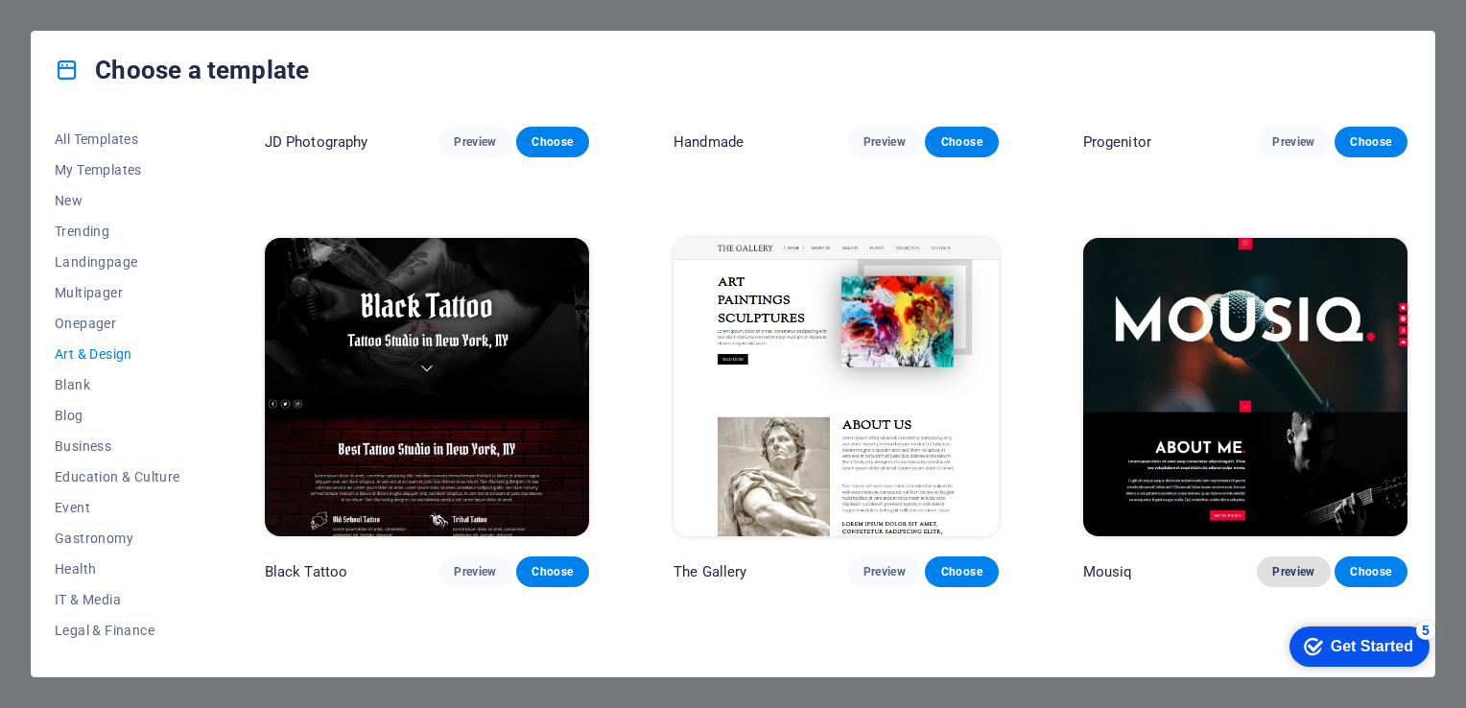
click at [1291, 566] on span "Preview" at bounding box center [1293, 571] width 42 height 15
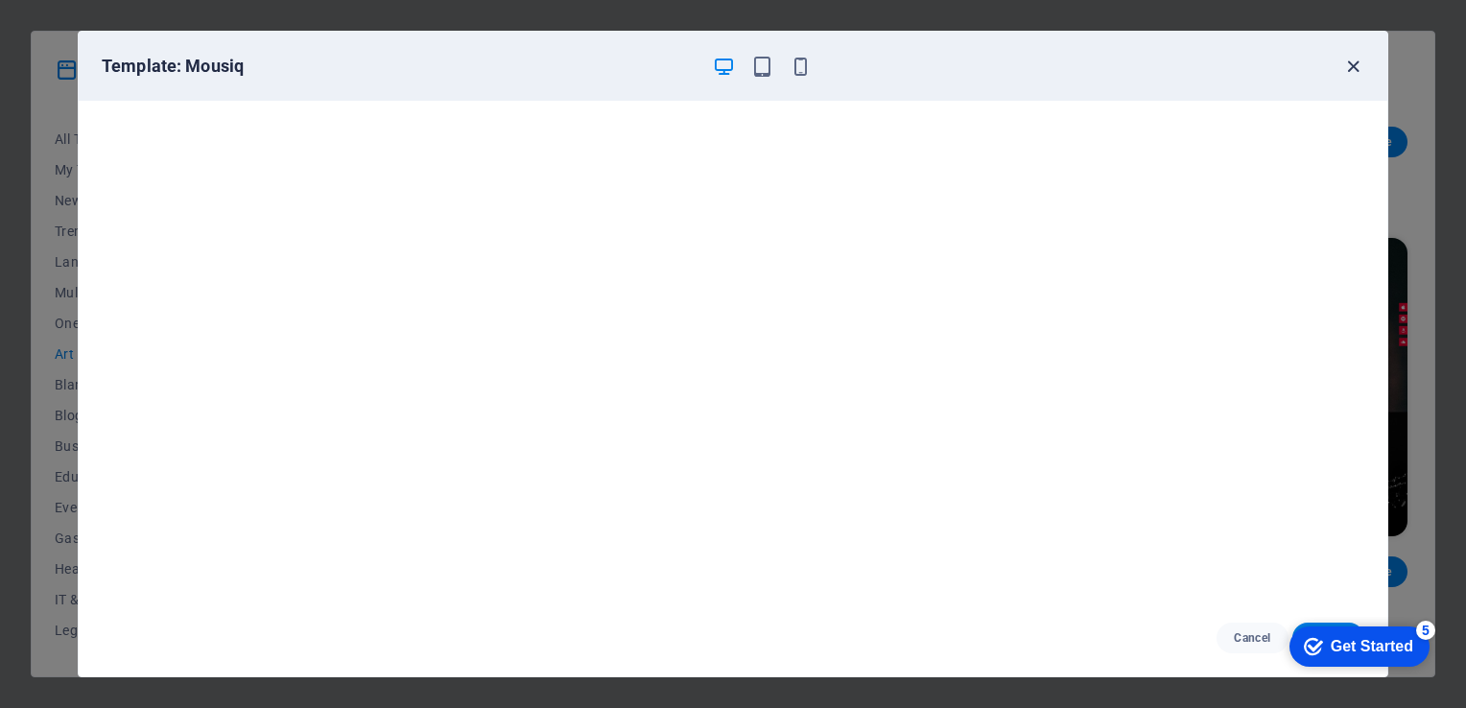
click at [1346, 56] on icon "button" at bounding box center [1353, 67] width 22 height 22
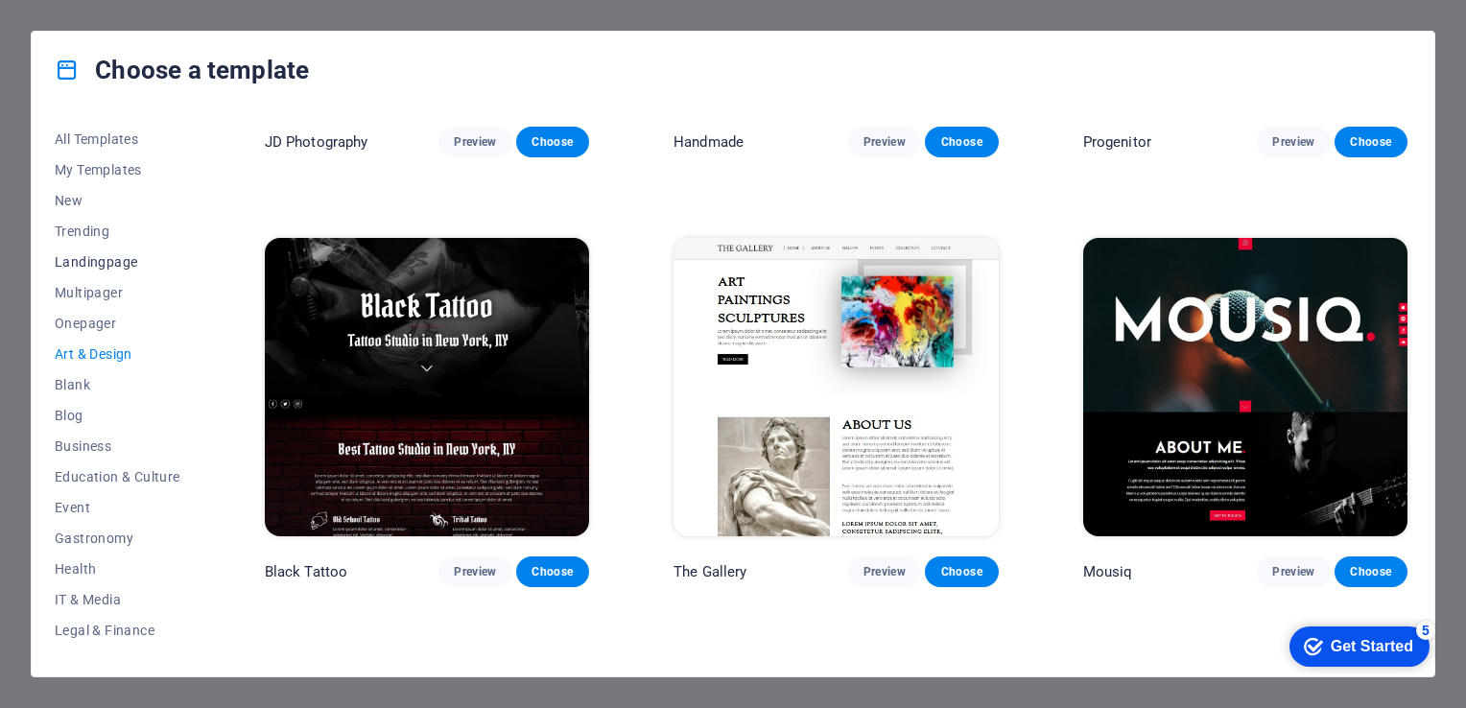
click at [87, 261] on span "Landingpage" at bounding box center [118, 261] width 126 height 15
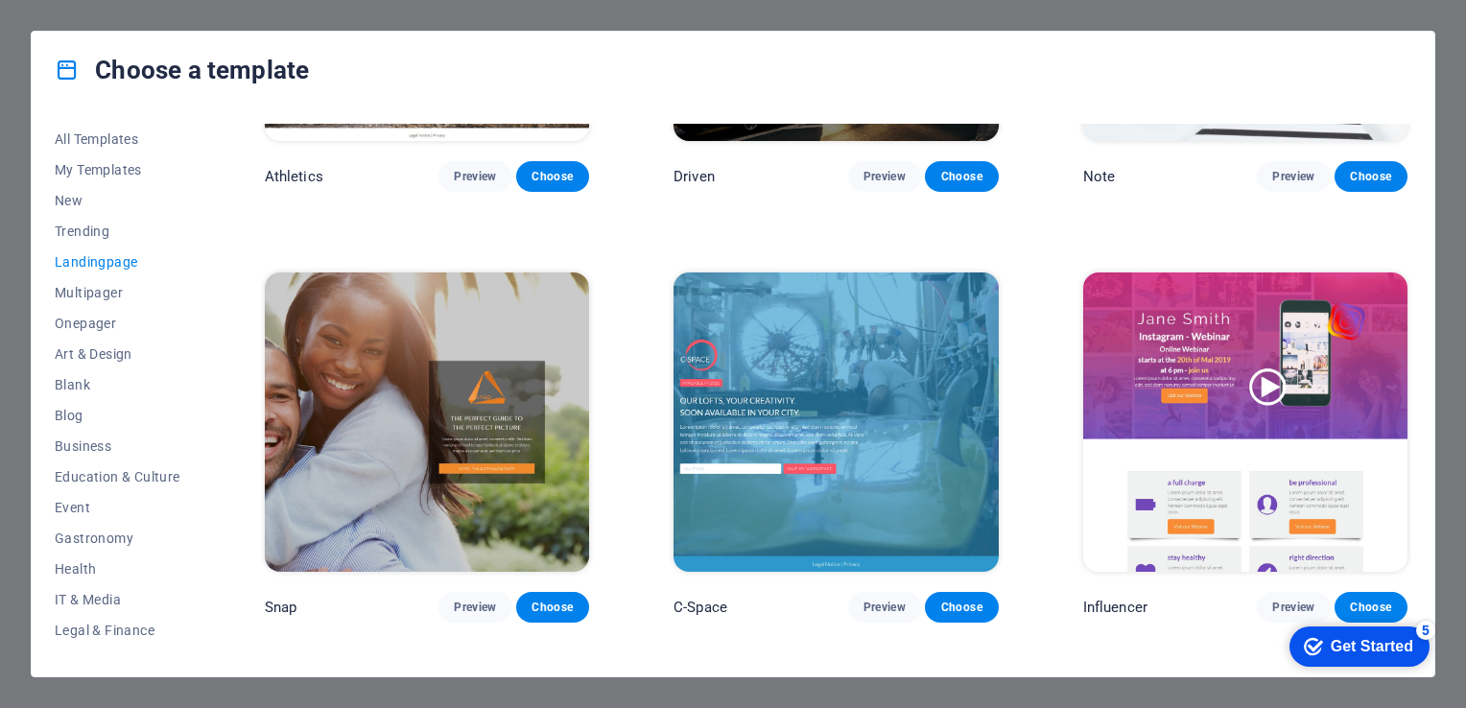
scroll to position [1664, 0]
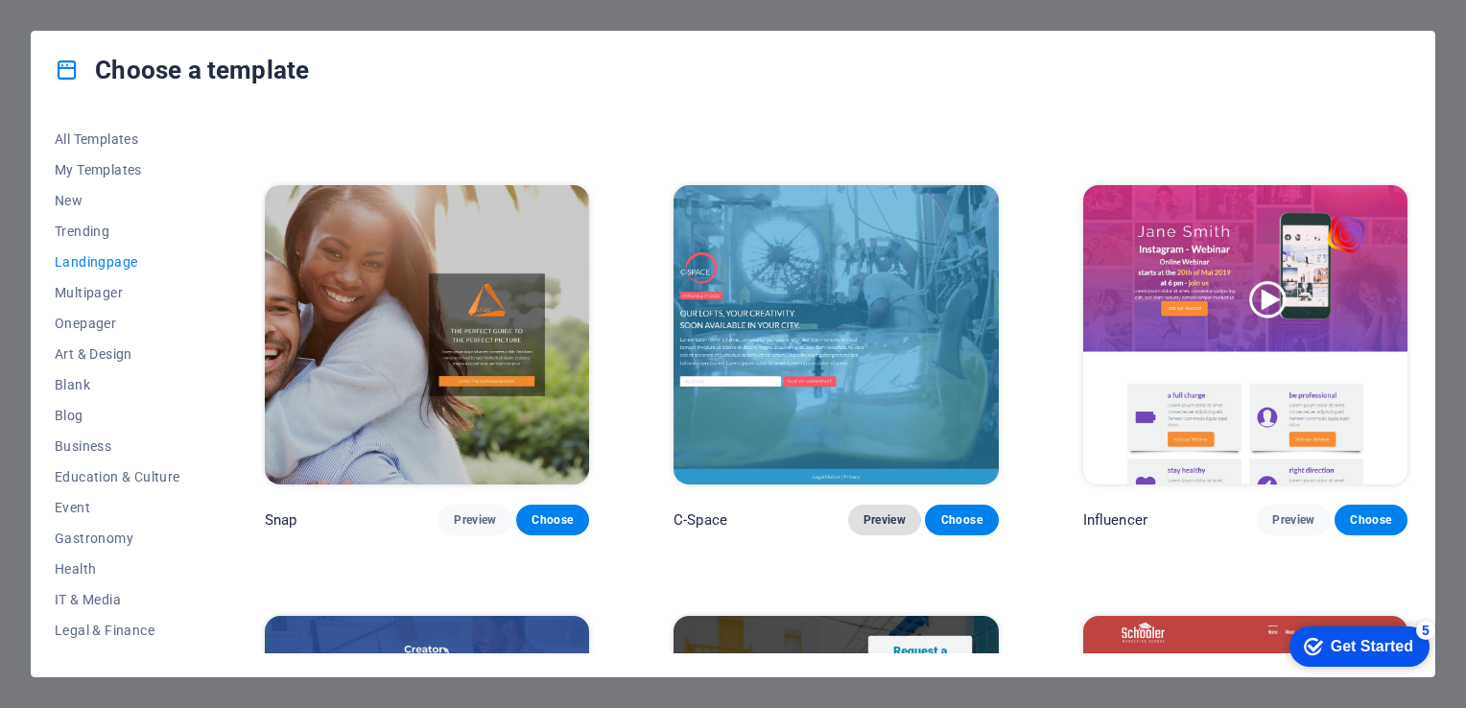
click at [886, 512] on span "Preview" at bounding box center [884, 519] width 42 height 15
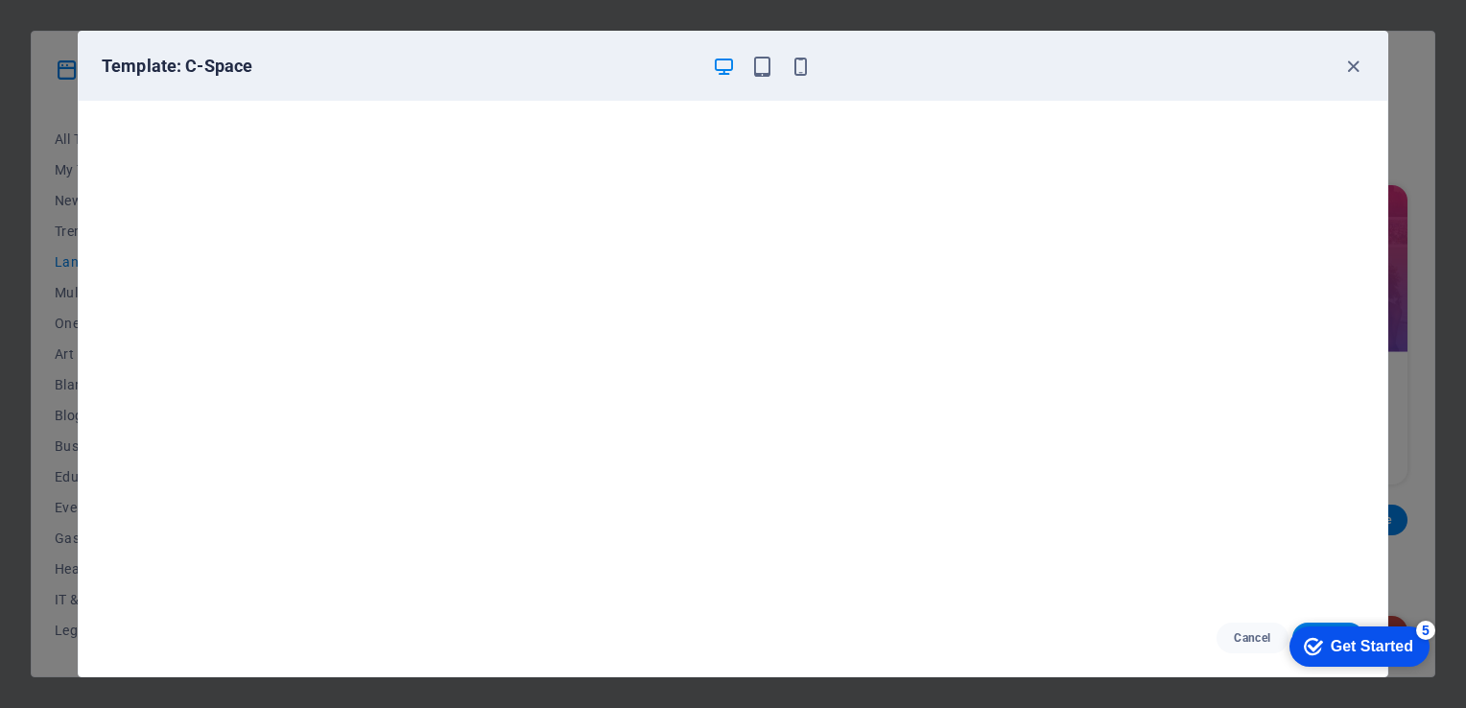
click at [1348, 52] on div "Template: C-Space" at bounding box center [733, 66] width 1309 height 69
click at [1351, 64] on icon "button" at bounding box center [1353, 67] width 22 height 22
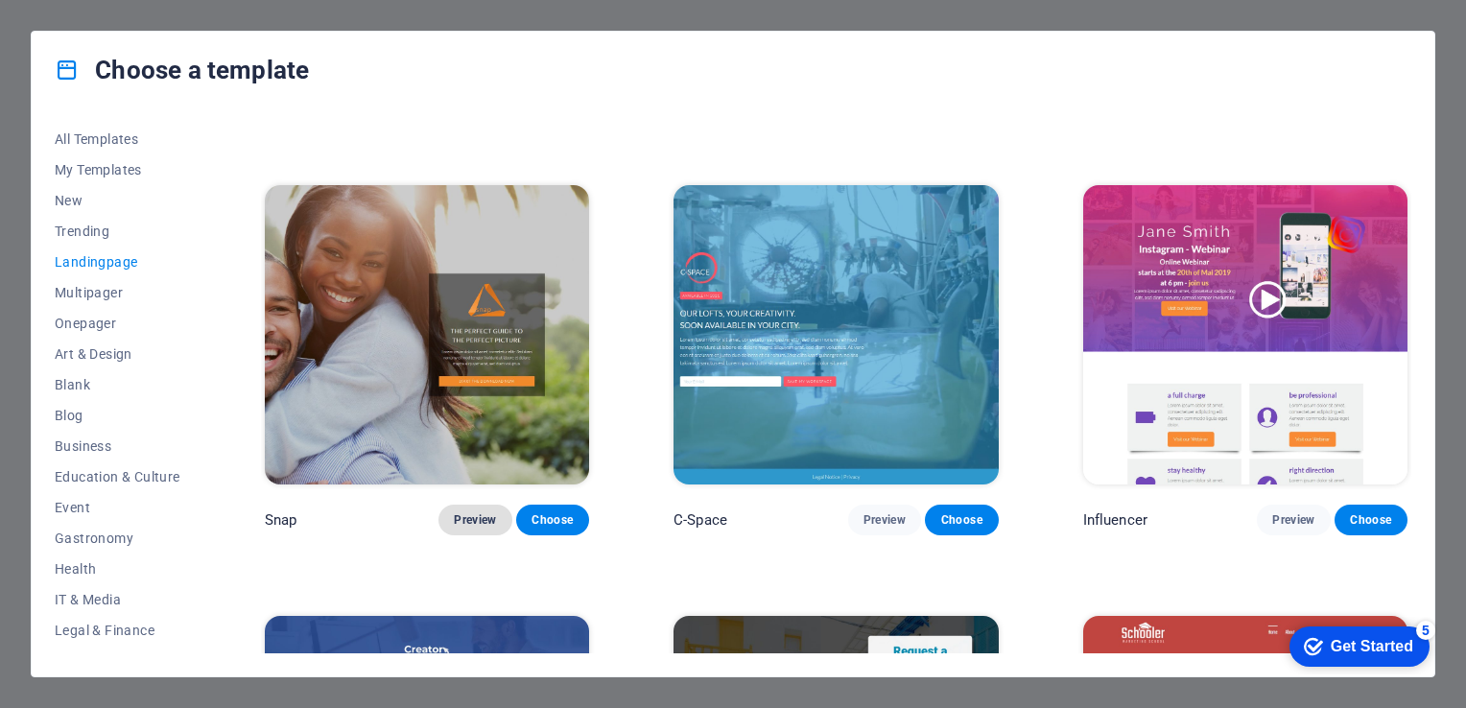
click at [467, 515] on span "Preview" at bounding box center [475, 519] width 42 height 15
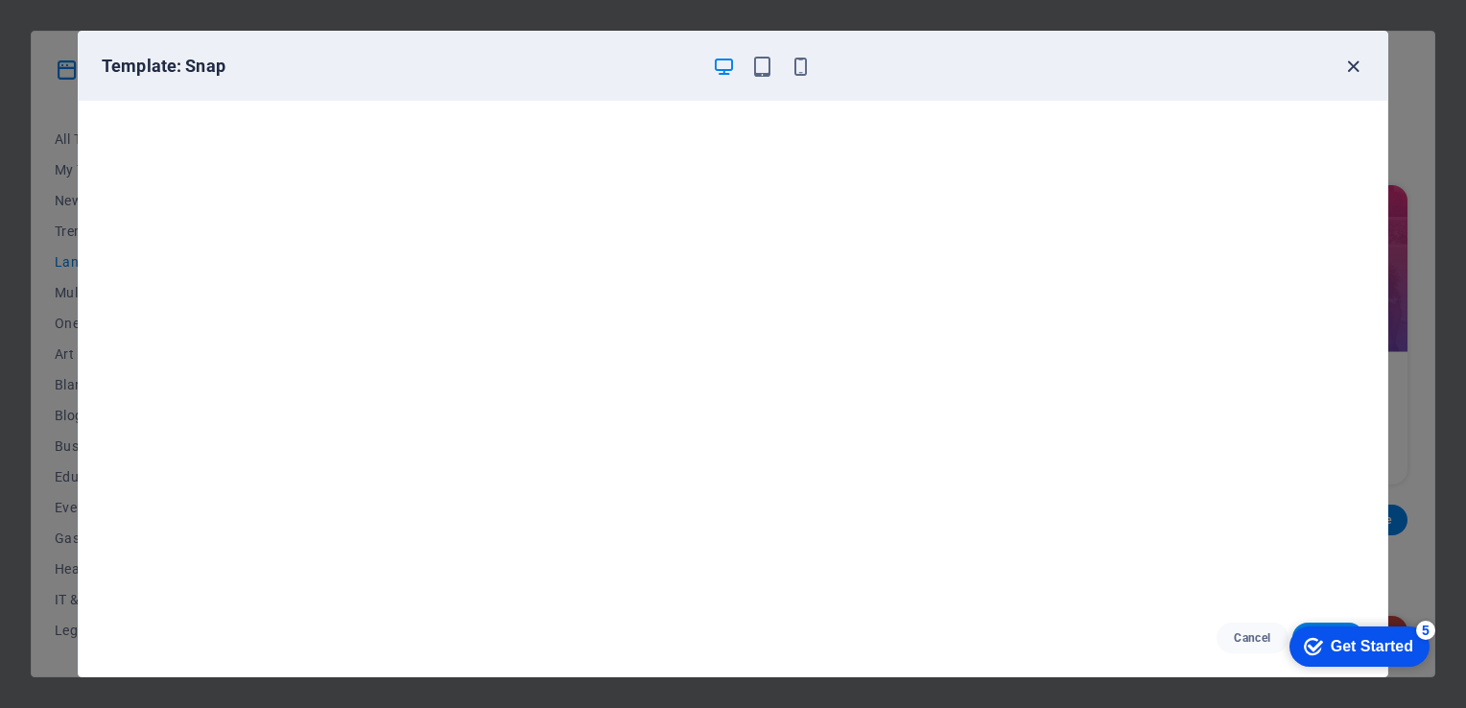
click at [1353, 63] on icon "button" at bounding box center [1353, 67] width 22 height 22
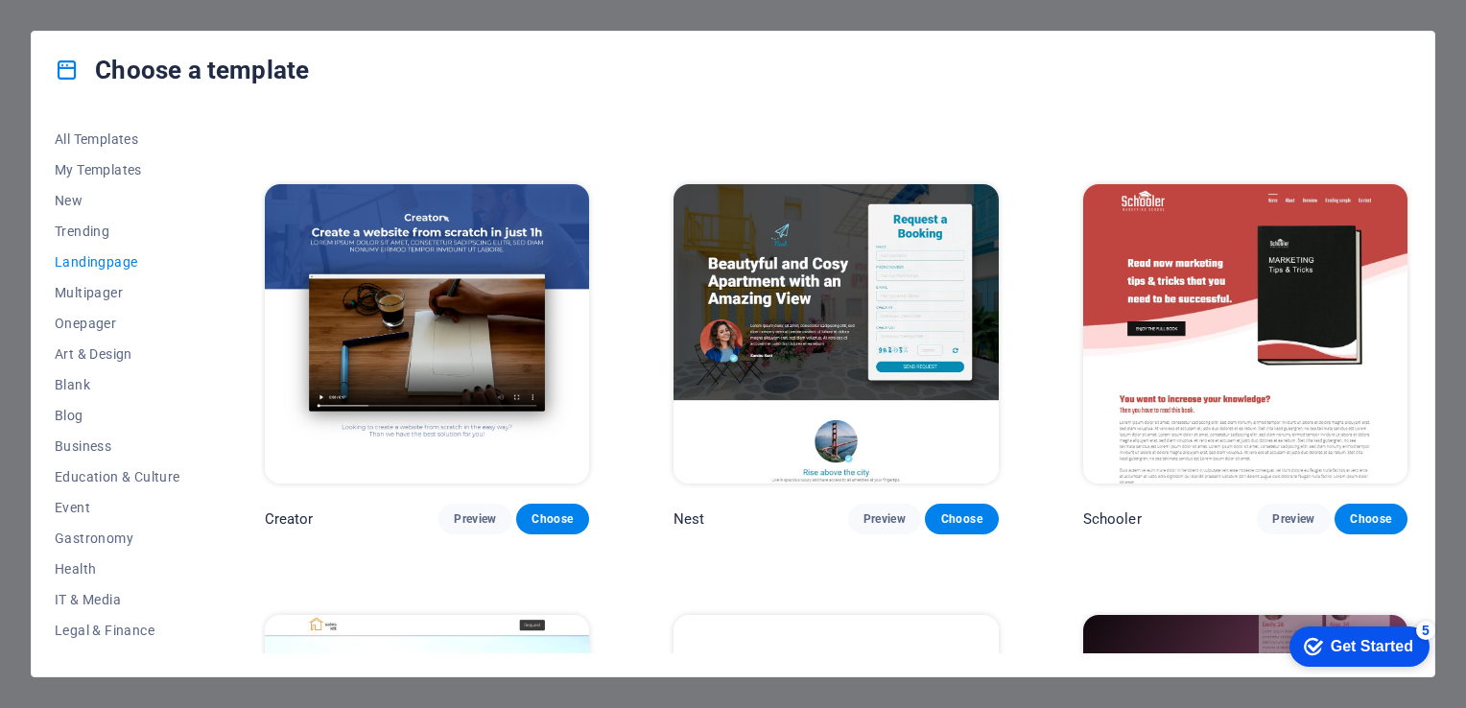
scroll to position [2086, 0]
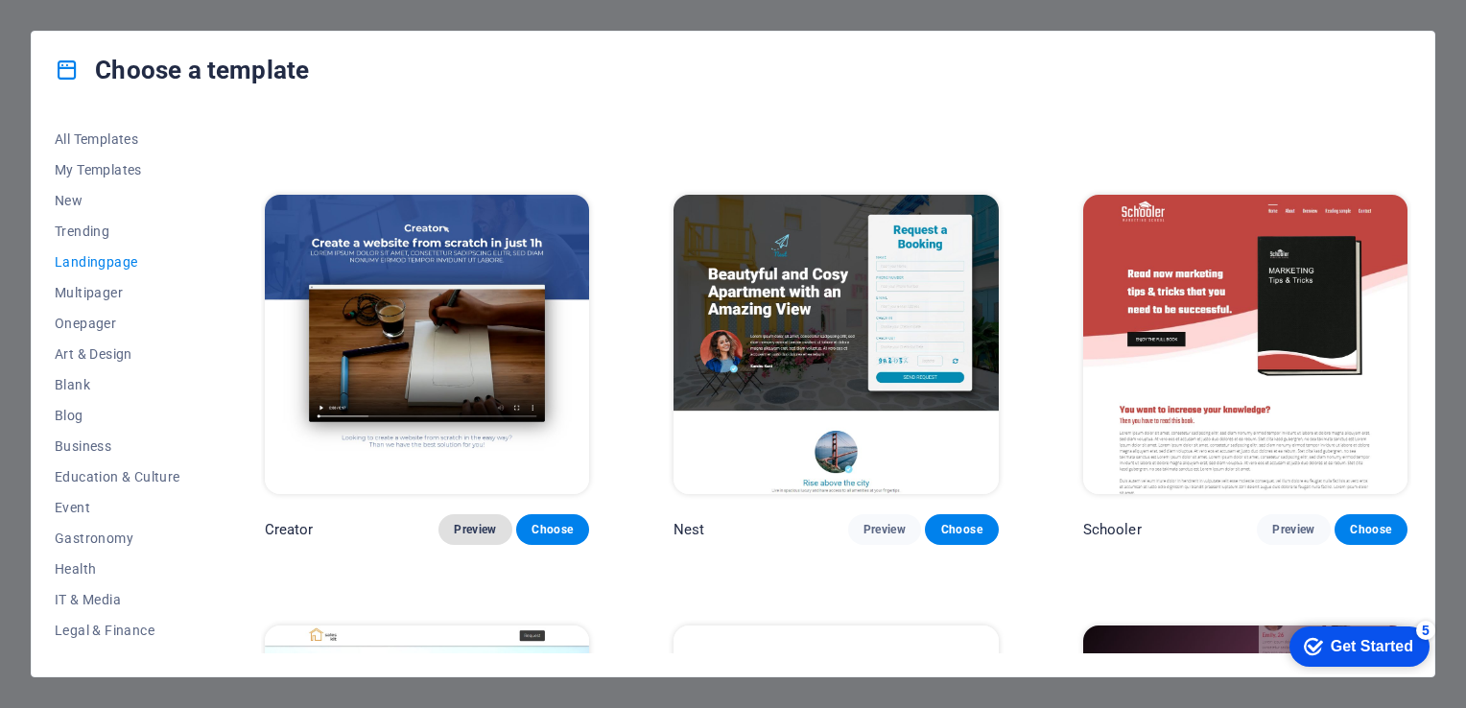
click at [468, 522] on span "Preview" at bounding box center [475, 529] width 42 height 15
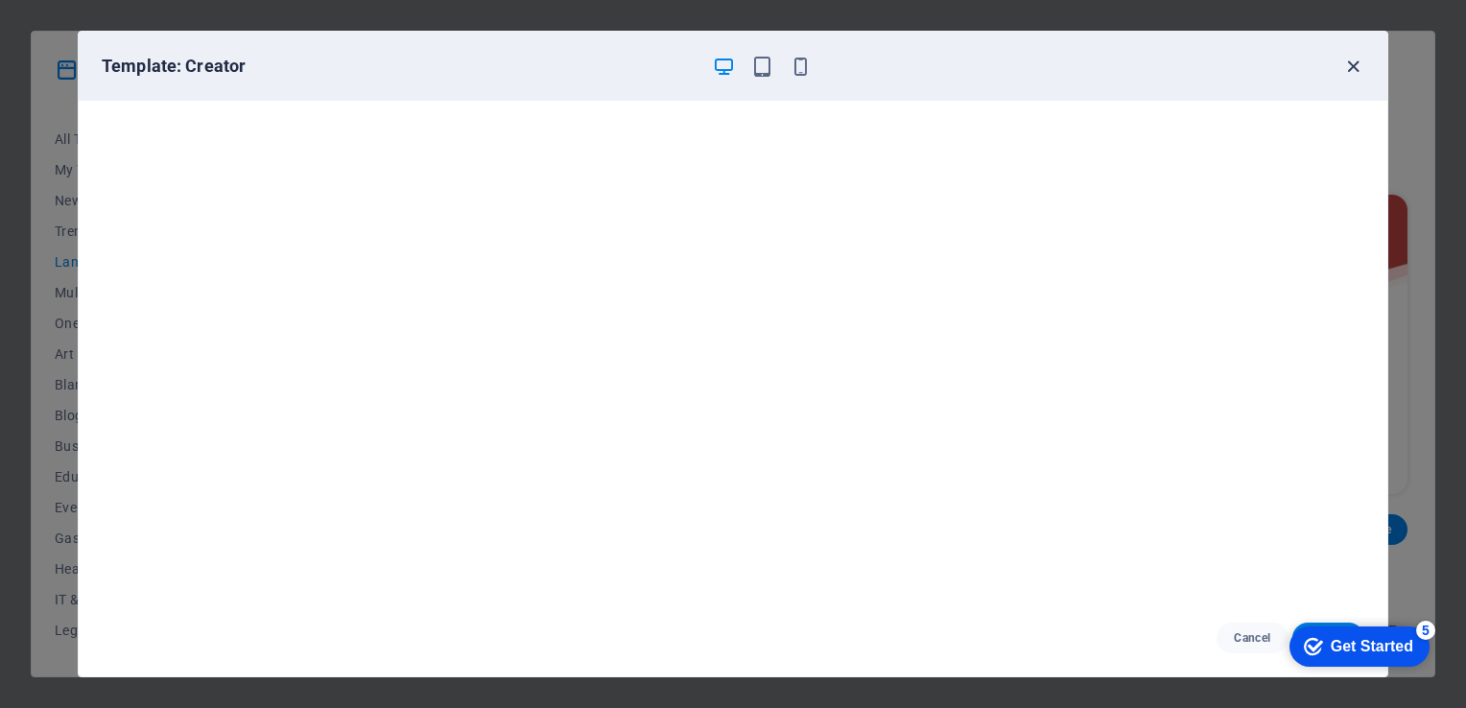
click at [1355, 67] on icon "button" at bounding box center [1353, 67] width 22 height 22
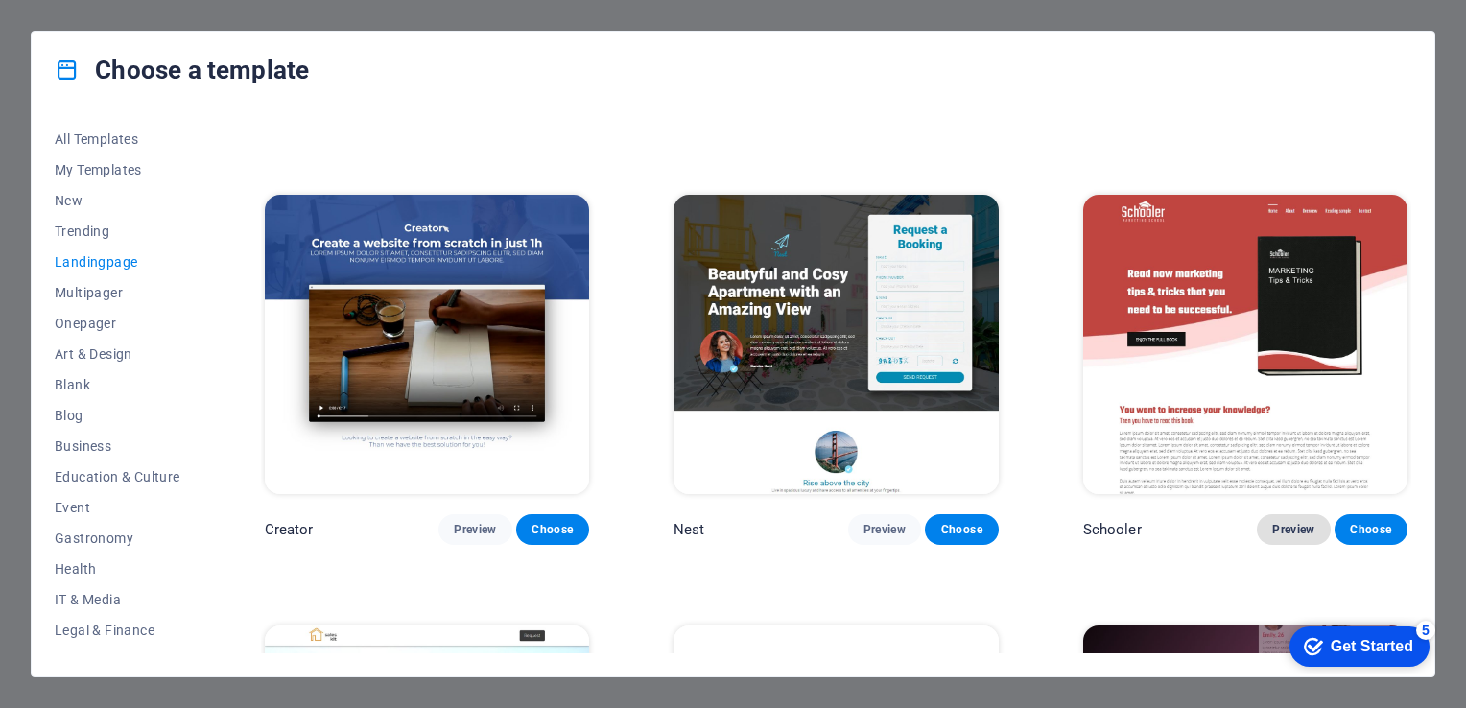
click at [1287, 522] on span "Preview" at bounding box center [1293, 529] width 42 height 15
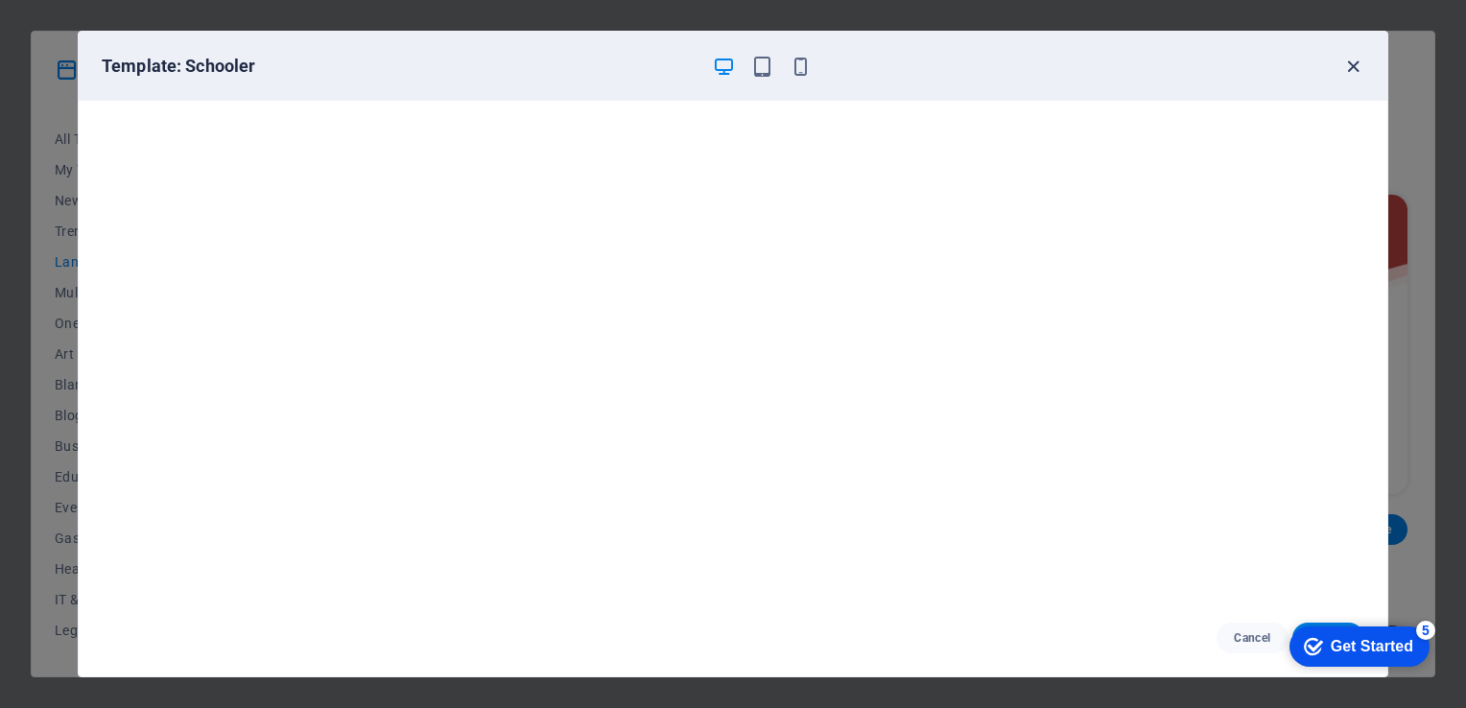
click at [1353, 60] on icon "button" at bounding box center [1353, 67] width 22 height 22
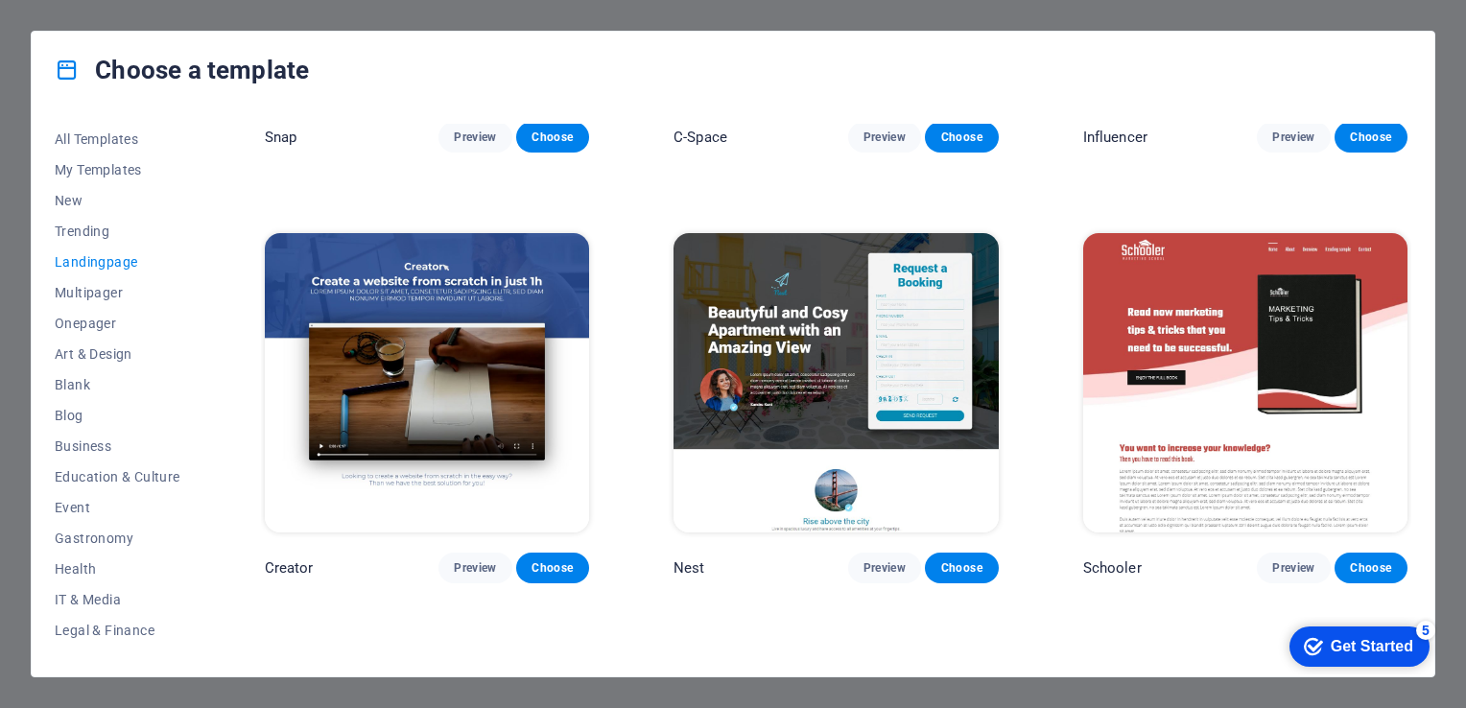
scroll to position [2026, 0]
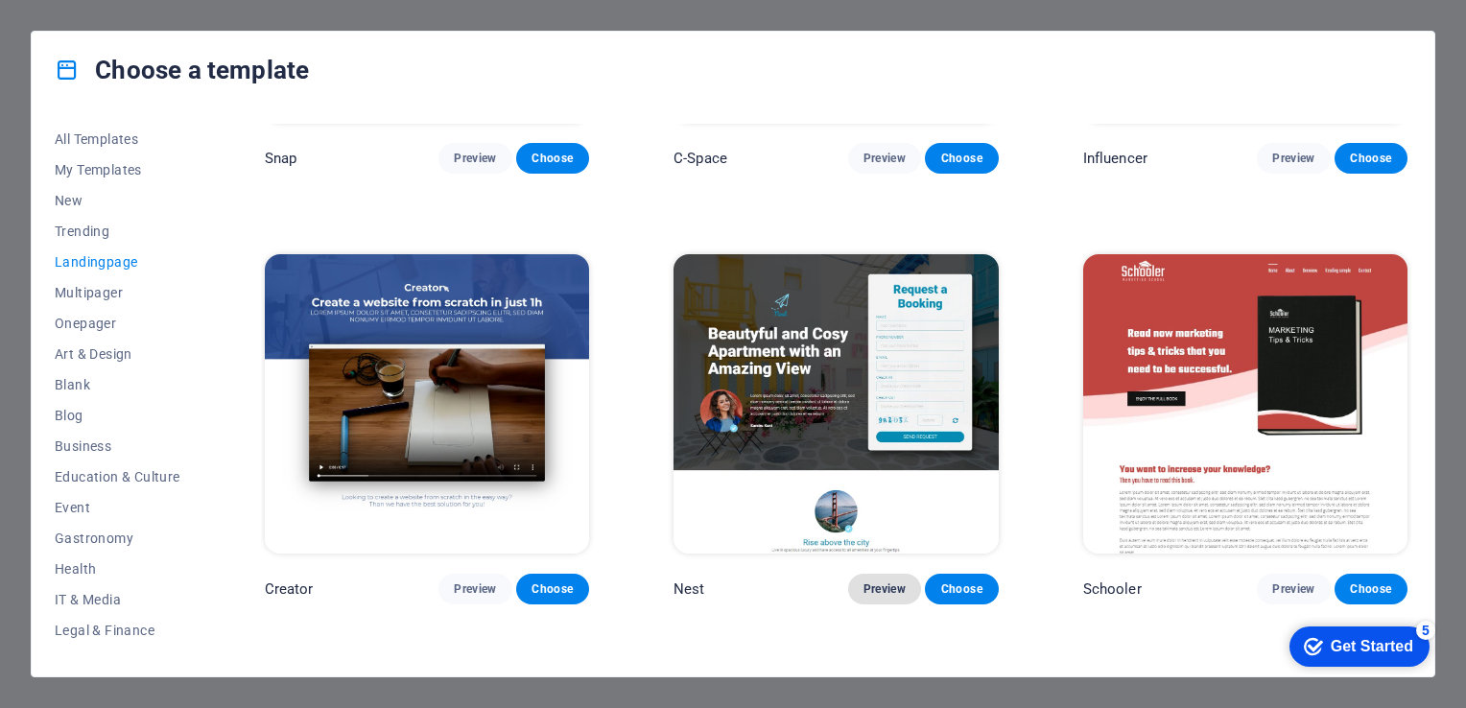
click at [879, 581] on span "Preview" at bounding box center [884, 588] width 42 height 15
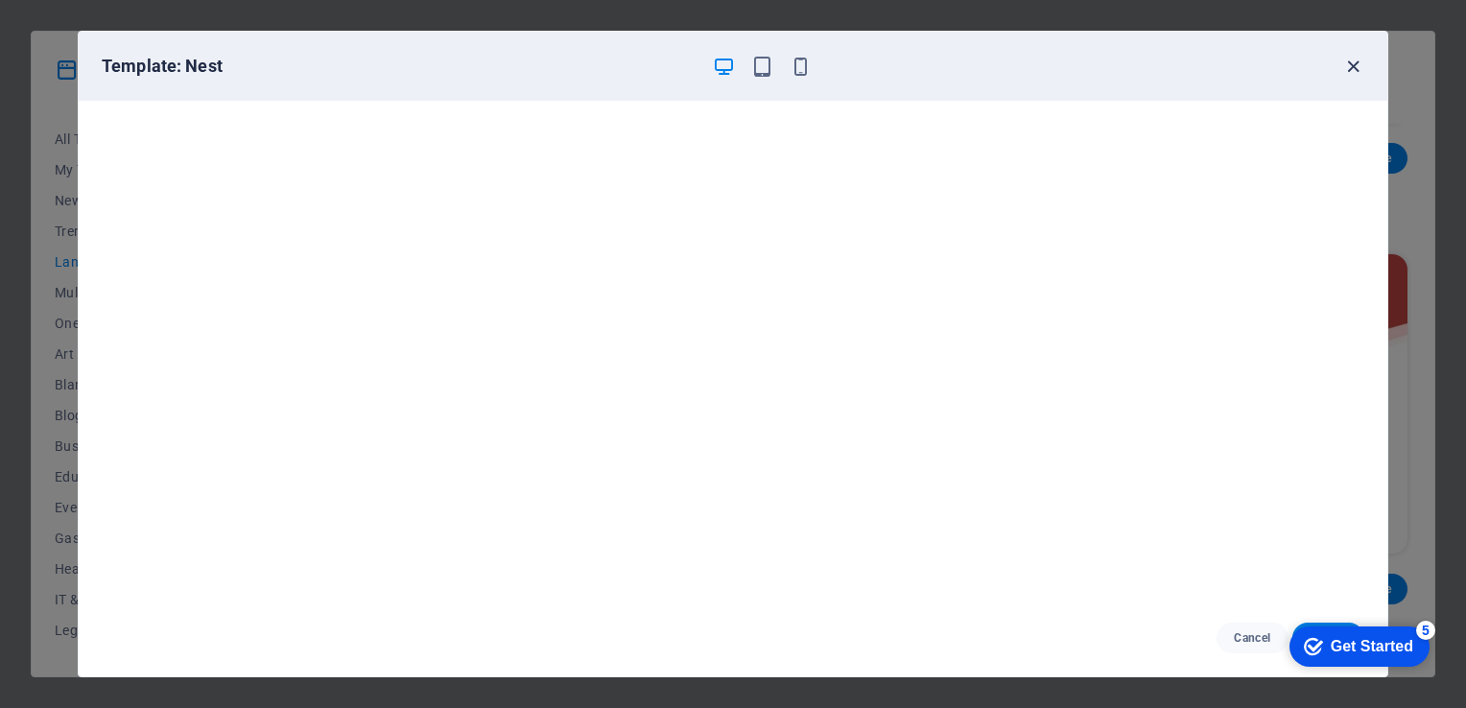
click at [1344, 57] on icon "button" at bounding box center [1353, 67] width 22 height 22
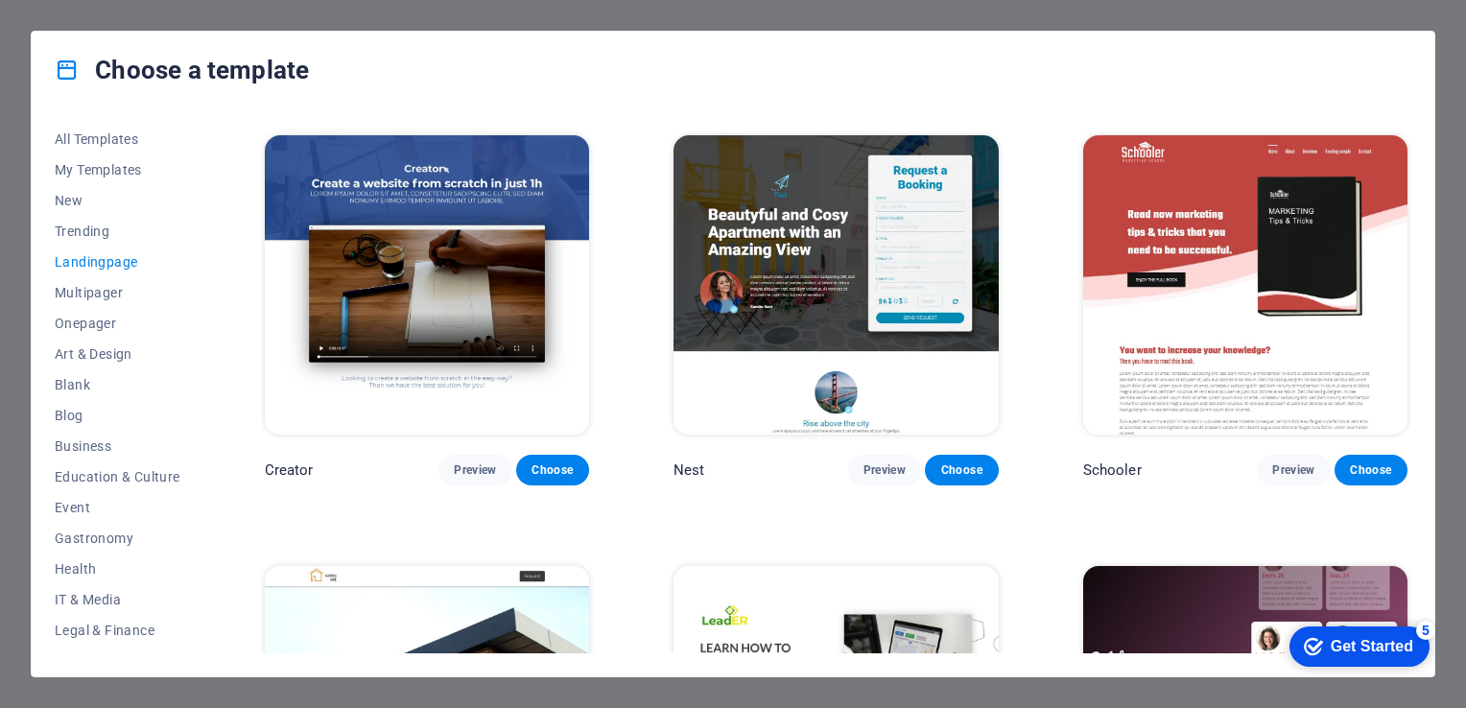
scroll to position [0, 0]
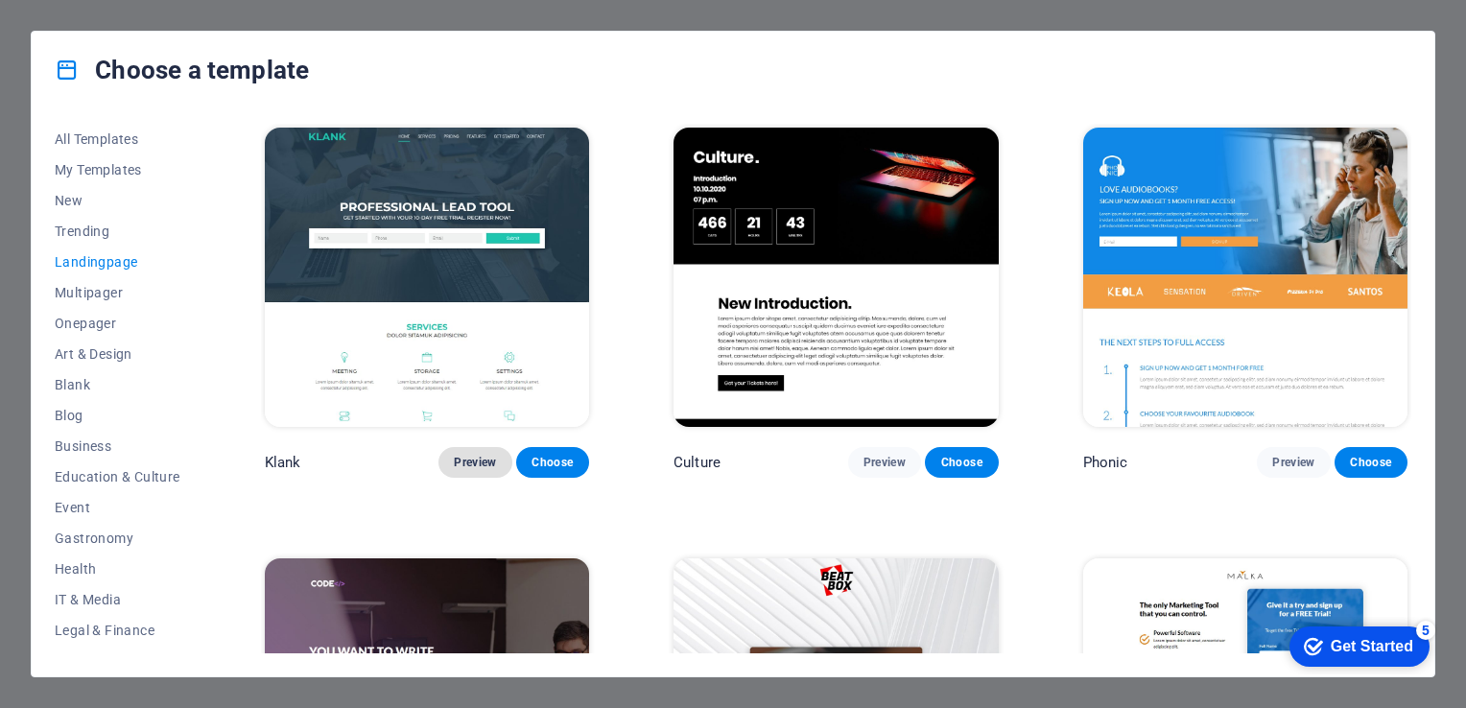
click at [459, 462] on span "Preview" at bounding box center [475, 462] width 42 height 15
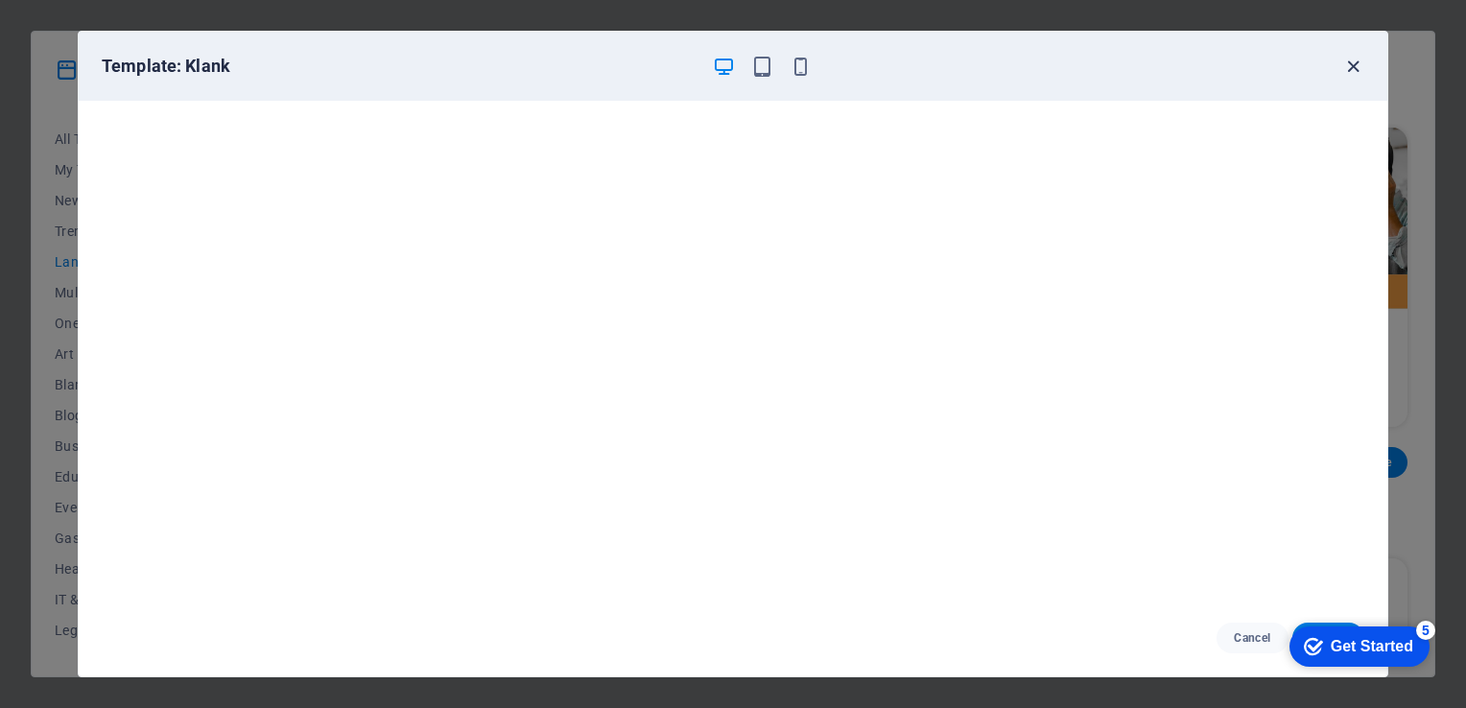
click at [1353, 64] on icon "button" at bounding box center [1353, 67] width 22 height 22
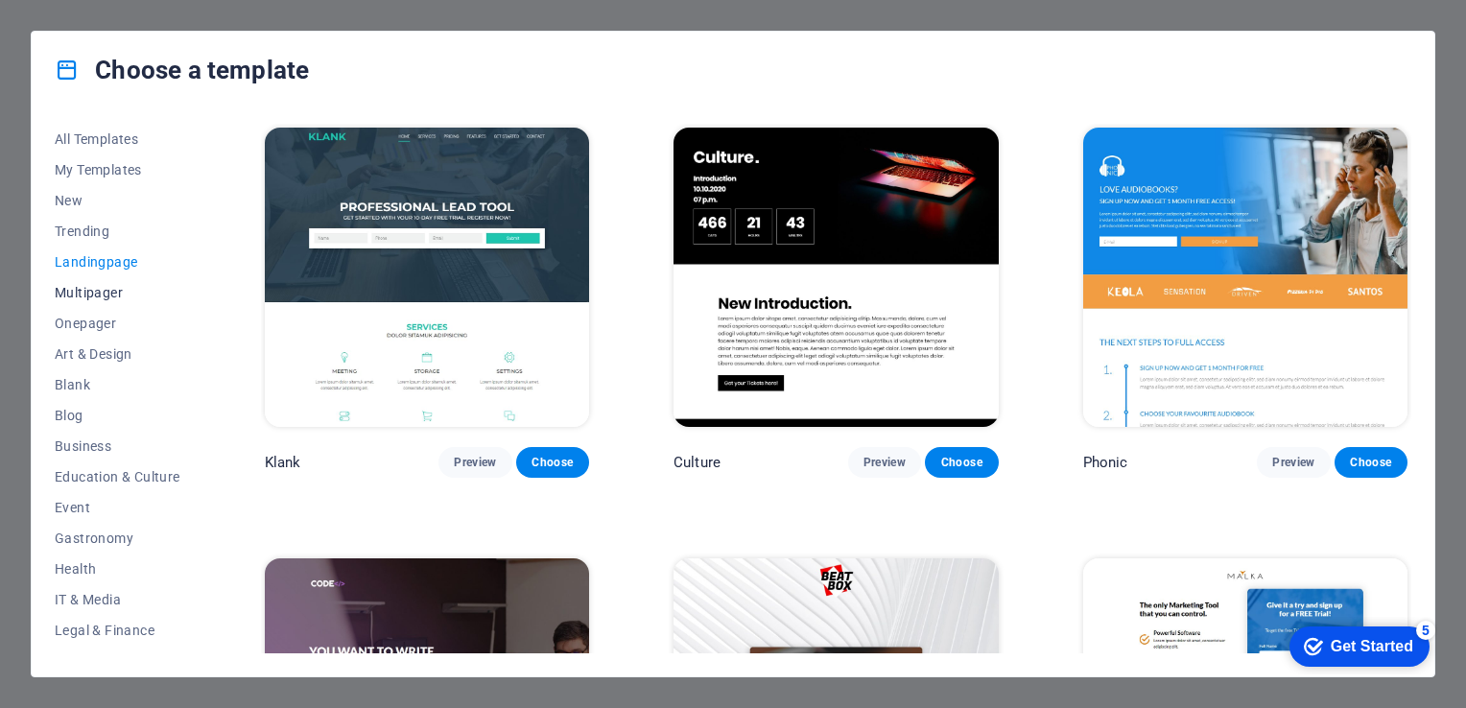
click at [91, 294] on span "Multipager" at bounding box center [118, 292] width 126 height 15
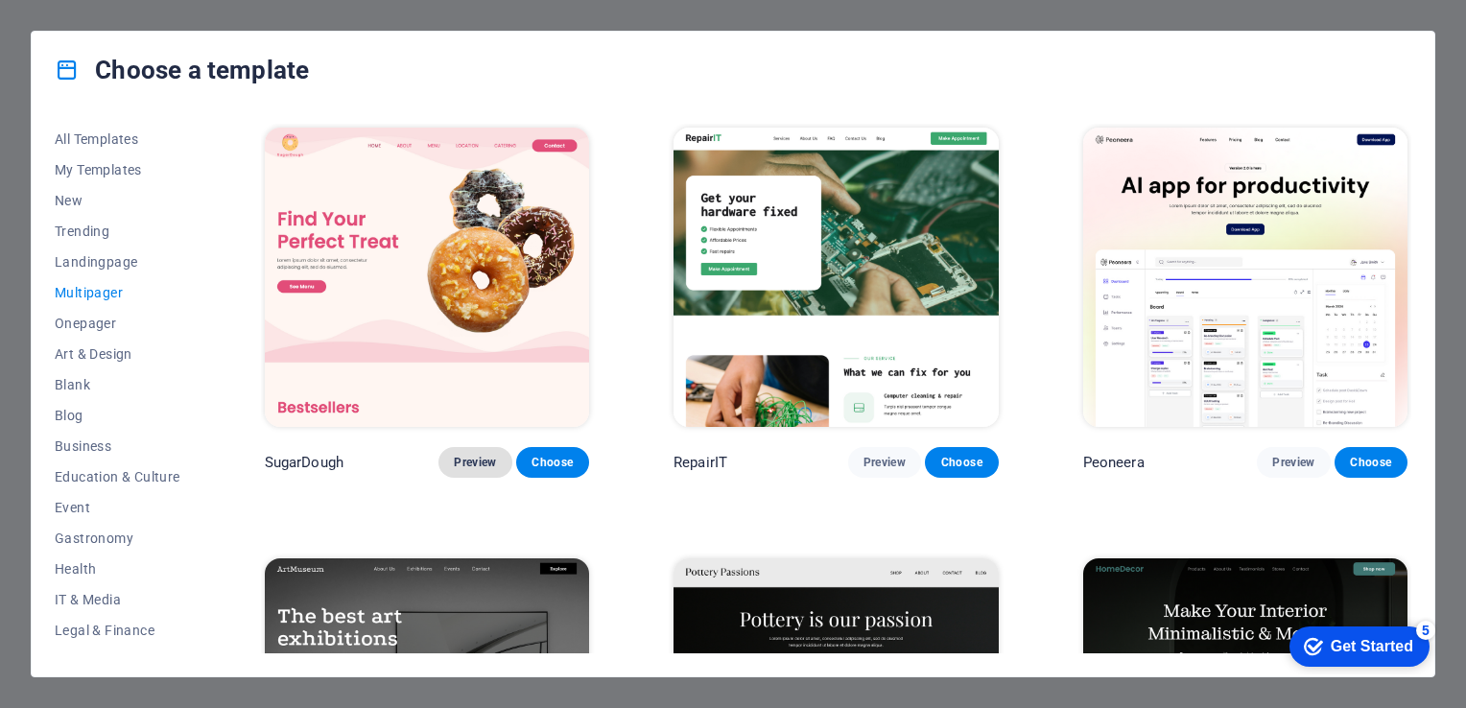
click at [454, 459] on span "Preview" at bounding box center [475, 462] width 42 height 15
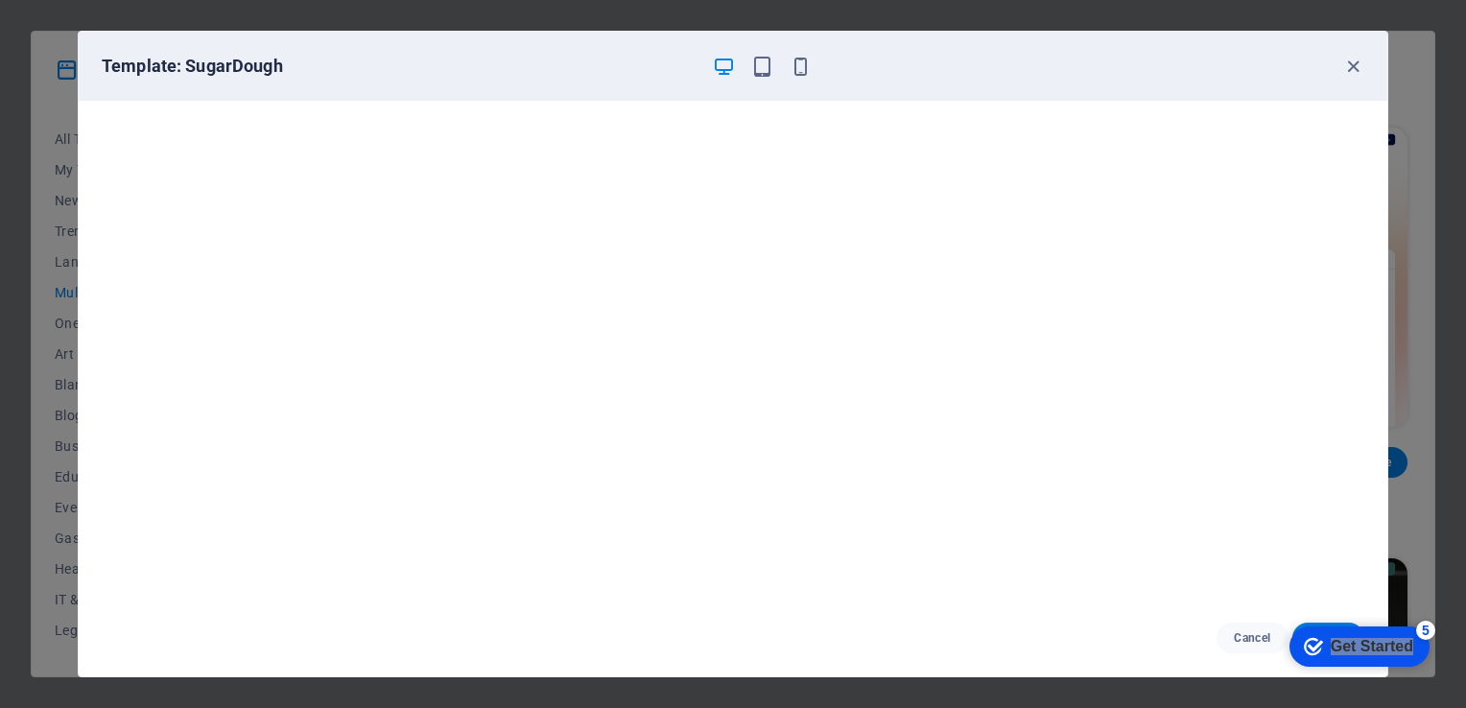
drag, startPoint x: 1375, startPoint y: 662, endPoint x: 1320, endPoint y: 580, distance: 98.2
click at [1320, 617] on html "checkmark Get Started 5 First Steps in the Editor Let's guide you through the t…" at bounding box center [1355, 646] width 163 height 58
drag, startPoint x: 1320, startPoint y: 580, endPoint x: 1534, endPoint y: 944, distance: 421.9
click at [1348, 657] on div "checkmark Get Started 5" at bounding box center [1359, 646] width 140 height 40
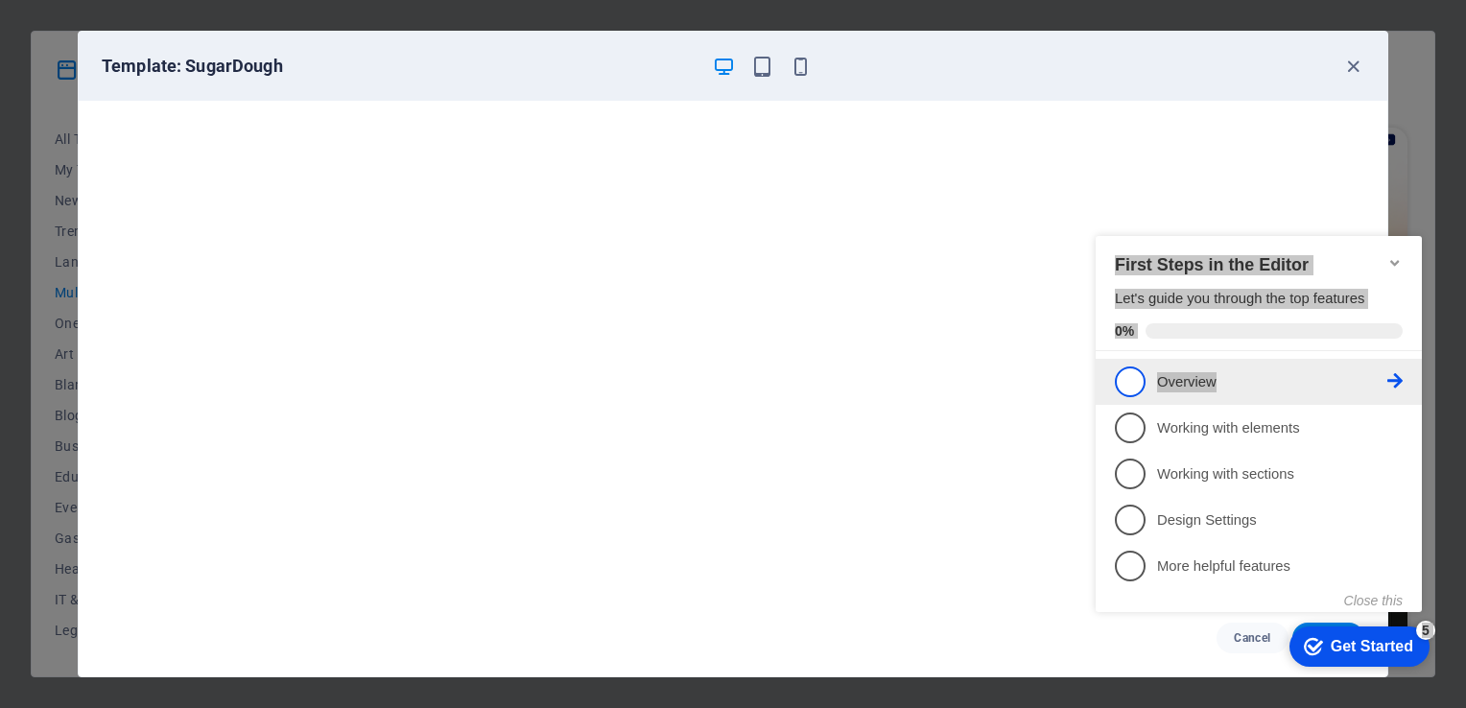
drag, startPoint x: 1348, startPoint y: 534, endPoint x: 1397, endPoint y: 368, distance: 173.0
click at [1397, 368] on div "checkmark Get Started 5 First Steps in the Editor Let's guide you through the t…" at bounding box center [1262, 440] width 349 height 467
click at [1397, 368] on link "1 Overview - incomplete" at bounding box center [1259, 381] width 288 height 31
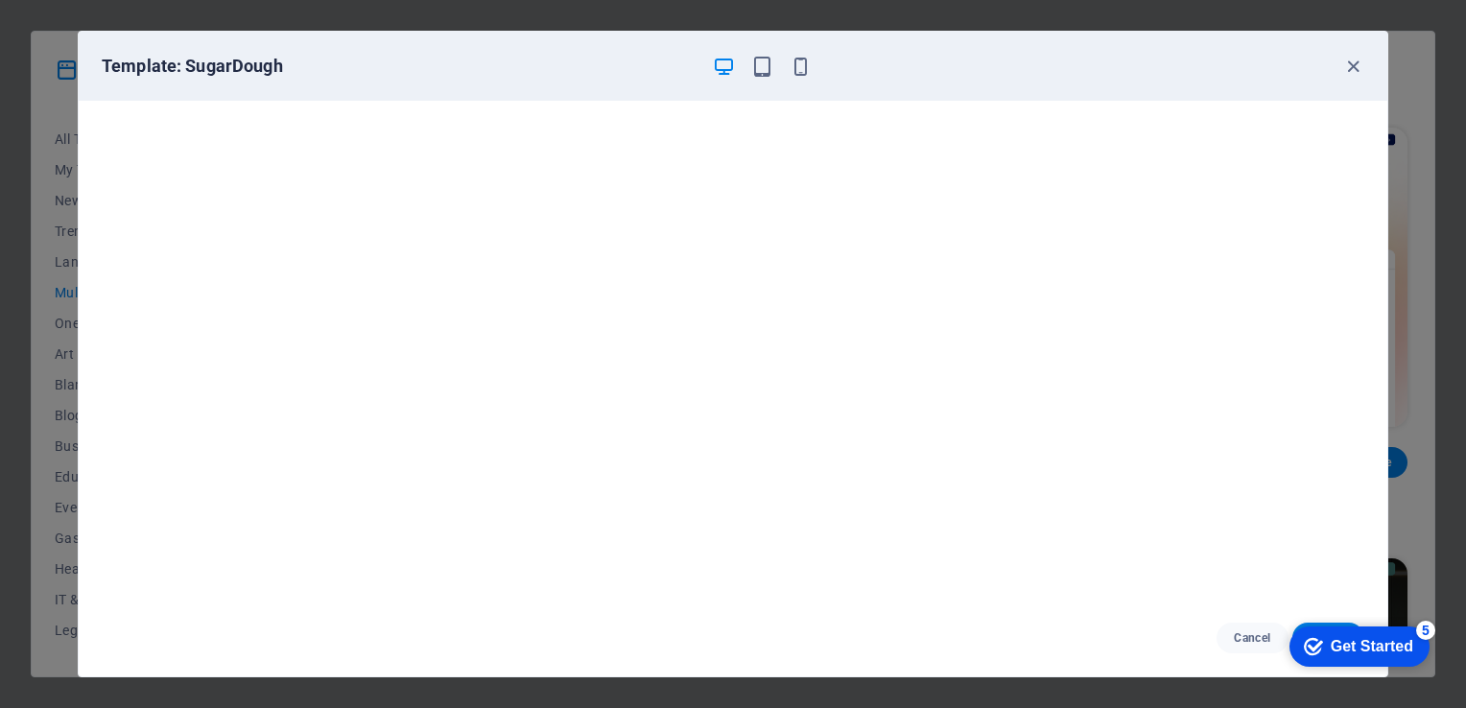
click at [1291, 628] on div "checkmark Get Started 5 First Steps in the Editor Let's guide you through the t…" at bounding box center [1355, 646] width 163 height 58
drag, startPoint x: 1291, startPoint y: 628, endPoint x: 1248, endPoint y: 277, distance: 353.8
click at [1274, 617] on html "checkmark Get Started 5 First Steps in the Editor Let's guide you through the t…" at bounding box center [1355, 646] width 163 height 58
click at [1247, 645] on span "Cancel" at bounding box center [1252, 637] width 41 height 15
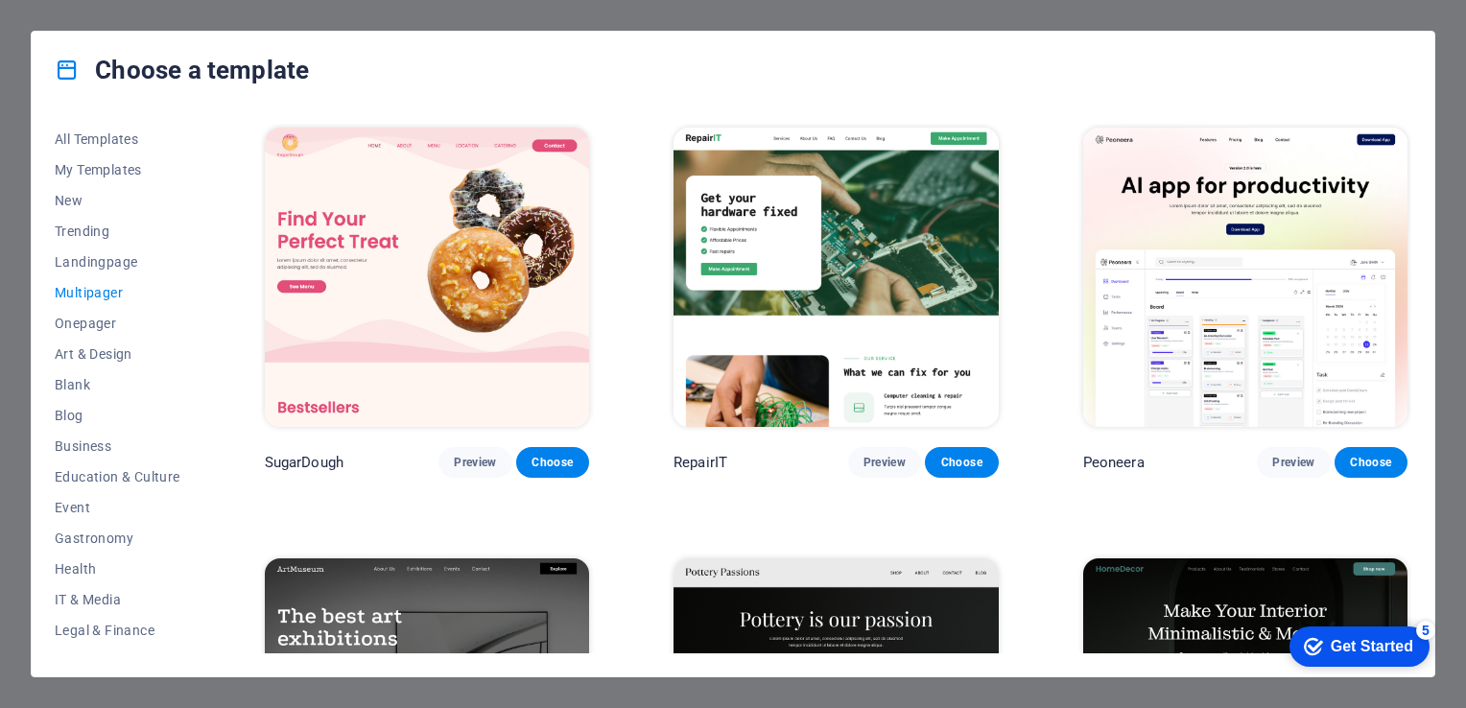
drag, startPoint x: 2521, startPoint y: 1262, endPoint x: 1375, endPoint y: 635, distance: 1306.4
click at [1375, 638] on div "Get Started" at bounding box center [1372, 646] width 83 height 17
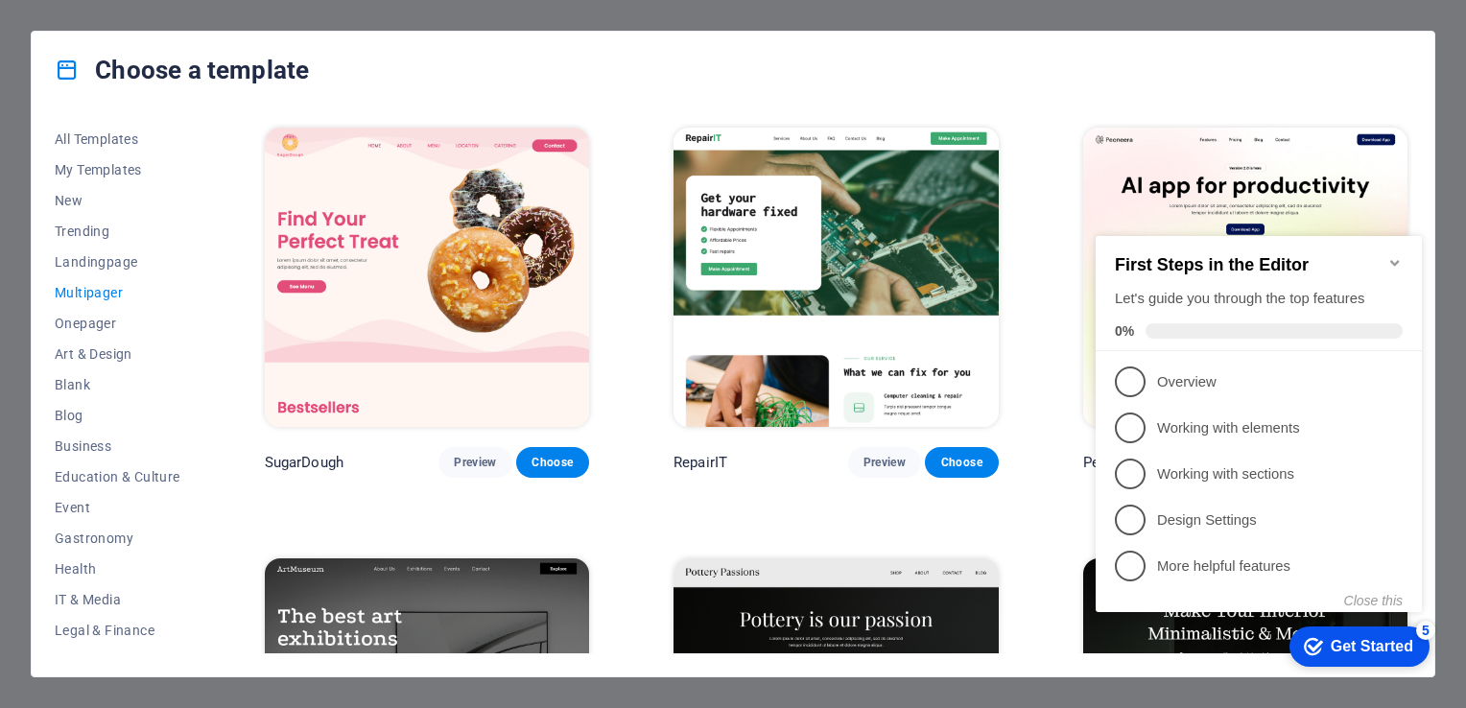
click at [1407, 244] on div "First Steps in the Editor Let's guide you through the top features 0%" at bounding box center [1259, 293] width 326 height 115
click at [1397, 255] on icon "Minimize checklist" at bounding box center [1394, 262] width 15 height 15
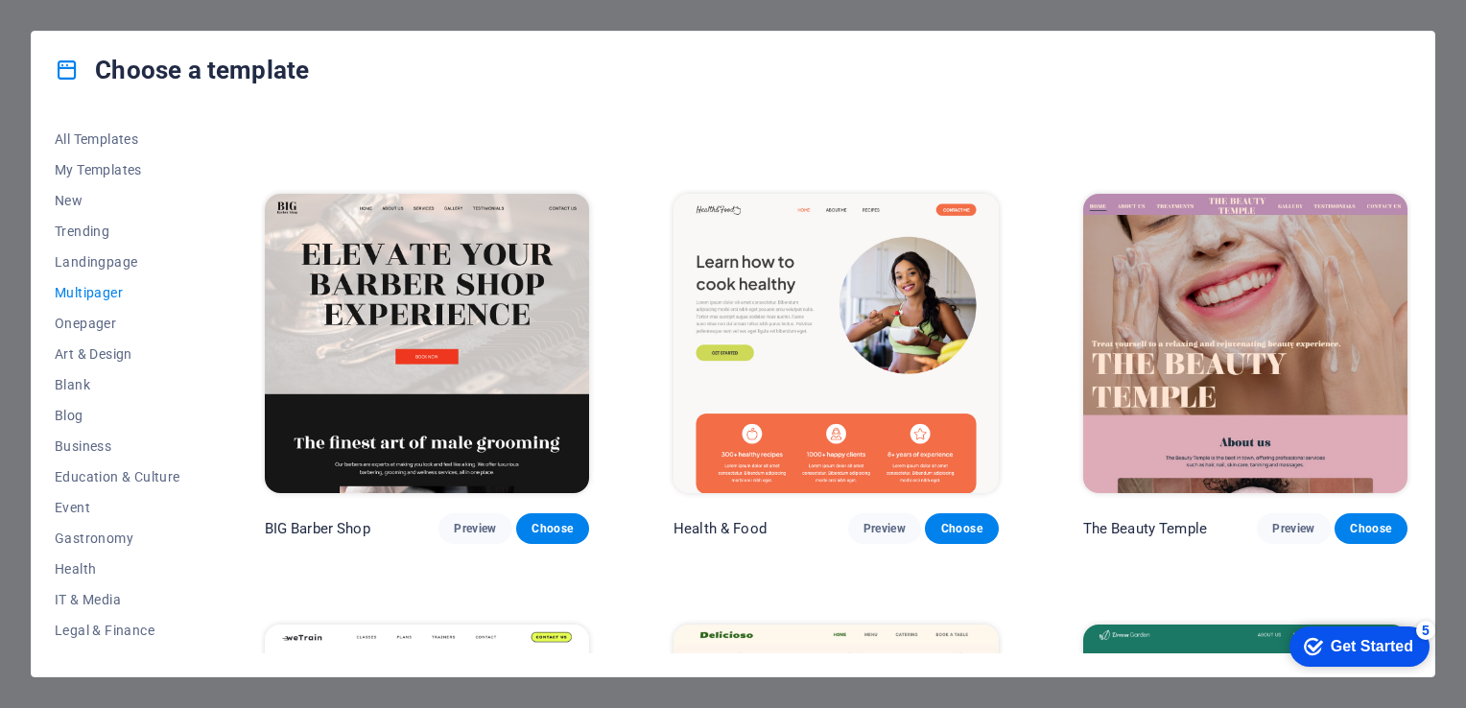
scroll to position [1220, 0]
